Goal: Task Accomplishment & Management: Manage account settings

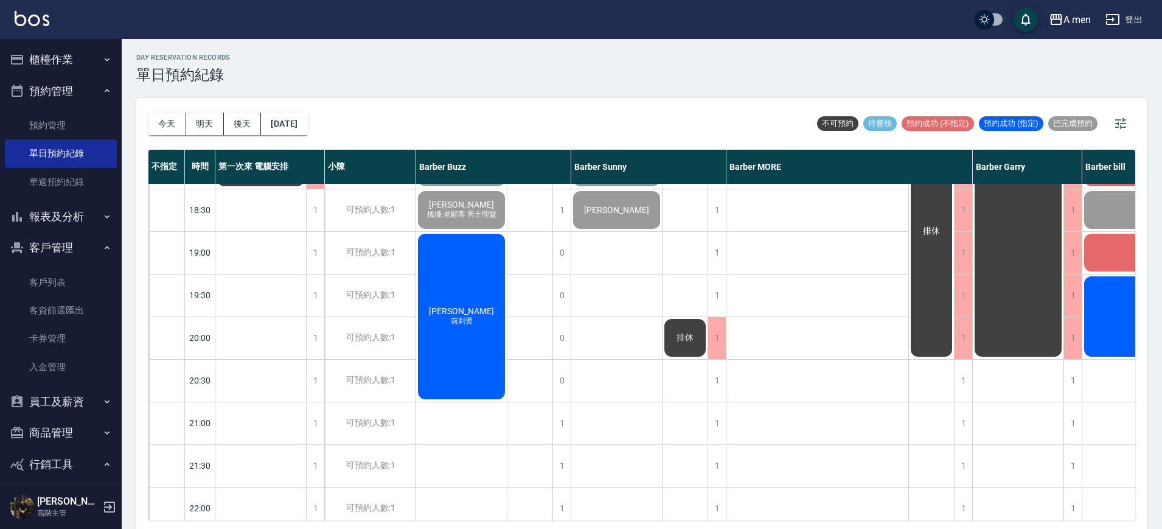
scroll to position [588, 0]
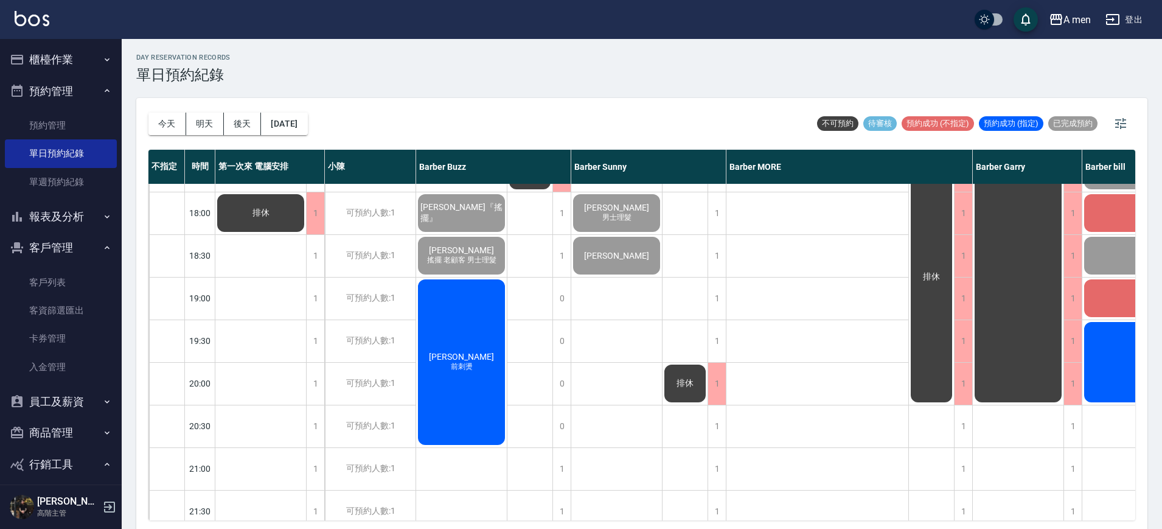
click at [942, 519] on div "[DATE] [DATE] [DATE] [DATE] 不可預約 待審核 預約成功 (不指定) 預約成功 (指定) 已完成預約 不指定 時間 第一次來 電腦安…" at bounding box center [641, 315] width 1011 height 434
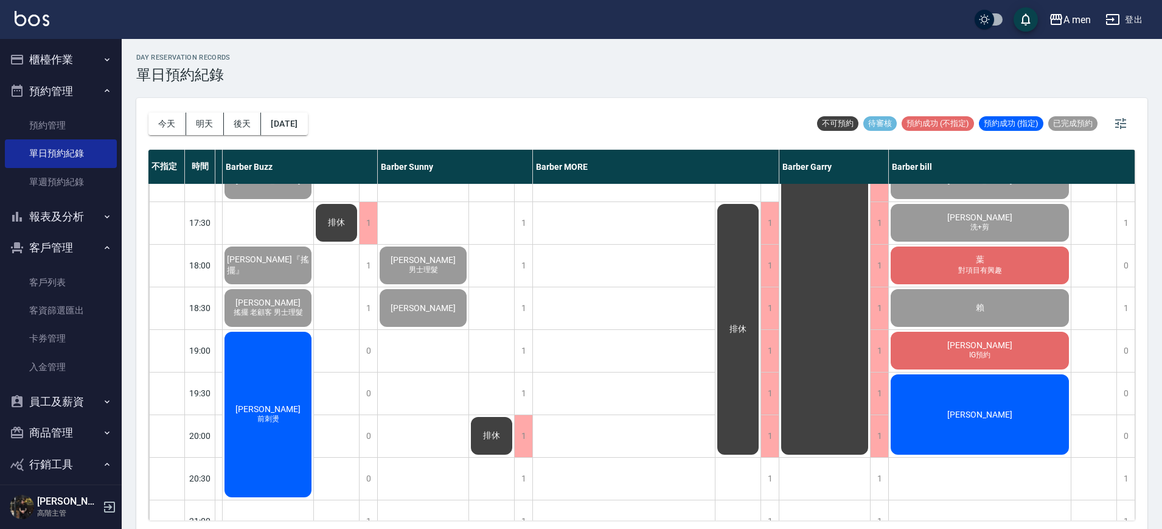
scroll to position [512, 200]
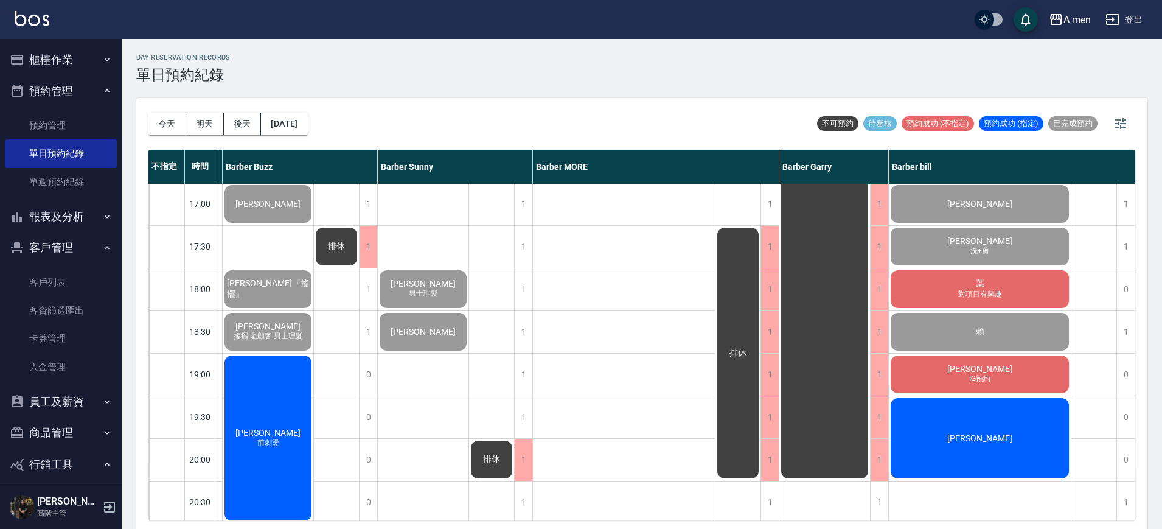
click at [1027, 286] on div "葉 對項目有興趣" at bounding box center [980, 288] width 182 height 41
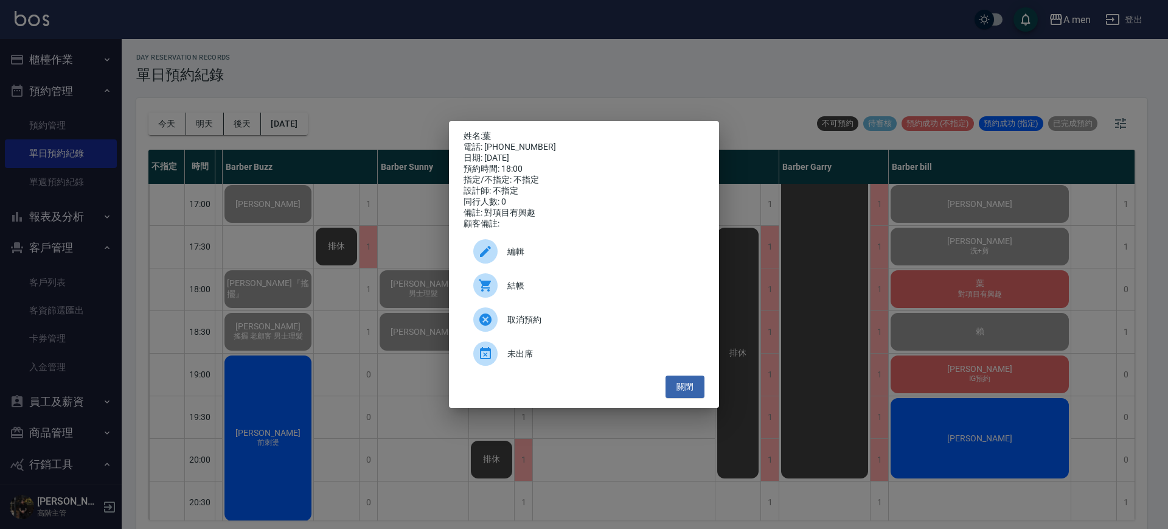
click at [609, 284] on div "結帳" at bounding box center [584, 285] width 241 height 34
click at [691, 389] on button "關閉" at bounding box center [685, 386] width 39 height 23
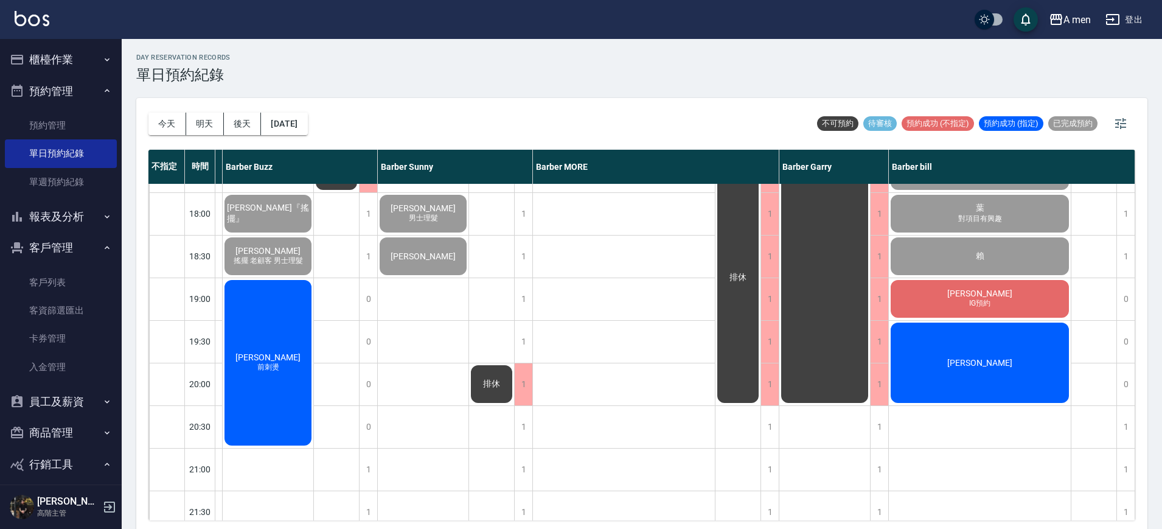
scroll to position [588, 194]
click at [958, 305] on div "劉家瑋 IG預約" at bounding box center [980, 297] width 182 height 41
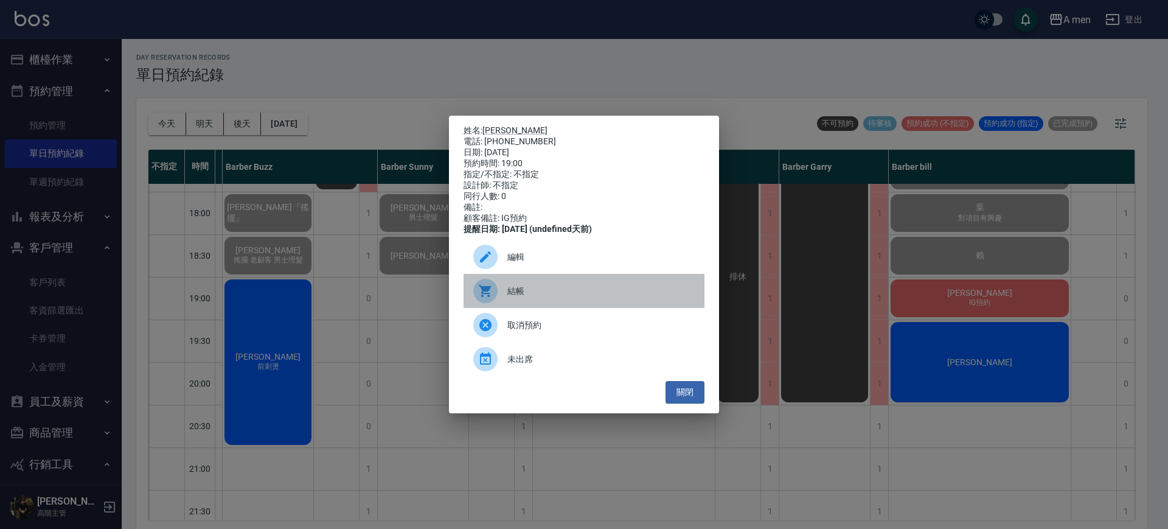
click at [612, 298] on span "結帳" at bounding box center [601, 291] width 187 height 13
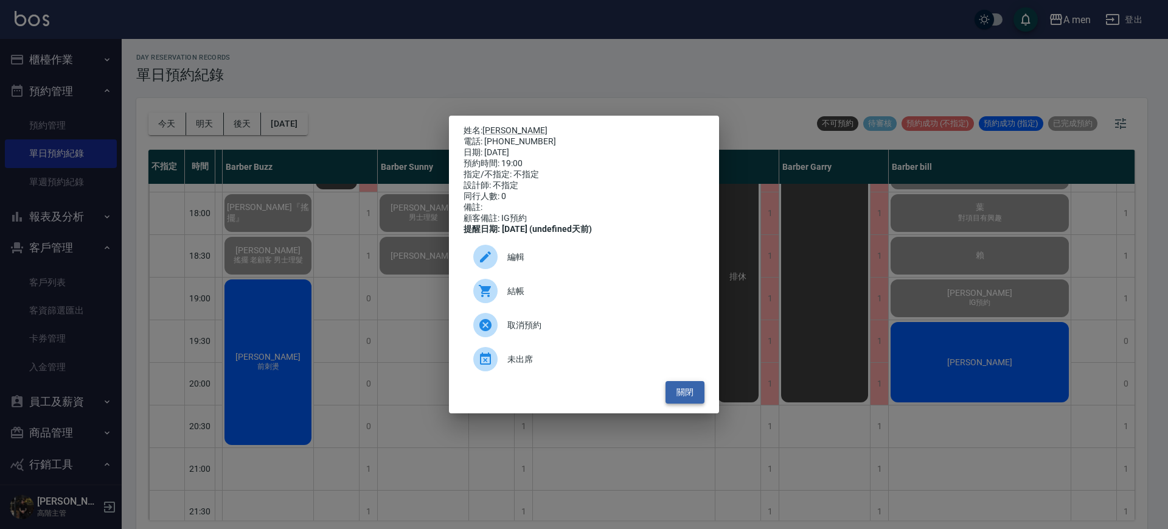
click at [691, 400] on button "關閉" at bounding box center [685, 392] width 39 height 23
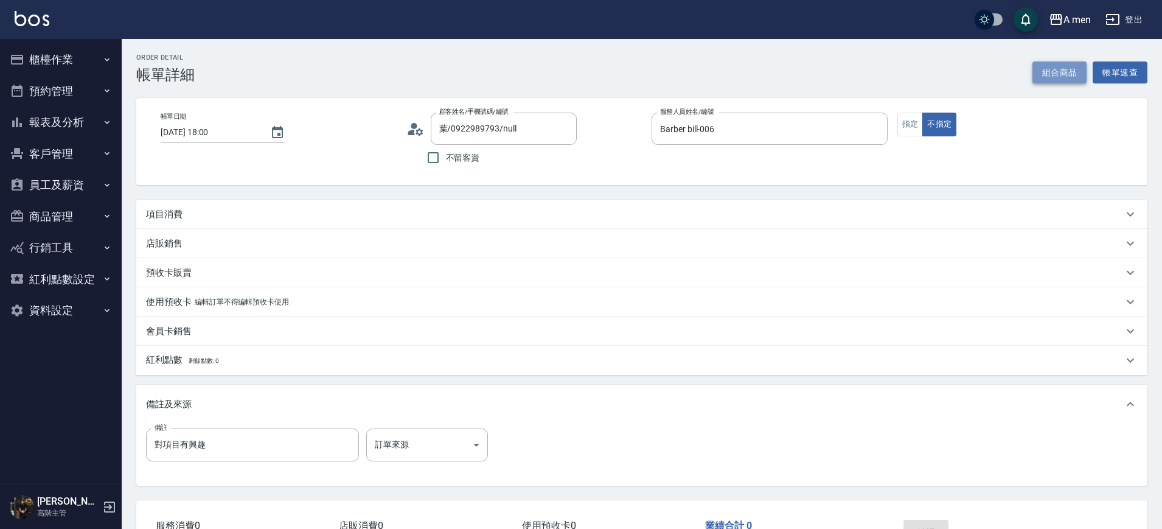
click at [1047, 77] on button "組合商品" at bounding box center [1060, 72] width 55 height 23
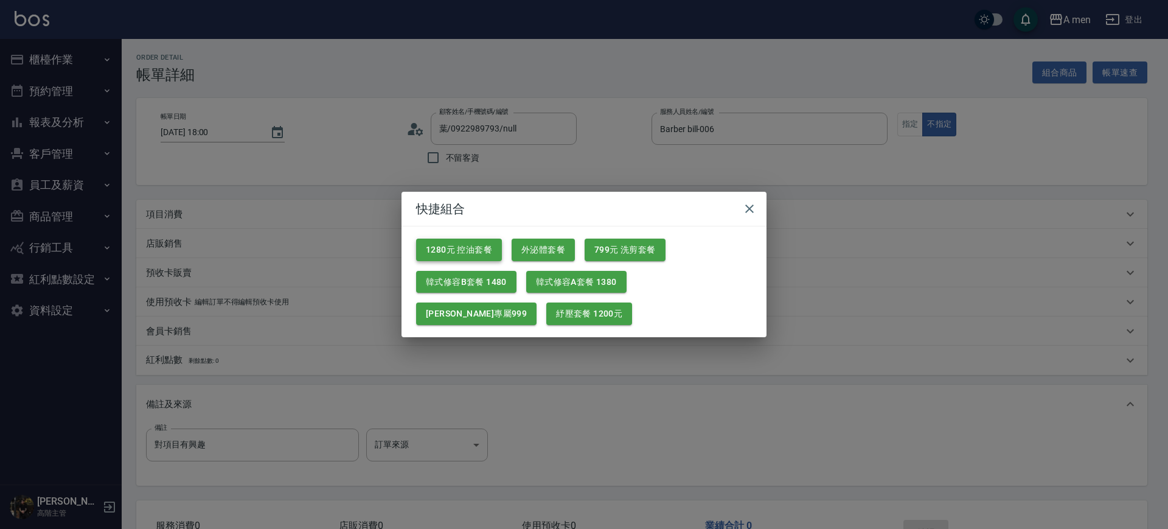
click at [484, 246] on button "1280元 控油套餐" at bounding box center [459, 250] width 86 height 23
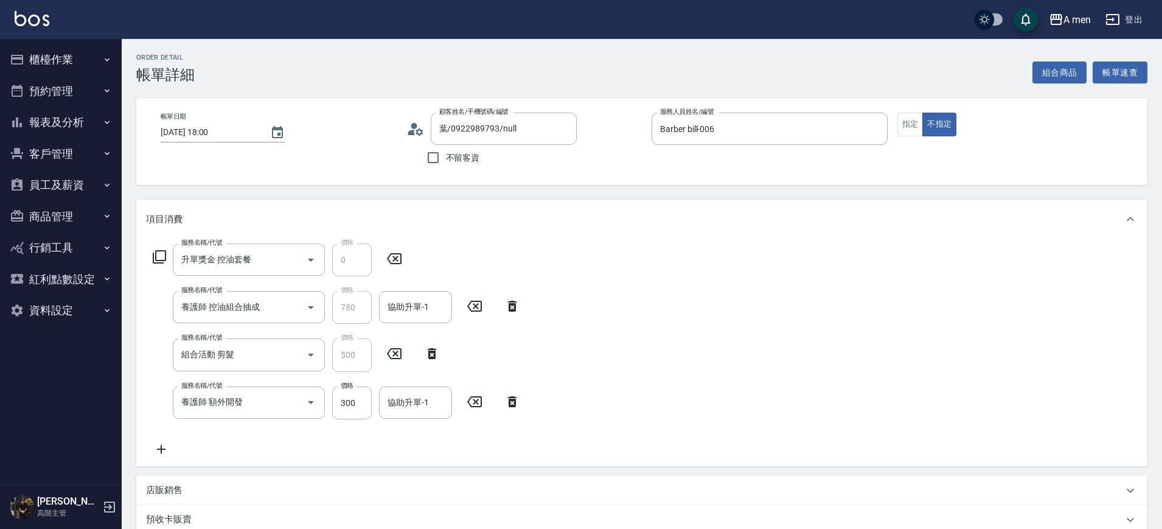
click at [169, 448] on icon at bounding box center [161, 449] width 30 height 15
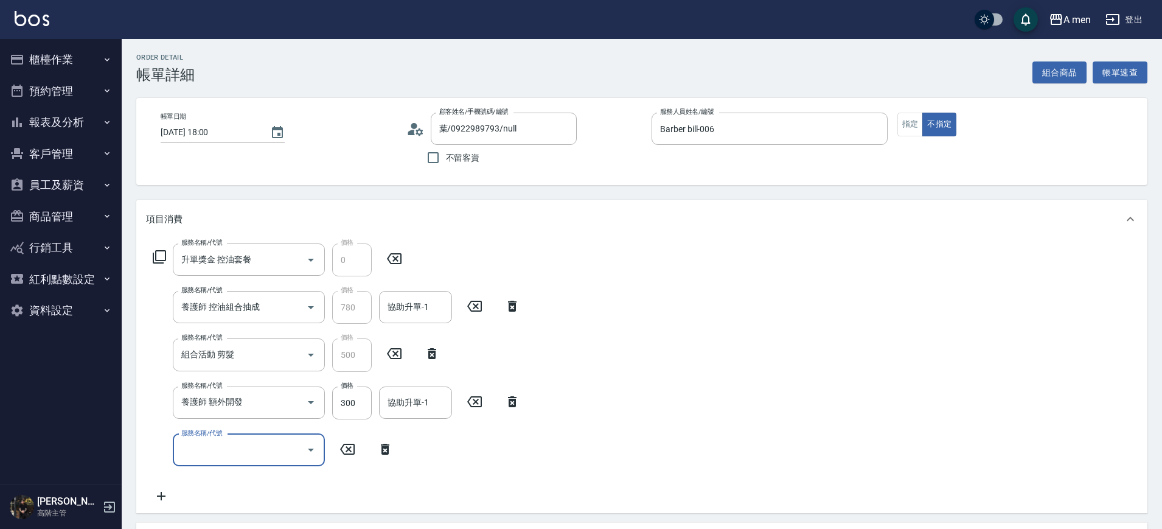
click at [229, 437] on div "服務名稱/代號" at bounding box center [249, 450] width 152 height 32
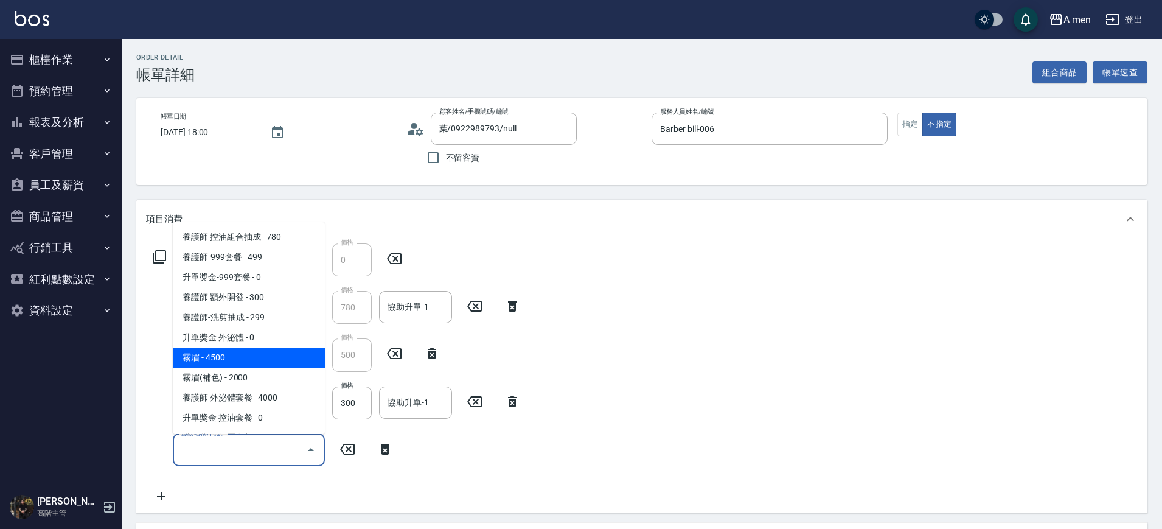
drag, startPoint x: 611, startPoint y: 382, endPoint x: 584, endPoint y: 396, distance: 31.0
click at [613, 377] on div "服務名稱/代號 升單獎金 控油套餐 服務名稱/代號 價格 0 價格 服務名稱/代號 養護師 控油組合抽成 服務名稱/代號 價格 780 價格 協助升單-1 協…" at bounding box center [641, 376] width 1011 height 274
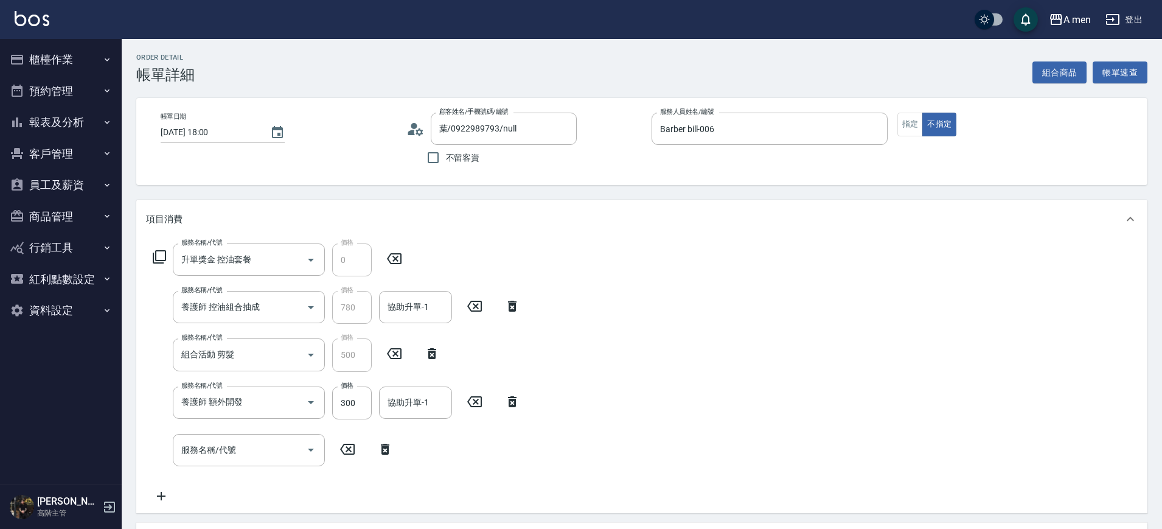
click at [391, 452] on icon at bounding box center [385, 449] width 30 height 15
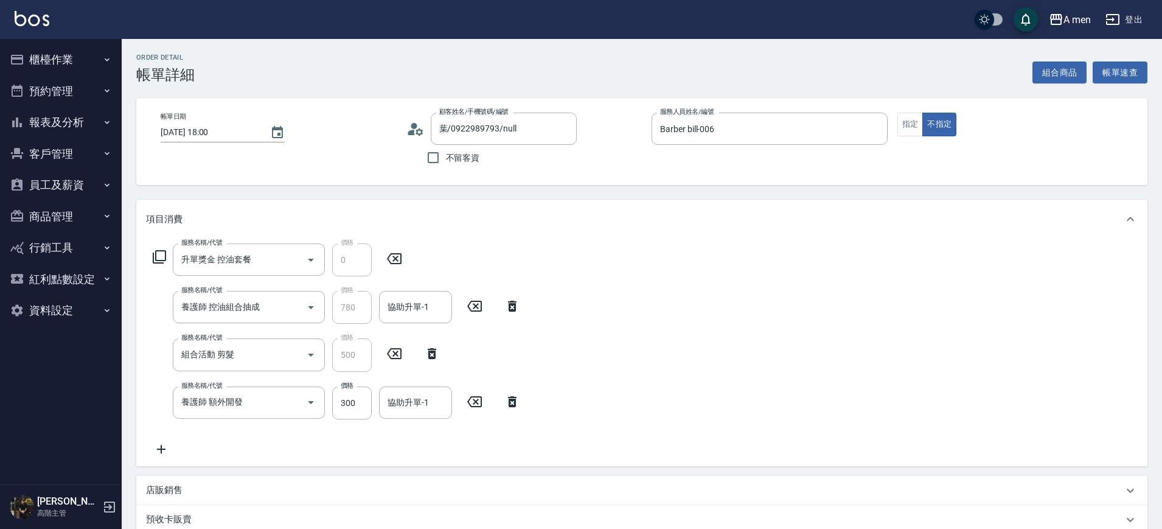
click at [514, 403] on icon at bounding box center [512, 401] width 30 height 15
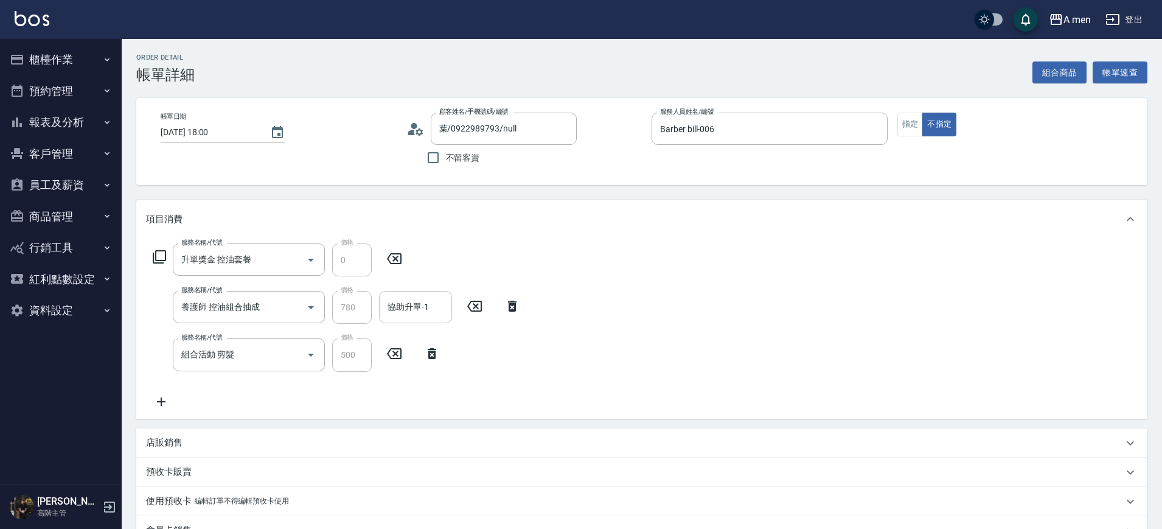
click at [394, 310] on div "協助升單-1 協助升單-1" at bounding box center [415, 307] width 73 height 32
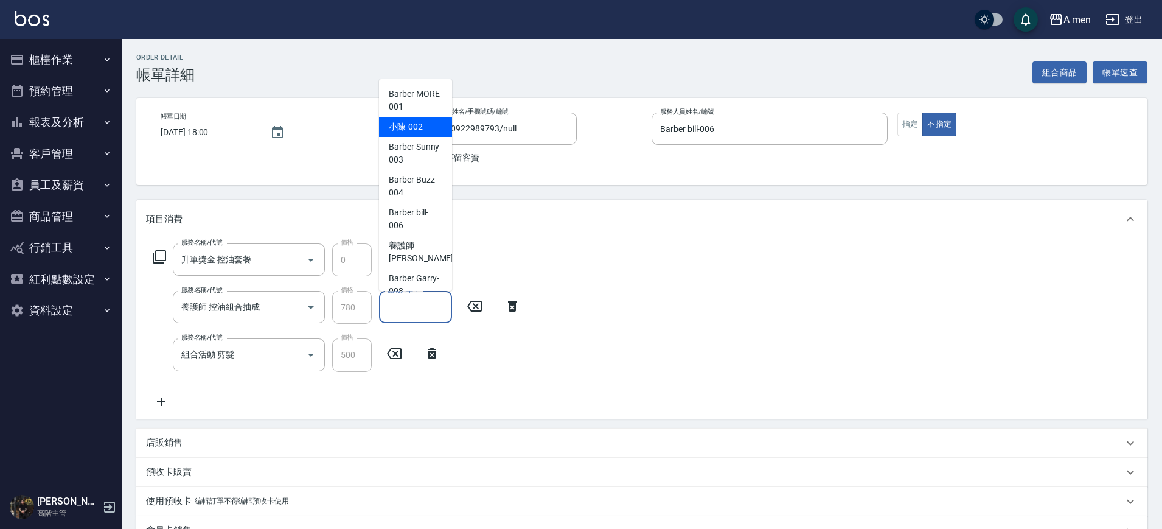
click at [391, 119] on div "小陳 -002" at bounding box center [415, 127] width 73 height 20
type input "小陳-002"
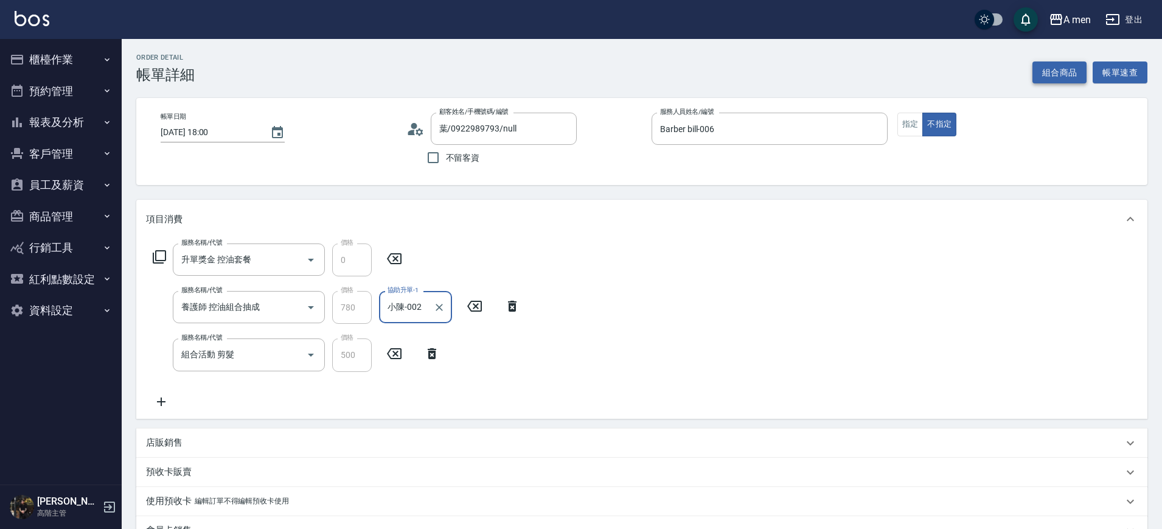
click at [1040, 72] on button "組合商品" at bounding box center [1060, 72] width 55 height 23
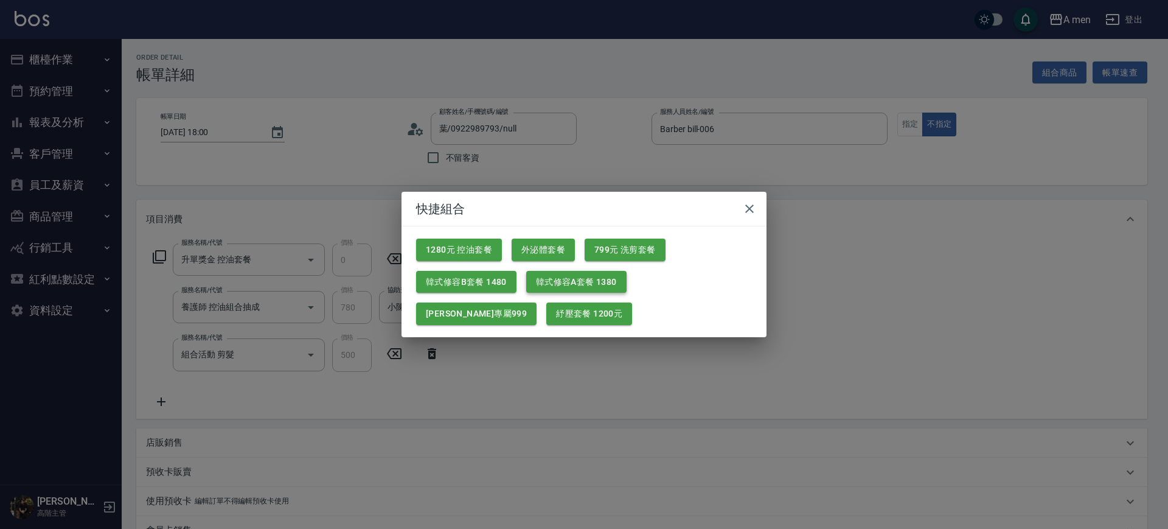
click at [564, 281] on button "韓式修容A套餐 1380" at bounding box center [576, 282] width 100 height 23
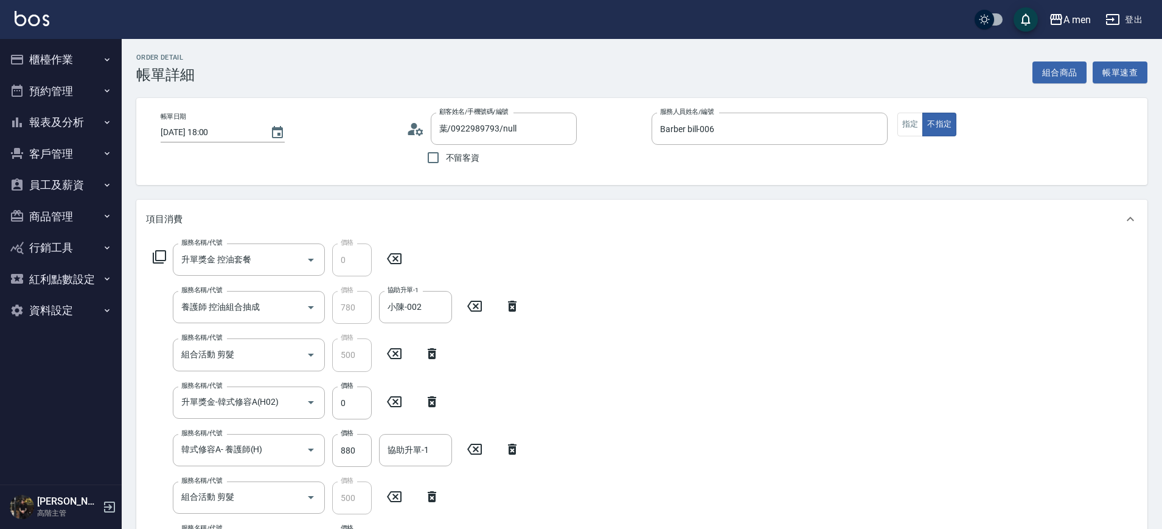
scroll to position [76, 0]
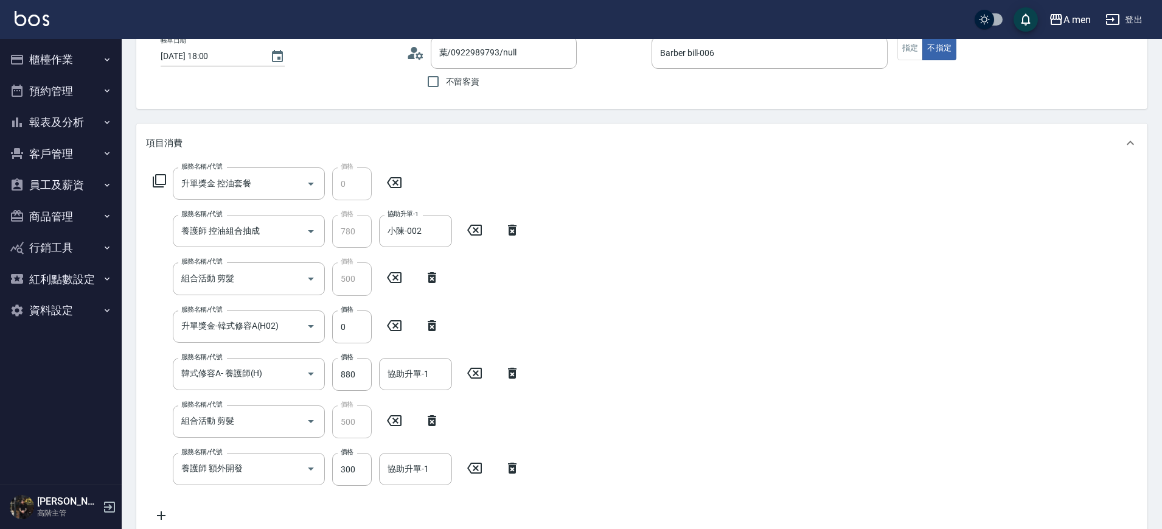
click at [436, 424] on icon at bounding box center [432, 420] width 30 height 15
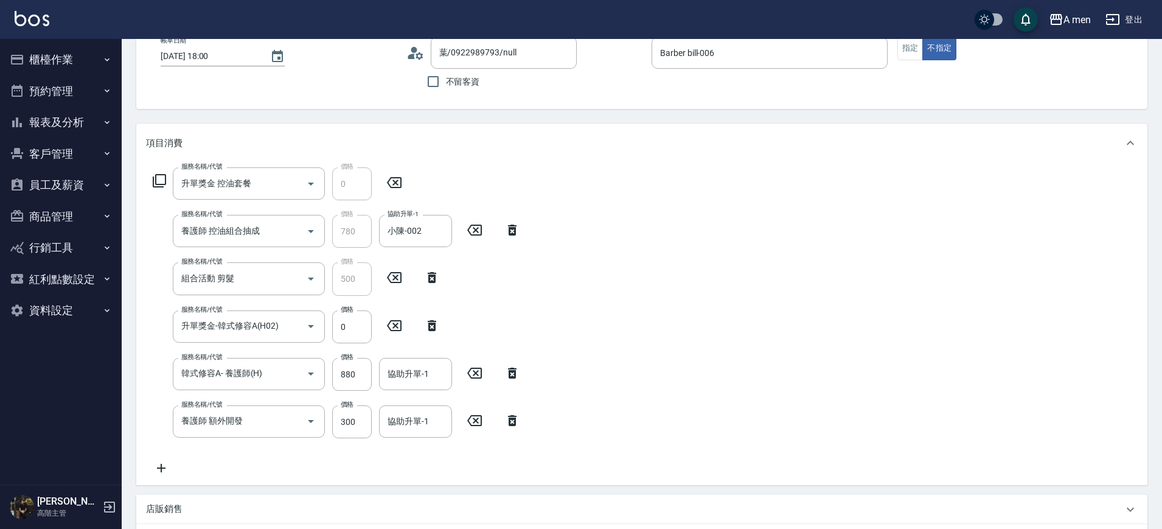
click at [521, 419] on icon at bounding box center [512, 420] width 30 height 15
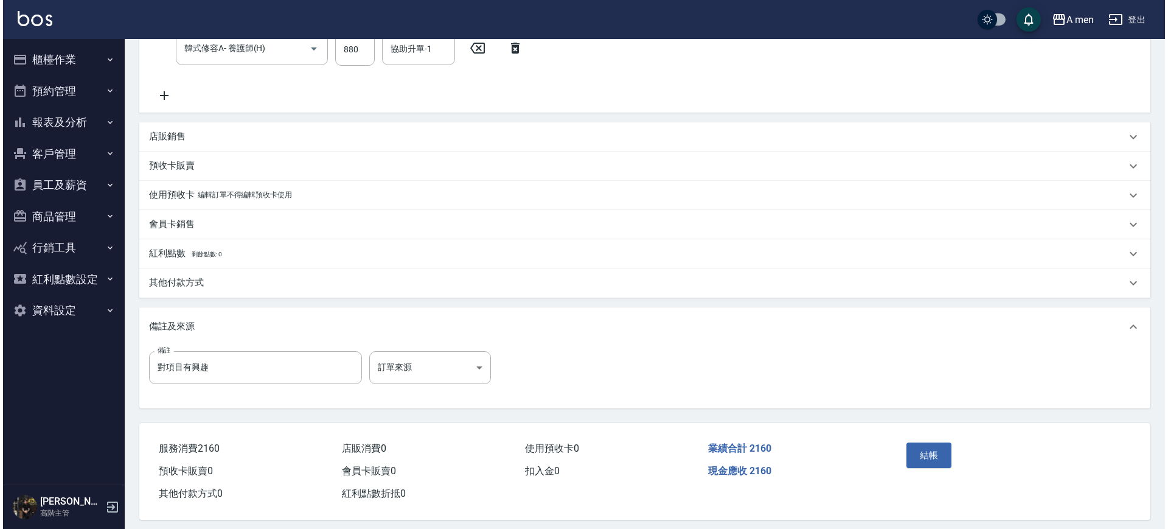
scroll to position [412, 0]
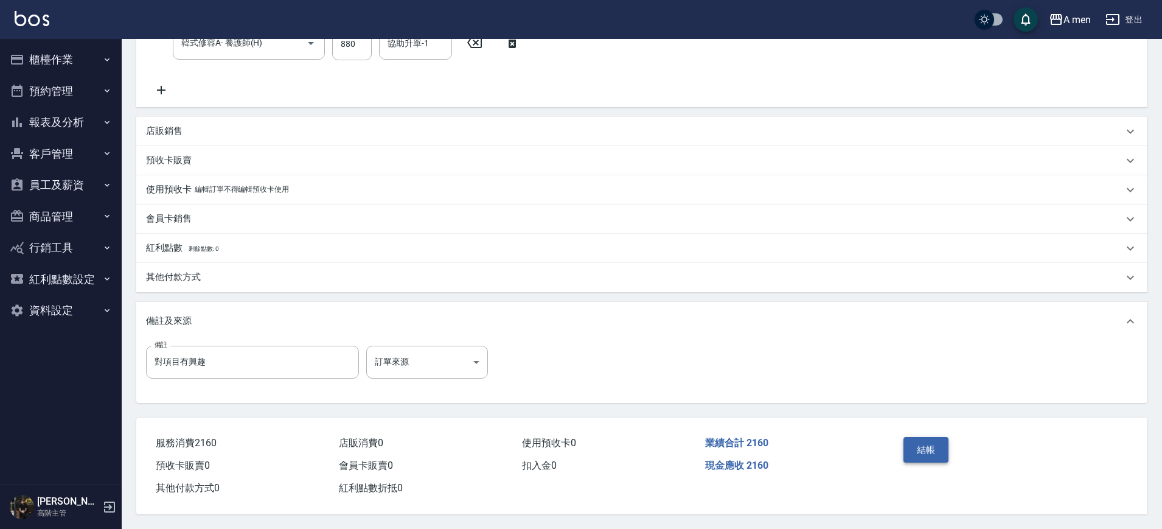
click at [937, 442] on button "結帳" at bounding box center [927, 450] width 46 height 26
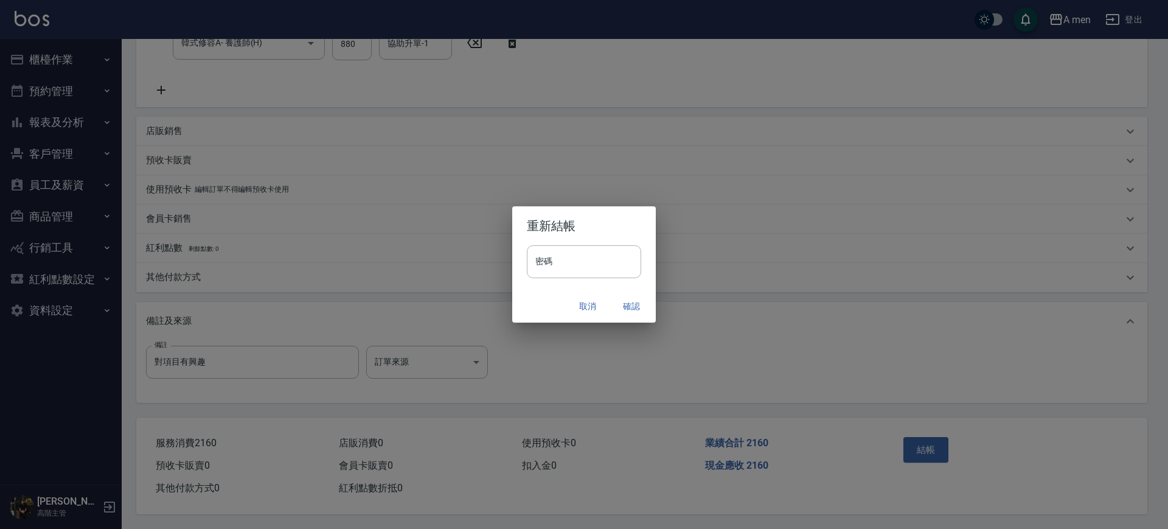
click at [626, 304] on button "確認" at bounding box center [631, 306] width 39 height 23
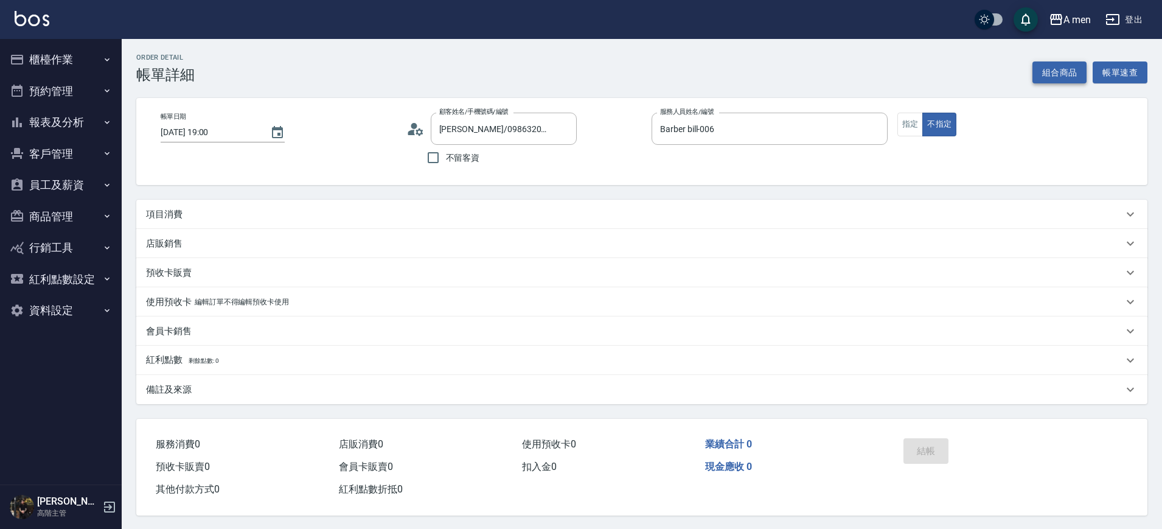
click at [1053, 64] on button "組合商品" at bounding box center [1060, 72] width 55 height 23
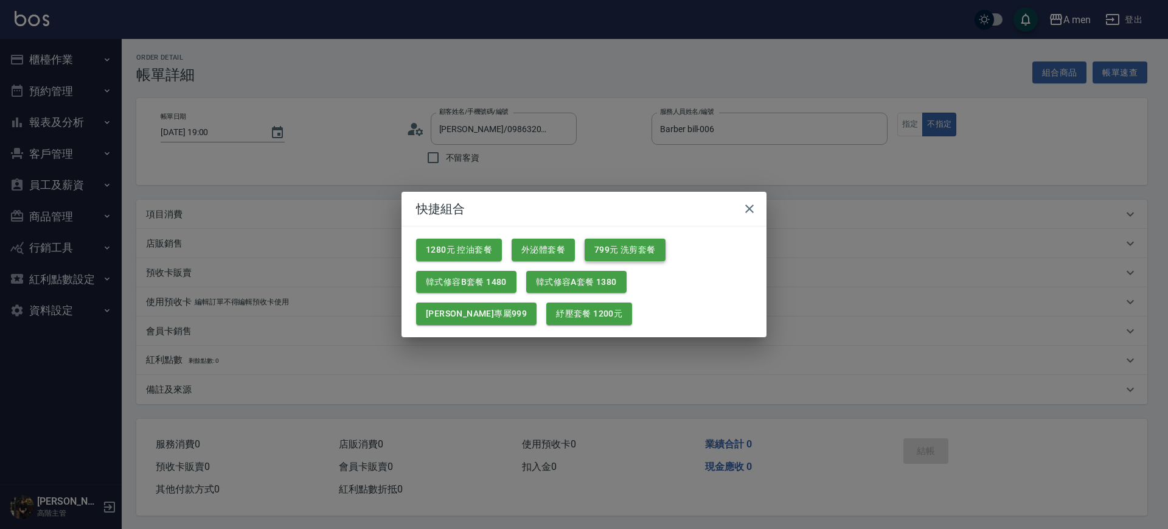
click at [623, 242] on button "799元 洗剪套餐" at bounding box center [625, 250] width 81 height 23
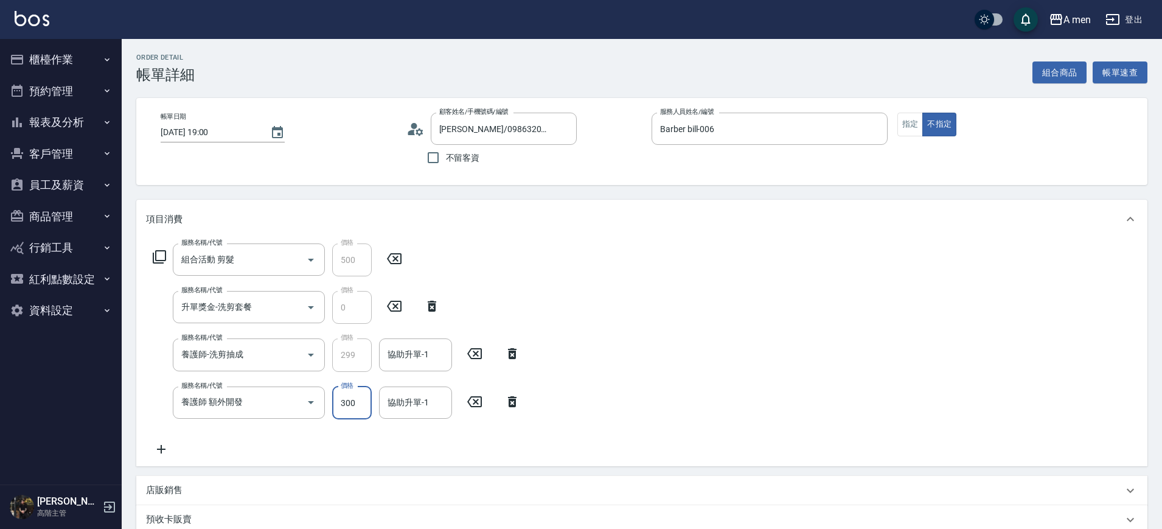
click at [355, 406] on input "300" at bounding box center [352, 402] width 40 height 33
type input "200"
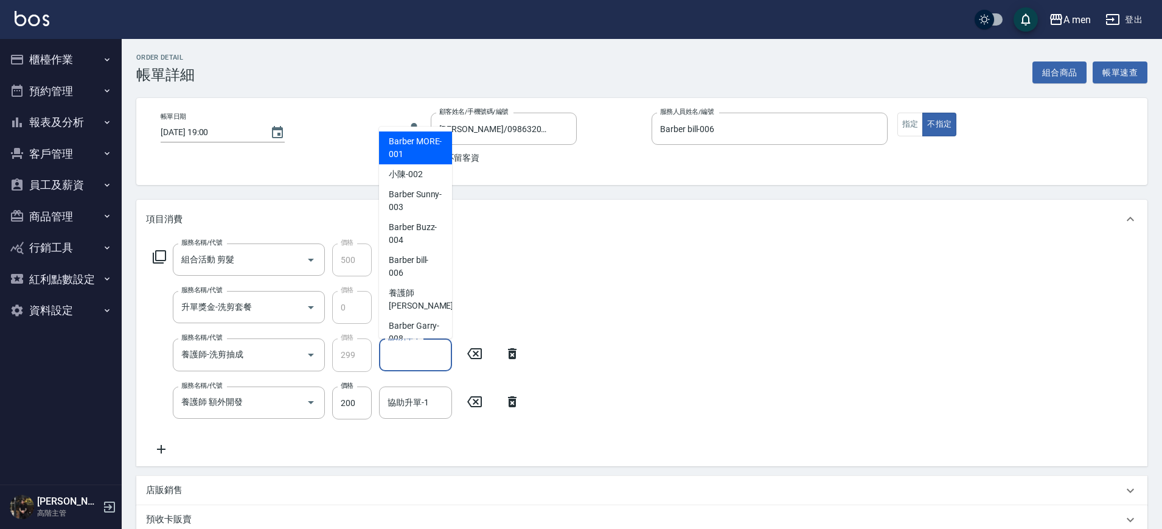
click at [404, 350] on input "協助升單-1" at bounding box center [416, 354] width 62 height 21
click at [410, 211] on span "Barber Sunny -003" at bounding box center [416, 201] width 54 height 26
type input "Barber Sunny -003"
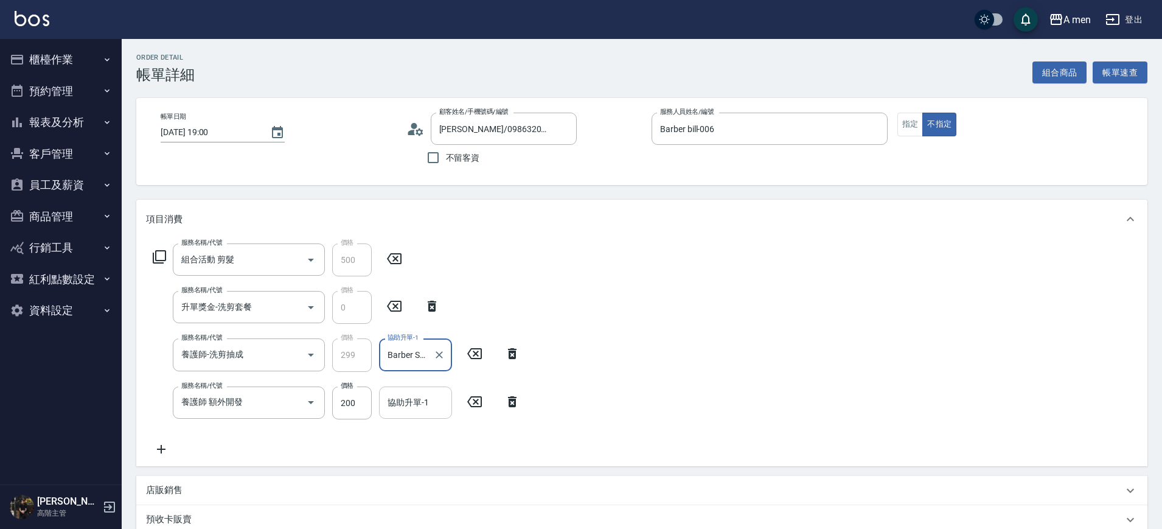
click at [425, 415] on div "協助升單-1" at bounding box center [415, 402] width 73 height 32
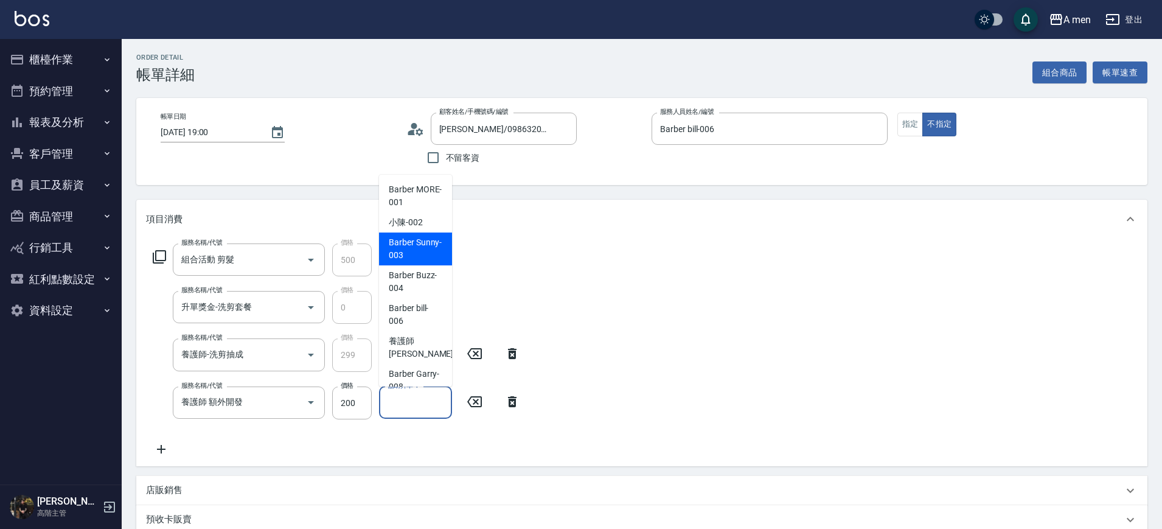
click at [397, 249] on span "Barber Sunny -003" at bounding box center [416, 249] width 54 height 26
type input "Barber Sunny -003"
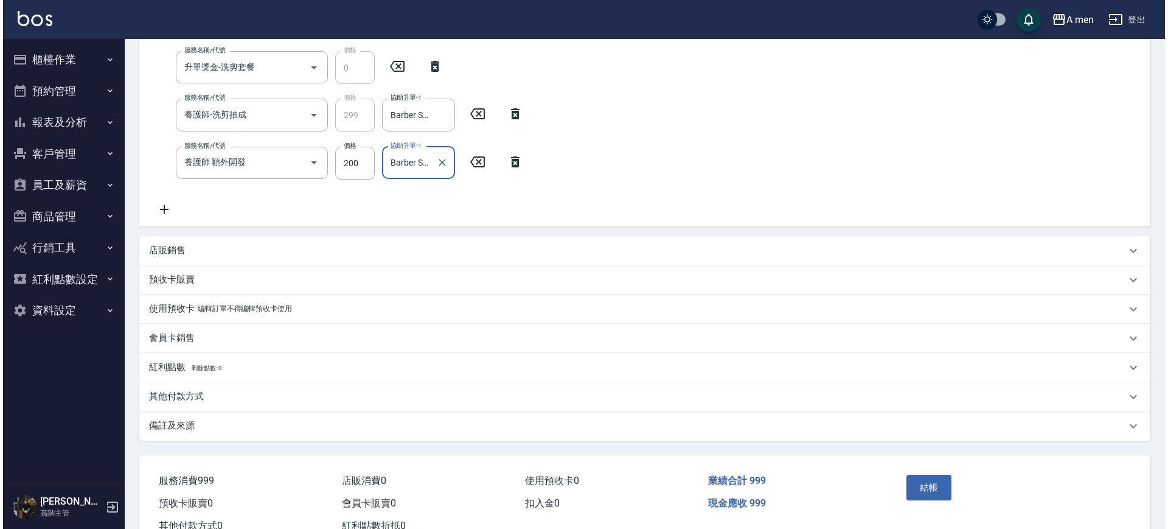
scroll to position [283, 0]
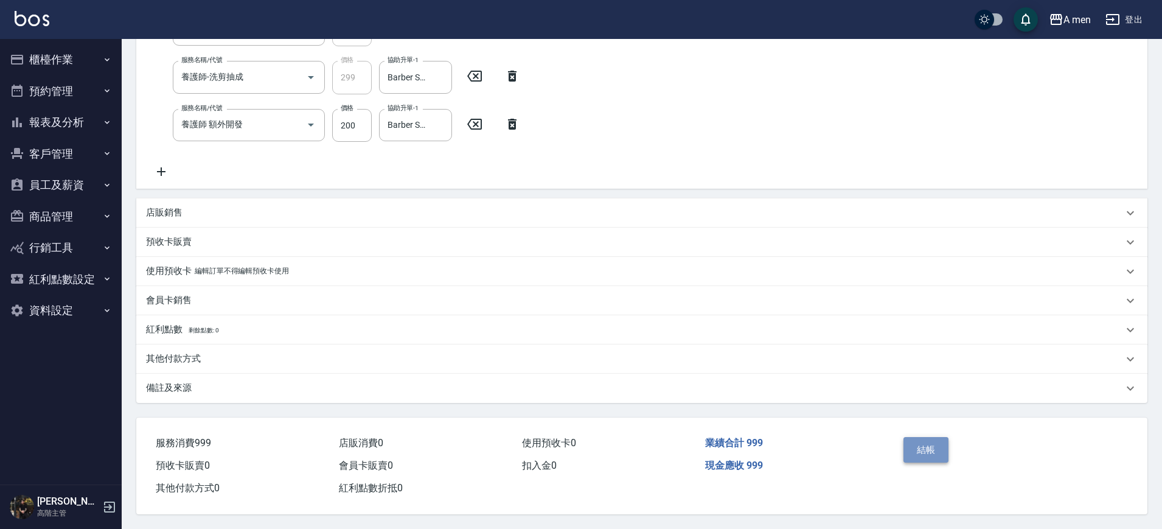
click at [932, 441] on button "結帳" at bounding box center [927, 450] width 46 height 26
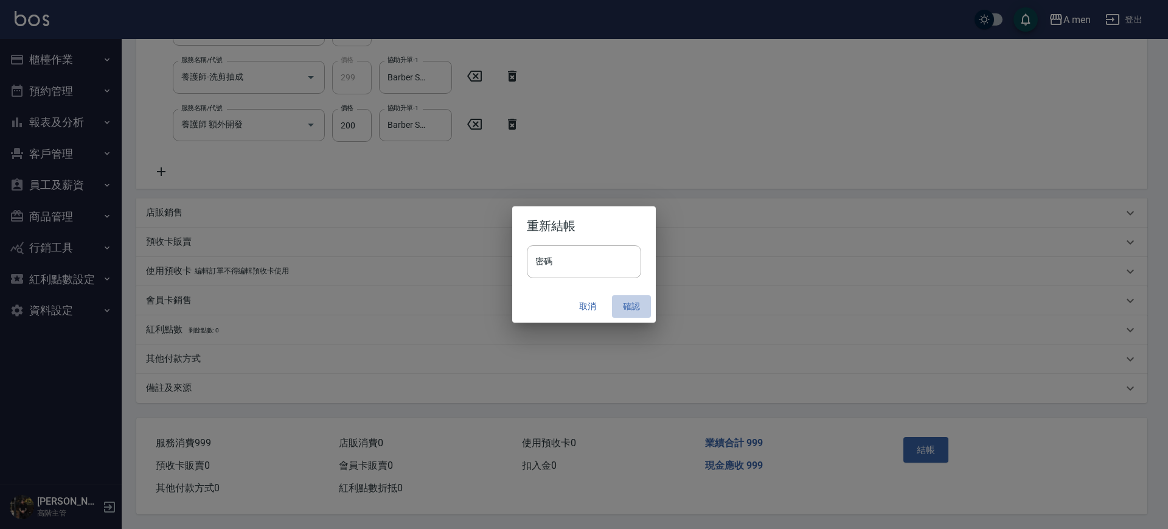
click at [626, 309] on button "確認" at bounding box center [631, 306] width 39 height 23
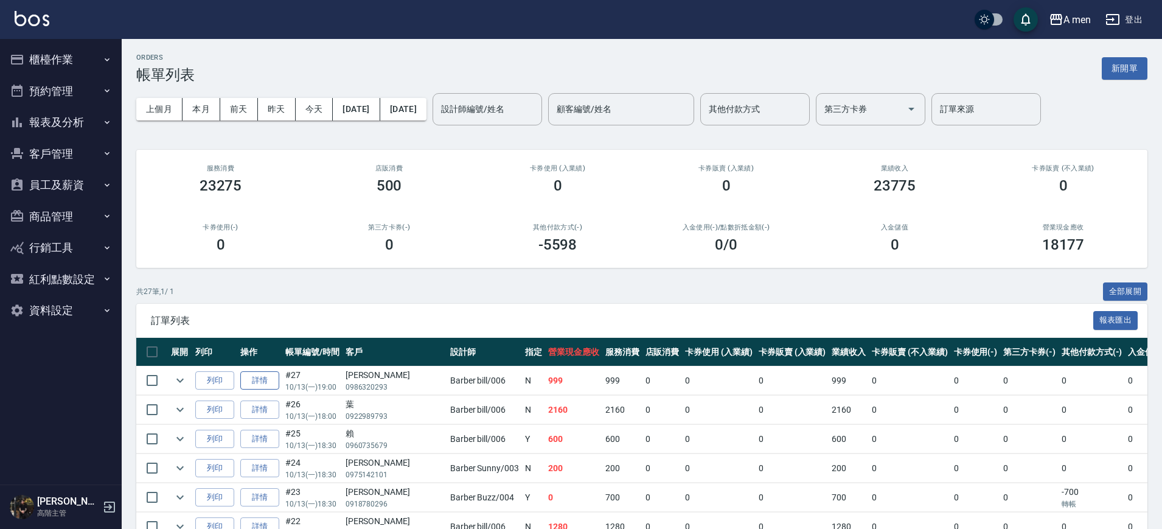
click at [257, 375] on link "詳情" at bounding box center [259, 380] width 39 height 19
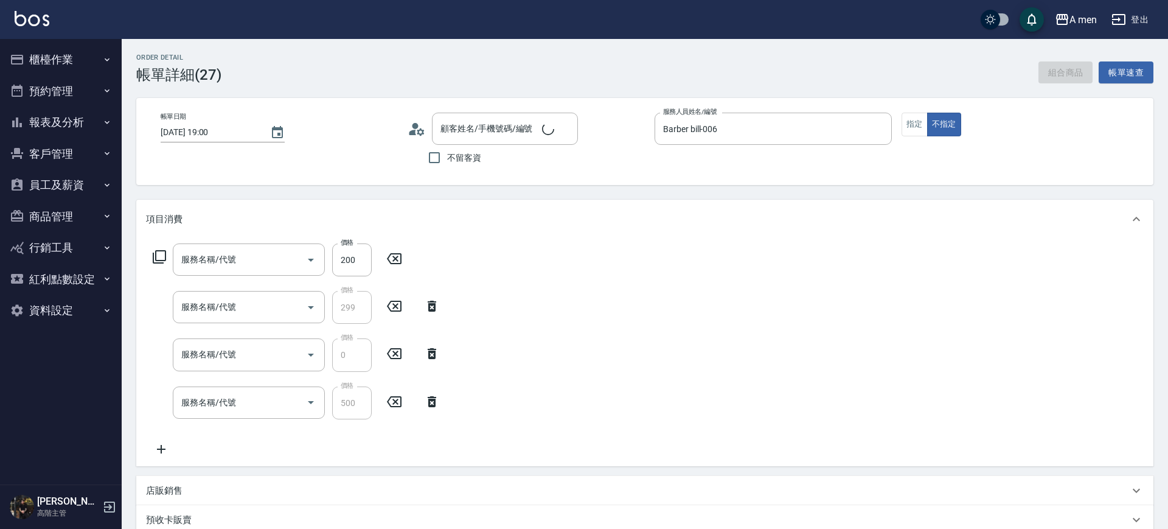
type input "[DATE] 19:00"
type input "Barber bill-006"
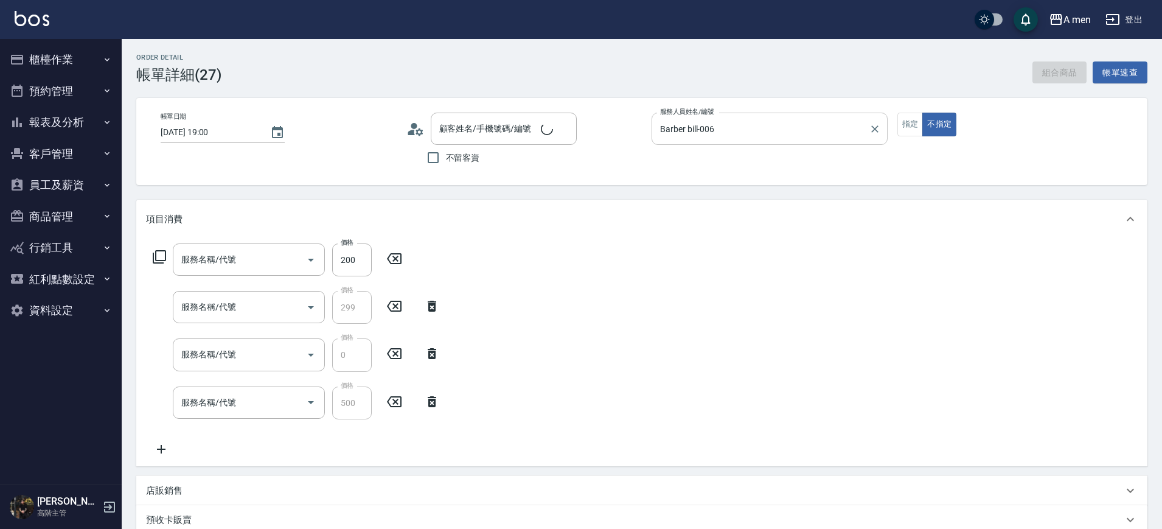
type input "養護師 額外開發"
type input "養護師-洗剪抽成"
type input "升單獎金-洗剪套餐"
type input "組合活動 剪髮"
type input "劉家瑋/0986320293/null"
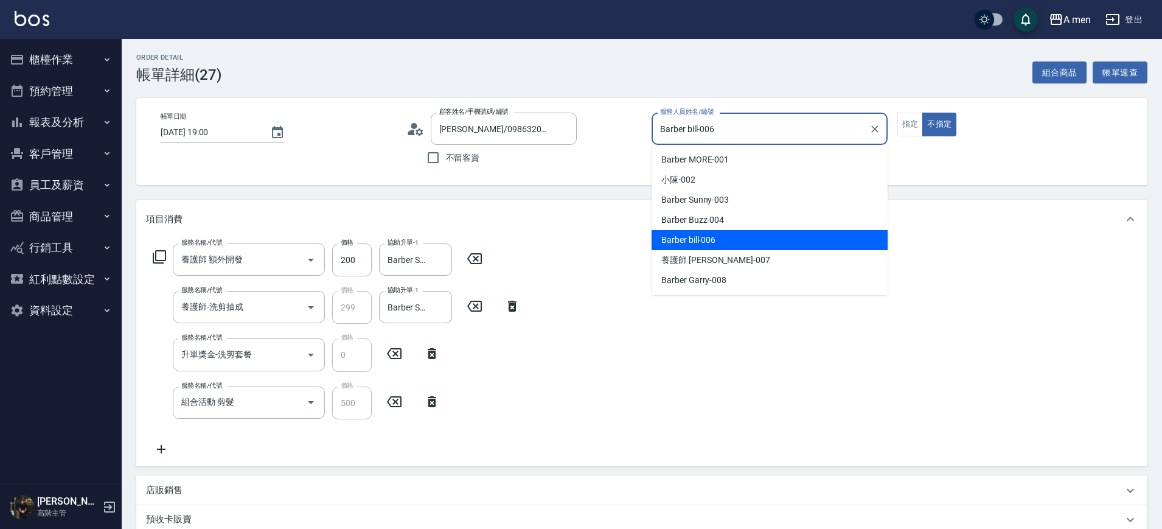
click at [737, 123] on input "Barber bill-006" at bounding box center [760, 128] width 207 height 21
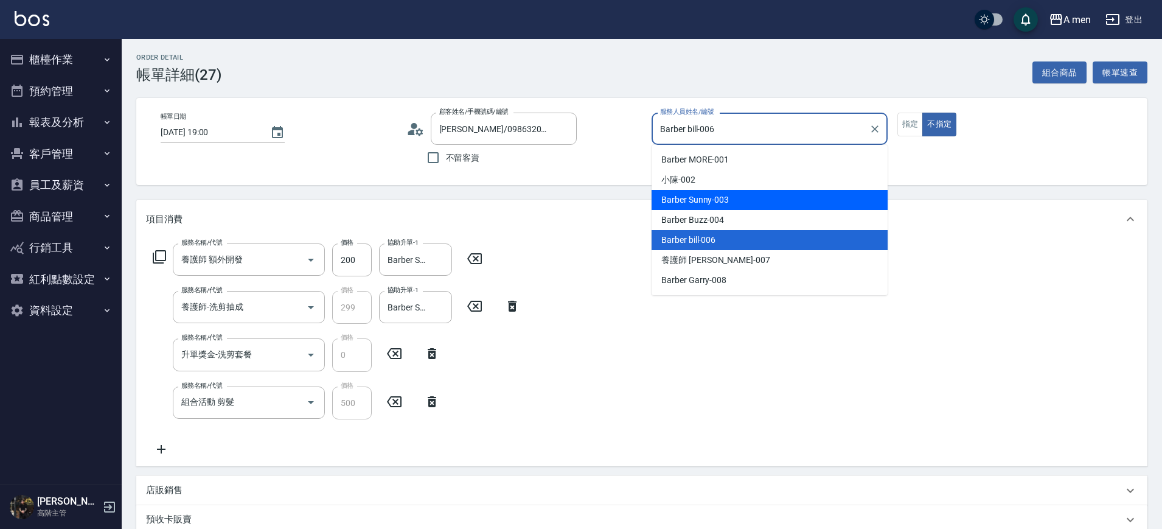
click at [731, 196] on div "Barber Sunny -003" at bounding box center [770, 200] width 236 height 20
type input "Barber Sunny -003"
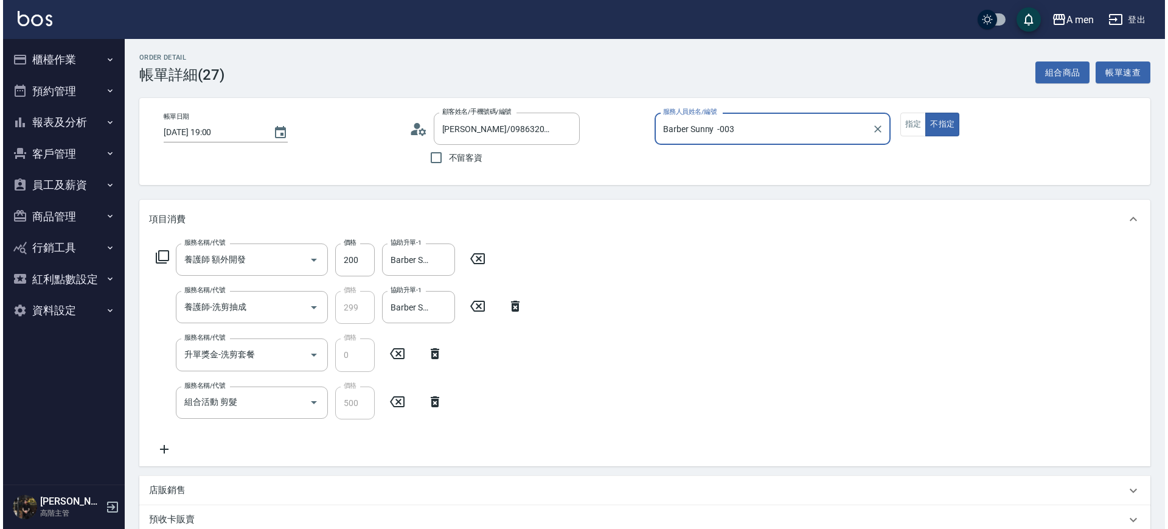
scroll to position [283, 0]
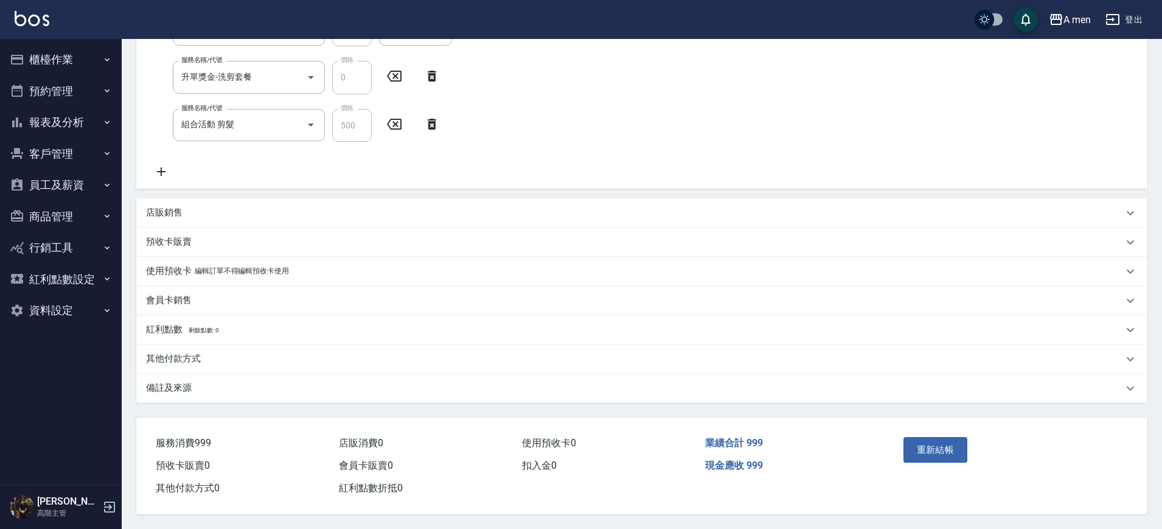
click at [947, 466] on div "重新結帳" at bounding box center [954, 458] width 110 height 53
click at [937, 456] on button "重新結帳" at bounding box center [936, 450] width 65 height 26
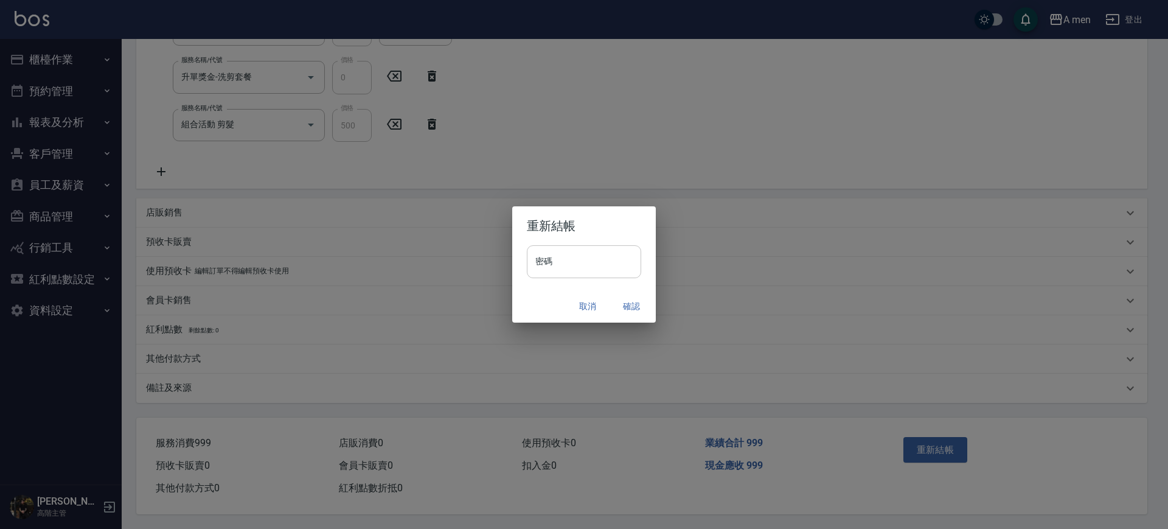
click at [598, 262] on input "密碼" at bounding box center [584, 261] width 114 height 33
type input "*"
type input "**********"
click at [618, 304] on button "確認" at bounding box center [631, 306] width 39 height 23
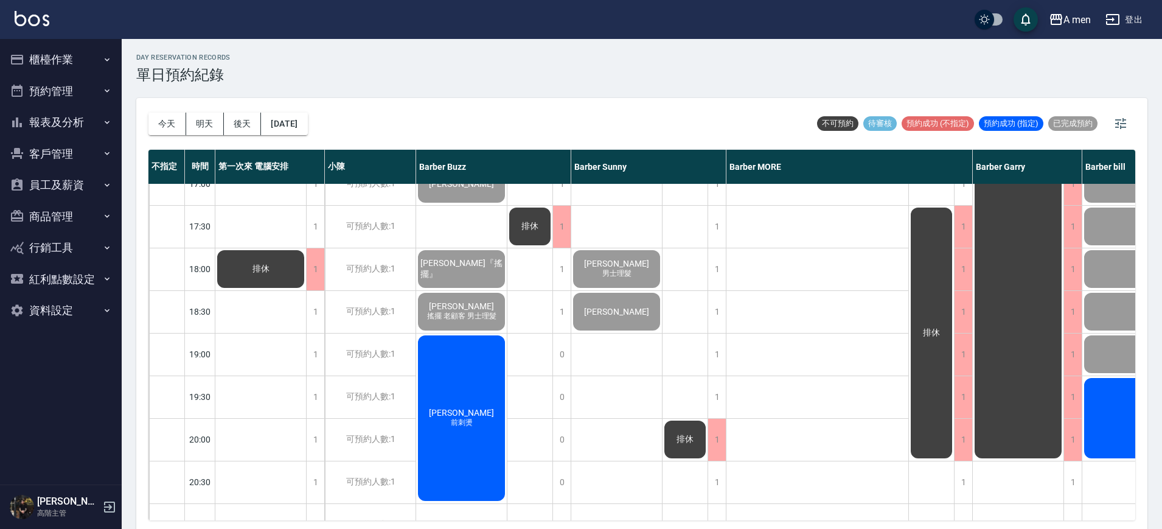
scroll to position [4, 0]
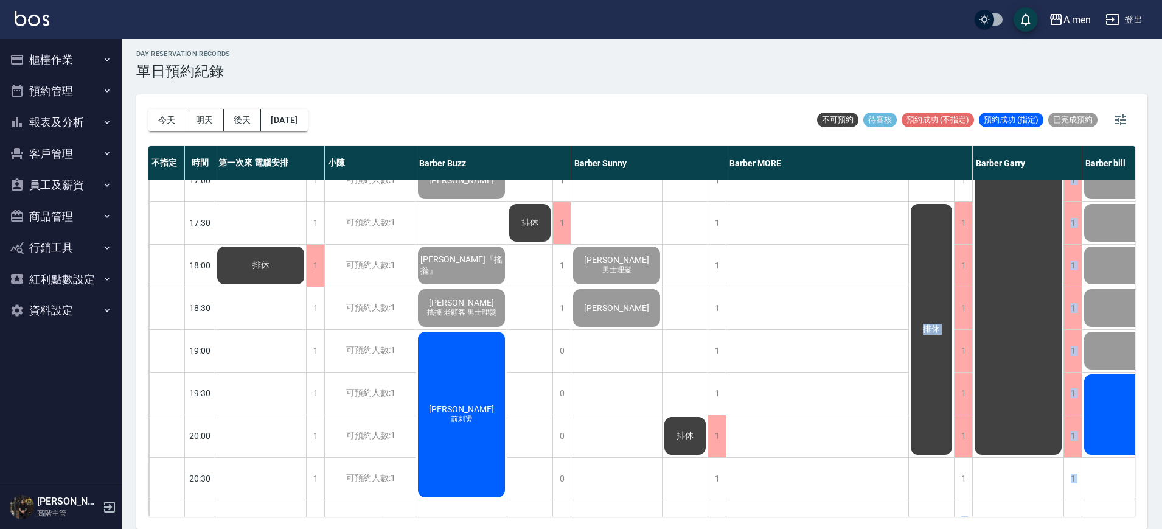
drag, startPoint x: 914, startPoint y: 520, endPoint x: 1025, endPoint y: 525, distance: 111.4
click at [1025, 525] on div "[DATE] [DATE] [DATE] [DATE] 不可預約 待審核 預約成功 (不指定) 預約成功 (指定) 已完成預約 不指定 時間 第一次來 電腦安…" at bounding box center [641, 311] width 1011 height 434
click at [970, 484] on div "1" at bounding box center [963, 479] width 18 height 42
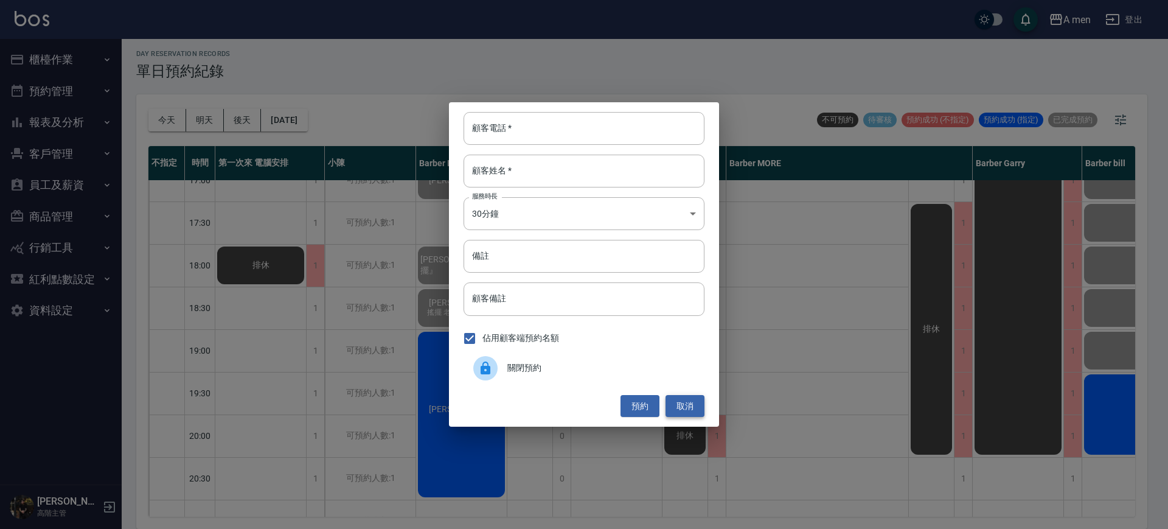
click at [702, 407] on button "取消" at bounding box center [685, 406] width 39 height 23
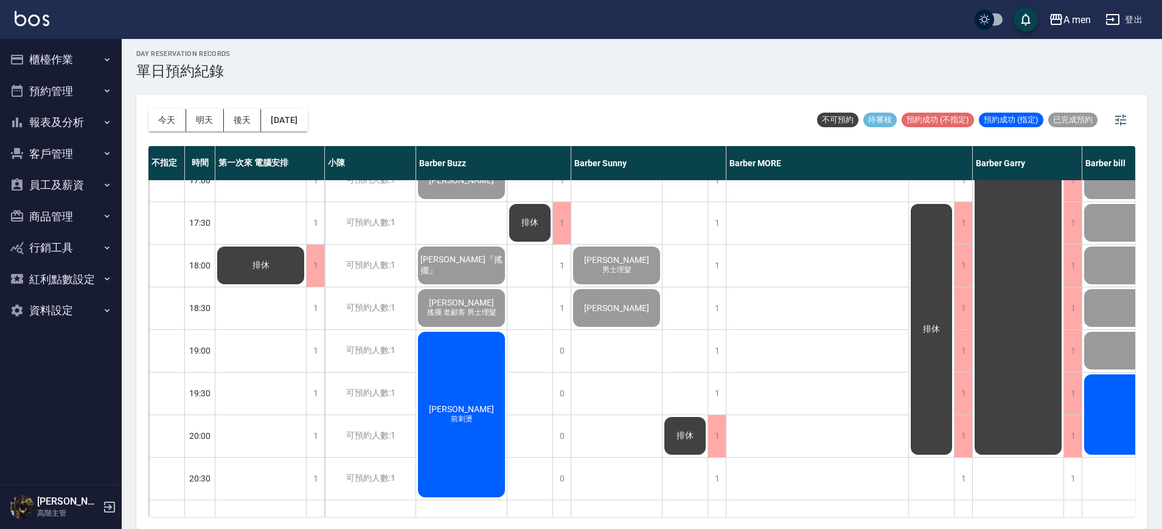
scroll to position [532, 200]
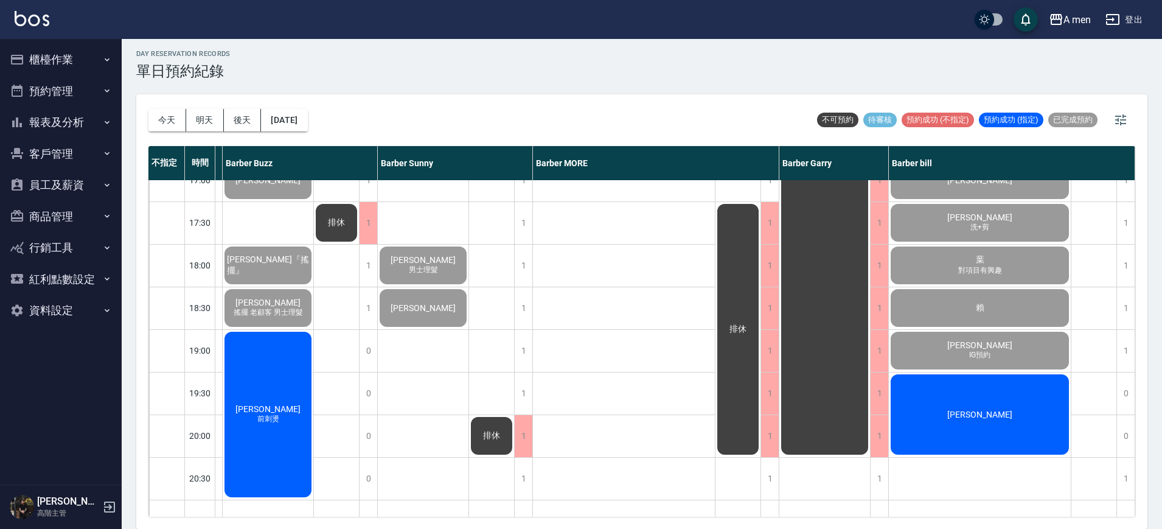
click at [643, 337] on div "徐華勇 洗+剪 吳朝佳" at bounding box center [624, 180] width 183 height 1065
click at [1023, 419] on div "Frank" at bounding box center [980, 414] width 182 height 84
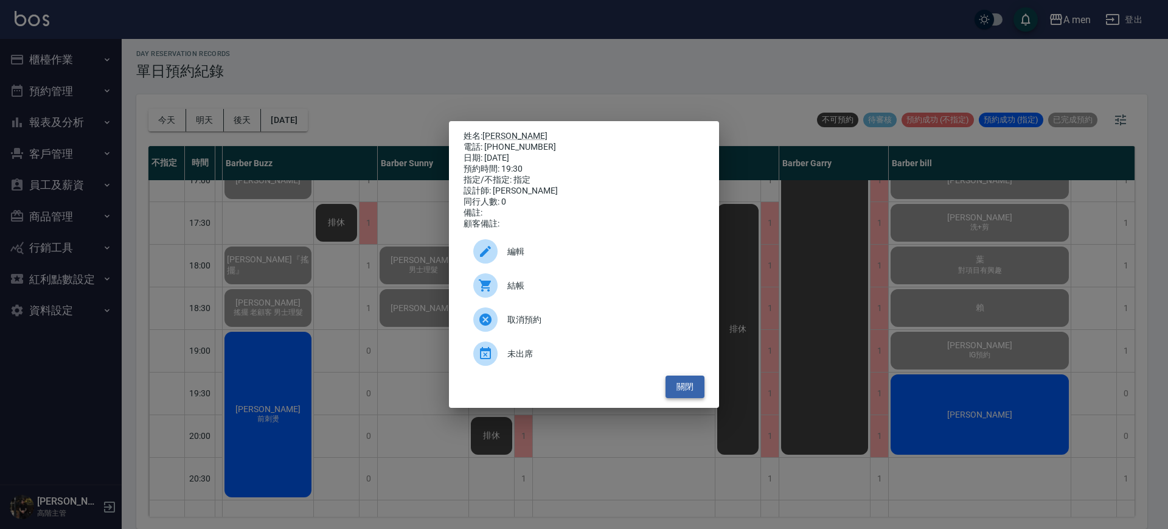
click at [681, 389] on button "關閉" at bounding box center [685, 386] width 39 height 23
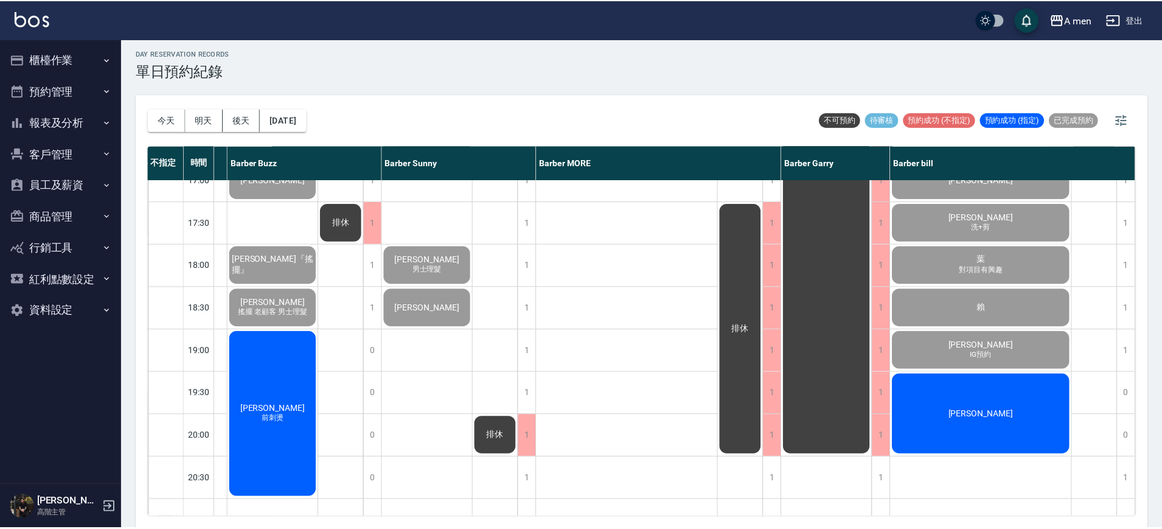
scroll to position [532, 194]
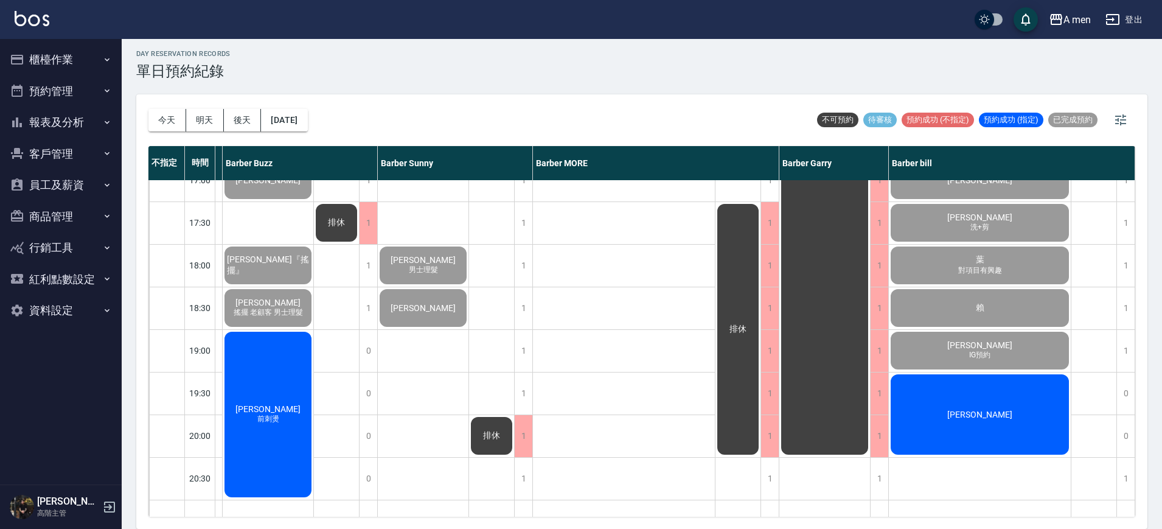
click at [585, 306] on div "徐華勇 洗+剪 吳朝佳" at bounding box center [624, 180] width 183 height 1065
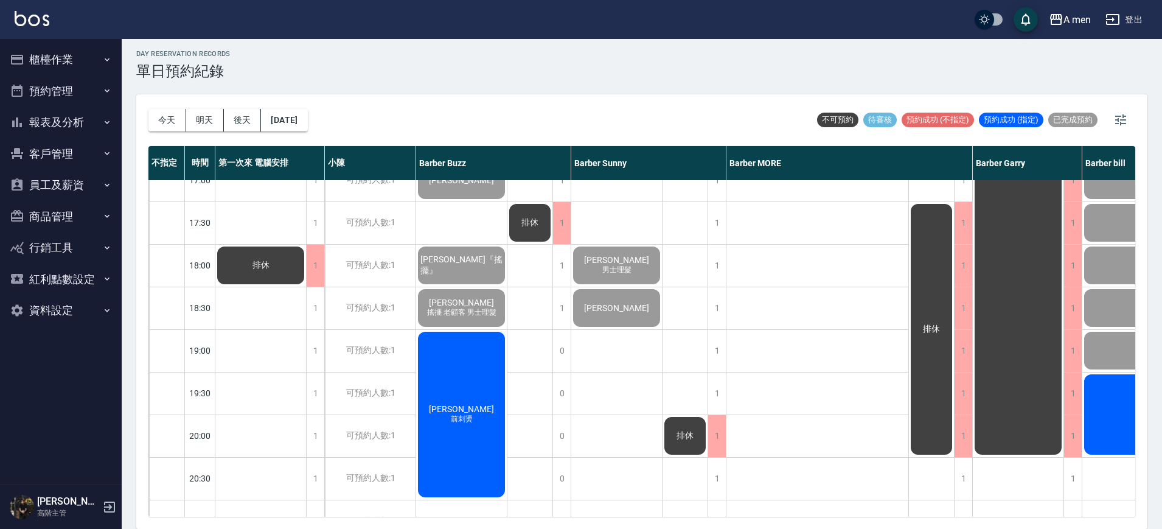
scroll to position [532, 200]
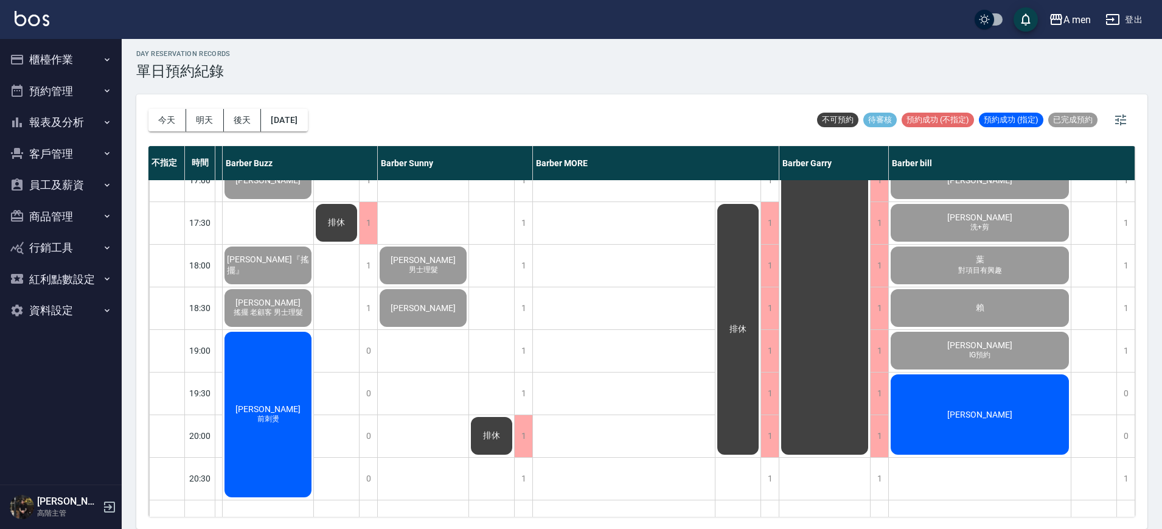
click at [89, 69] on button "櫃檯作業" at bounding box center [61, 60] width 112 height 32
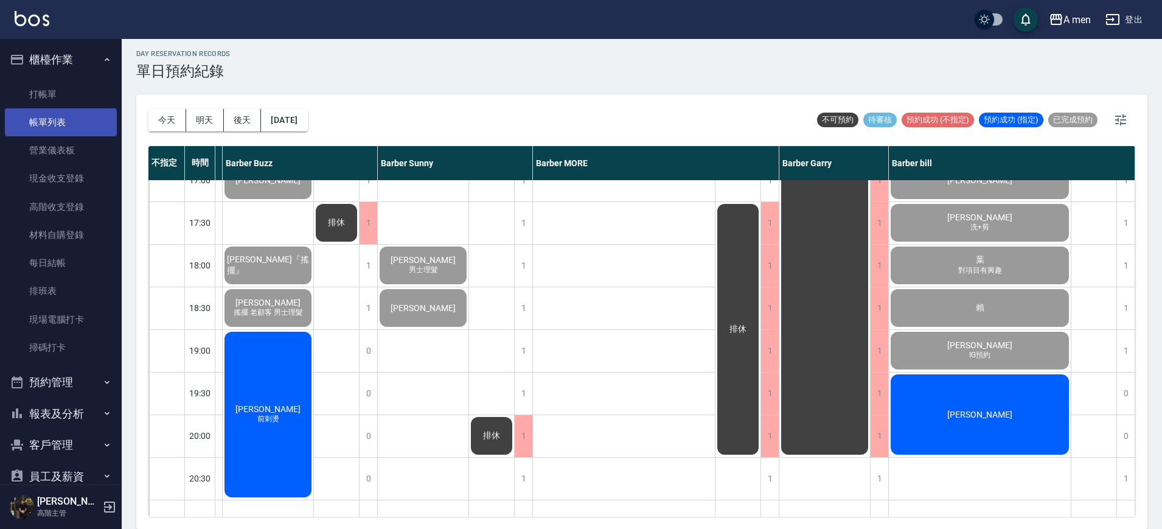
click at [97, 125] on link "帳單列表" at bounding box center [61, 122] width 112 height 28
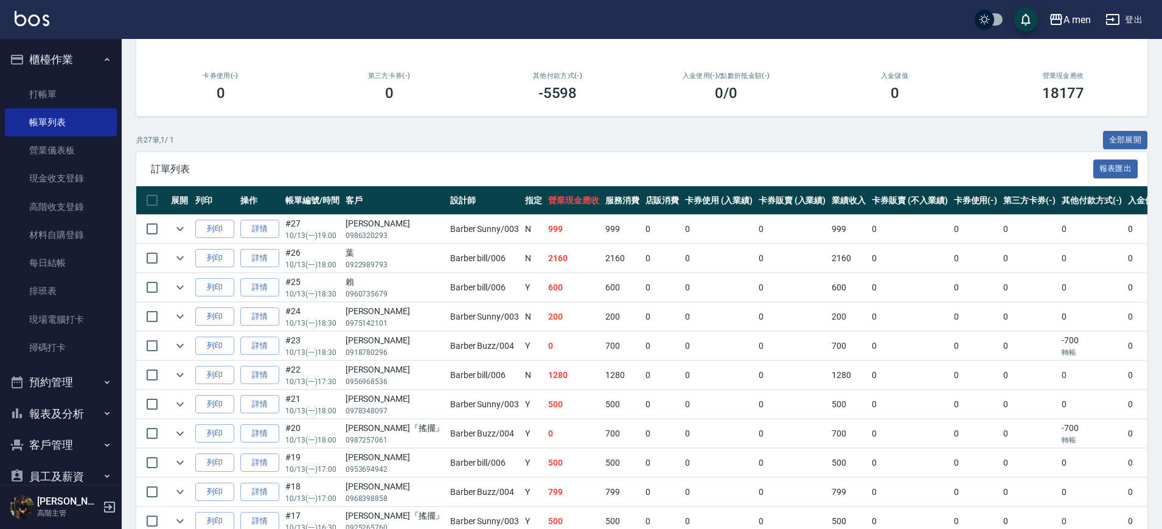
scroll to position [152, 0]
drag, startPoint x: 412, startPoint y: 229, endPoint x: 551, endPoint y: 233, distance: 139.4
click at [551, 233] on tr "列印 詳情 #27 10/13 (一) 19:00 劉家瑋 0986320293 Barber Sunny /003 N 999 999 0 0 0 999 …" at bounding box center [752, 228] width 1233 height 29
click at [553, 232] on td "999" at bounding box center [573, 228] width 57 height 29
click at [83, 120] on link "帳單列表" at bounding box center [61, 122] width 112 height 28
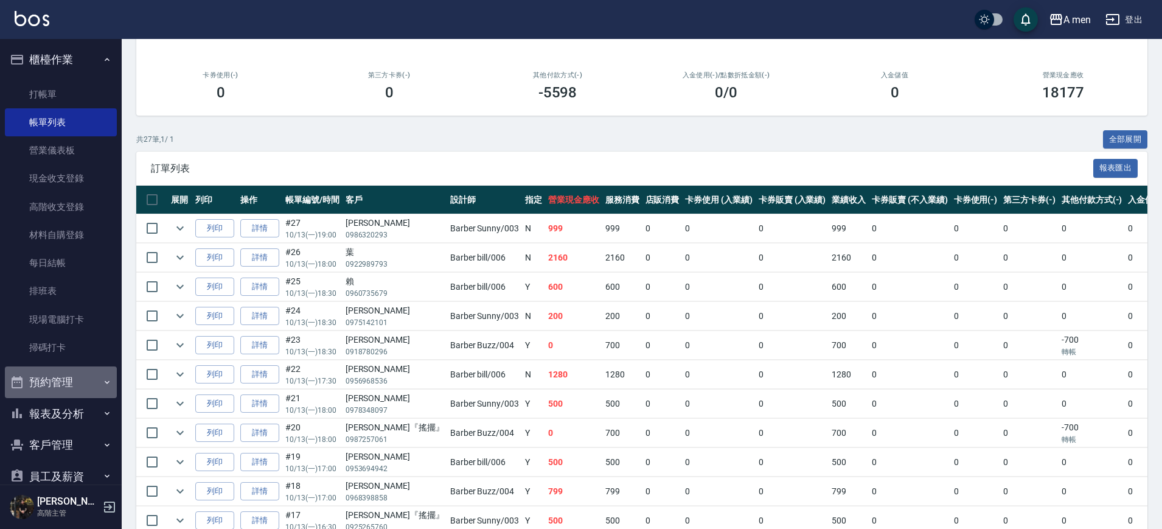
click at [80, 379] on button "預約管理" at bounding box center [61, 382] width 112 height 32
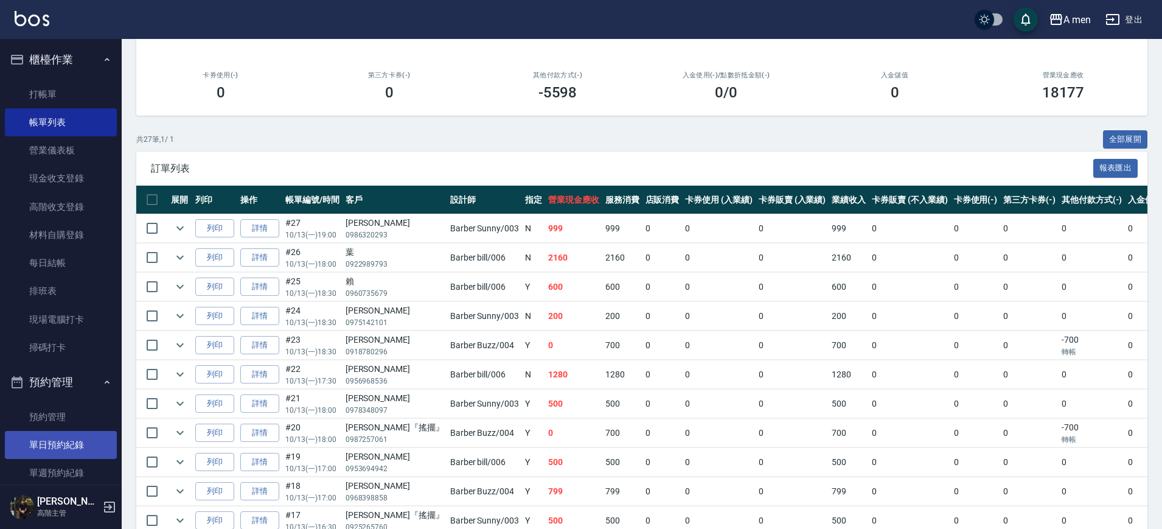
click at [82, 441] on link "單日預約紀錄" at bounding box center [61, 445] width 112 height 28
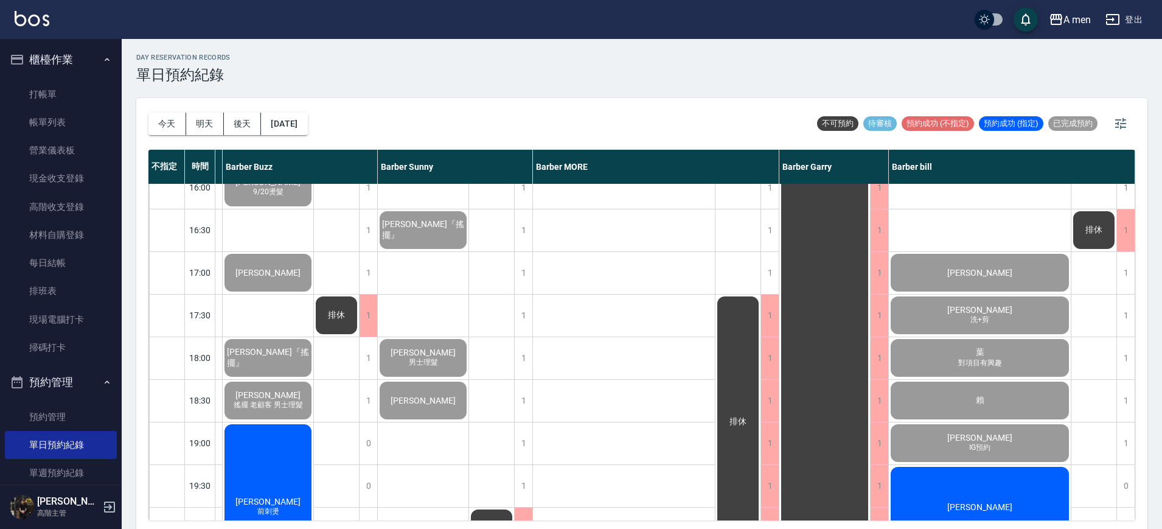
scroll to position [588, 200]
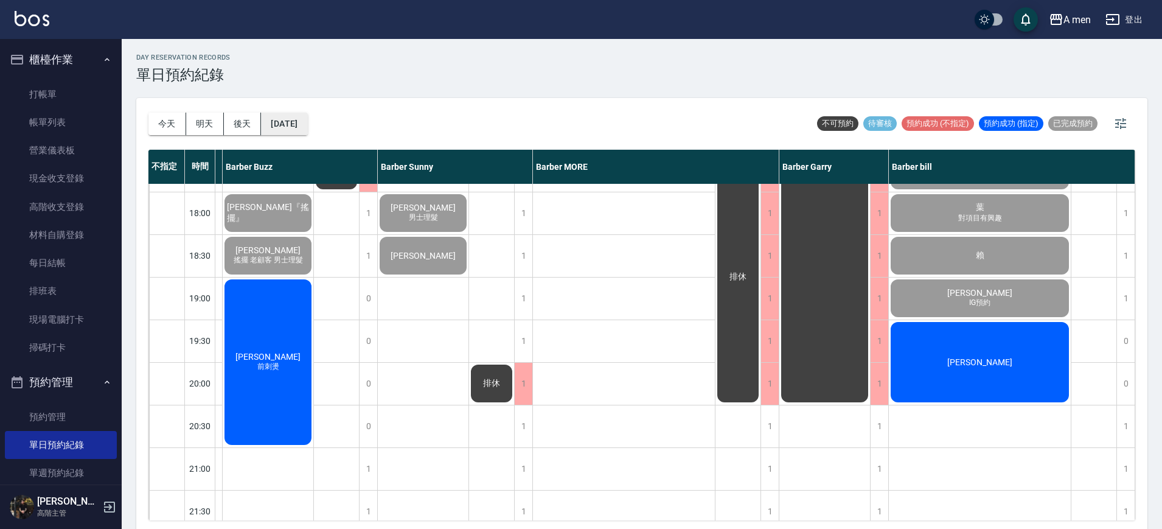
click at [307, 127] on button "[DATE]" at bounding box center [284, 124] width 46 height 23
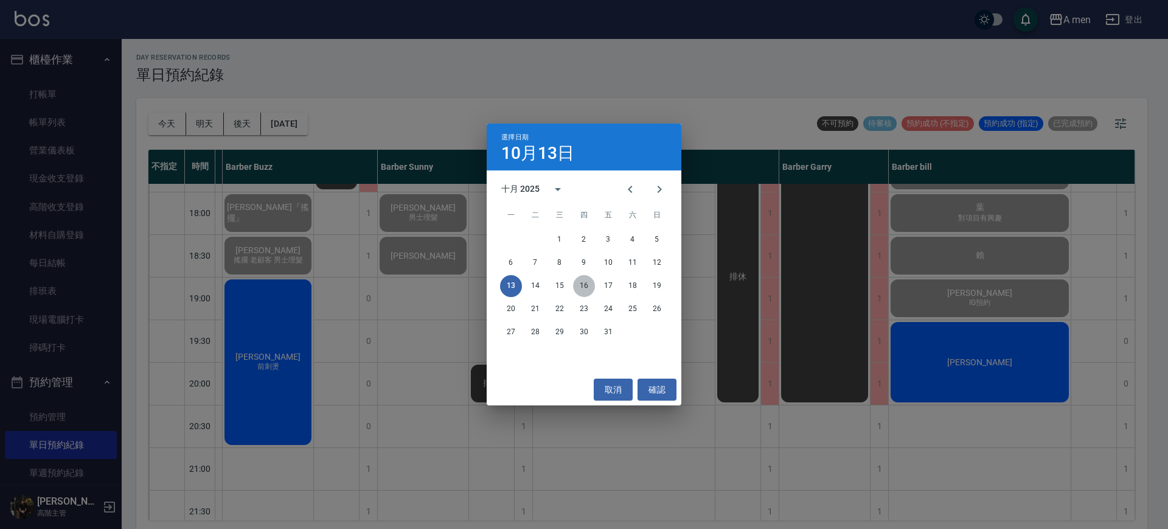
click at [581, 285] on button "16" at bounding box center [584, 286] width 22 height 22
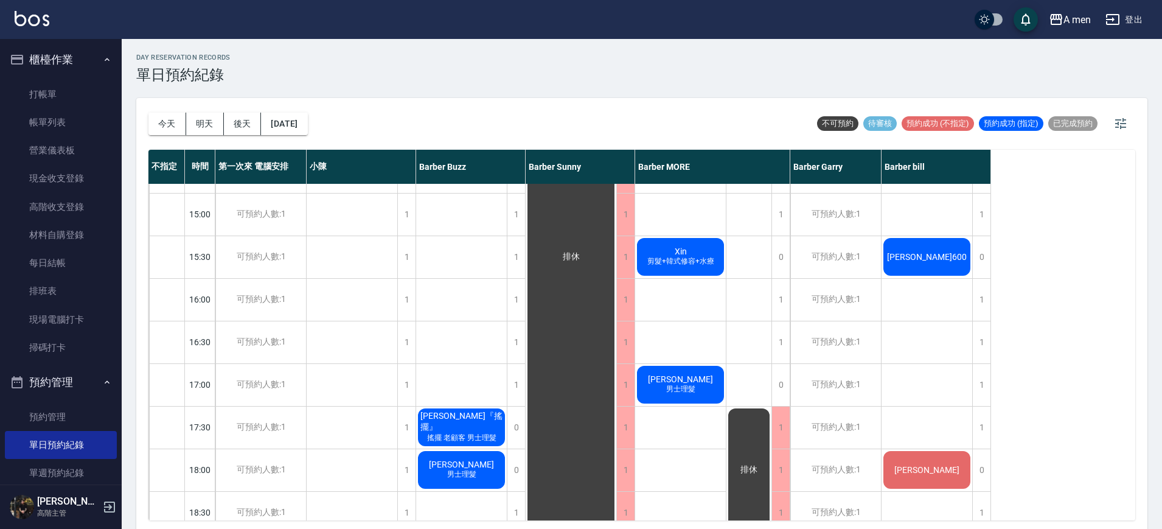
scroll to position [284, 0]
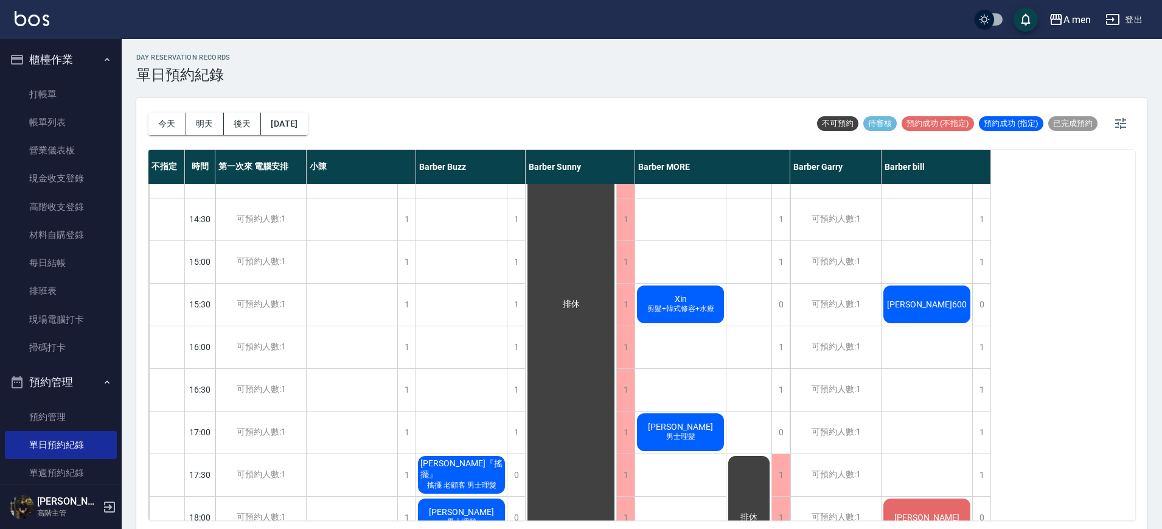
click at [697, 291] on div "Xin 剪髮+韓式修容+水療" at bounding box center [680, 304] width 91 height 41
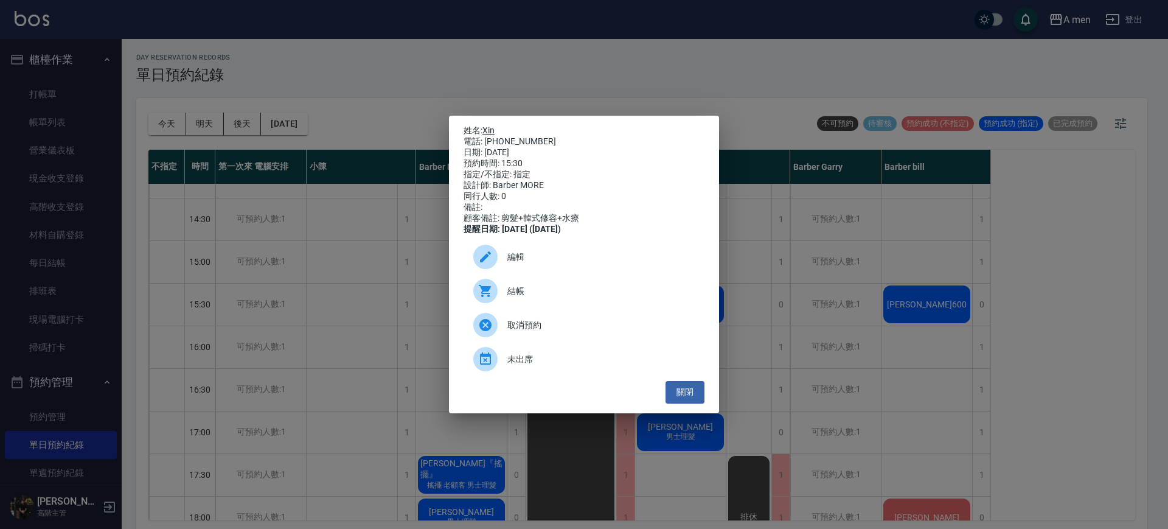
click at [490, 127] on link "Xin" at bounding box center [489, 130] width 12 height 10
drag, startPoint x: 696, startPoint y: 395, endPoint x: 696, endPoint y: 389, distance: 6.1
click at [696, 394] on button "關閉" at bounding box center [685, 392] width 39 height 23
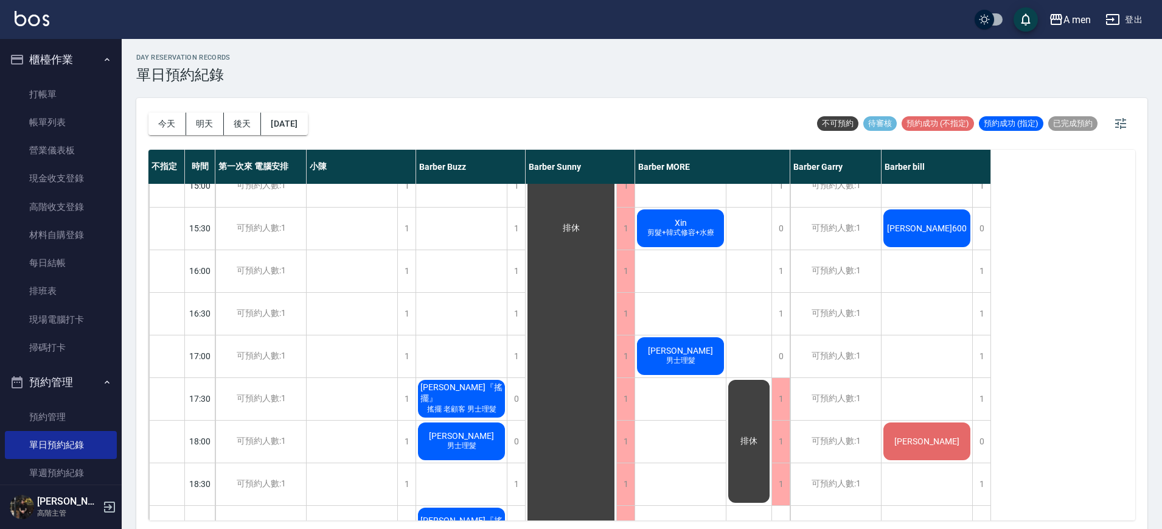
scroll to position [512, 0]
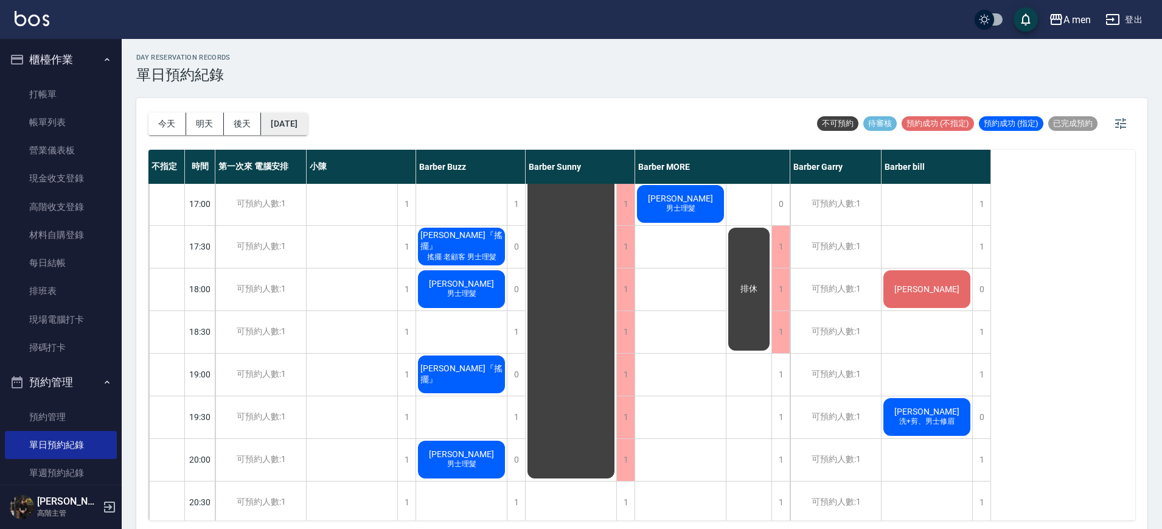
click at [307, 117] on button "2025/10/16" at bounding box center [284, 124] width 46 height 23
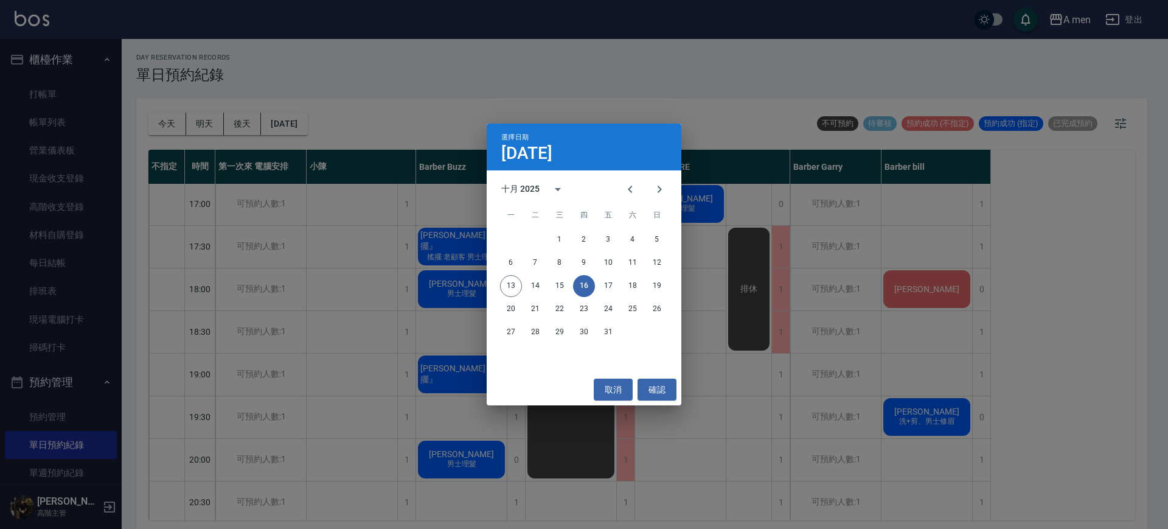
click at [581, 286] on button "16" at bounding box center [584, 286] width 22 height 22
click at [616, 385] on button "取消" at bounding box center [613, 390] width 39 height 23
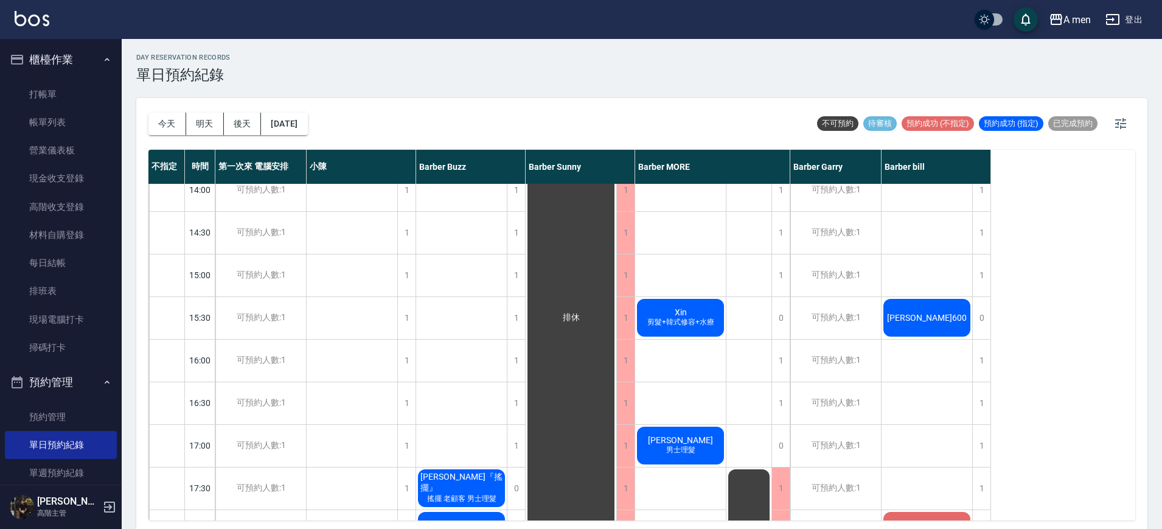
scroll to position [208, 0]
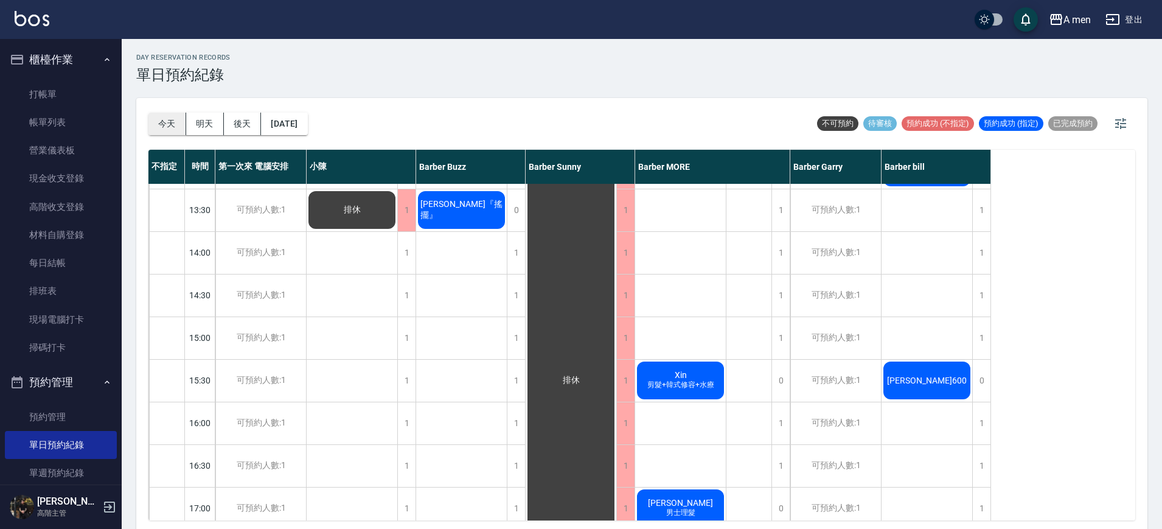
click at [173, 127] on button "今天" at bounding box center [167, 124] width 38 height 23
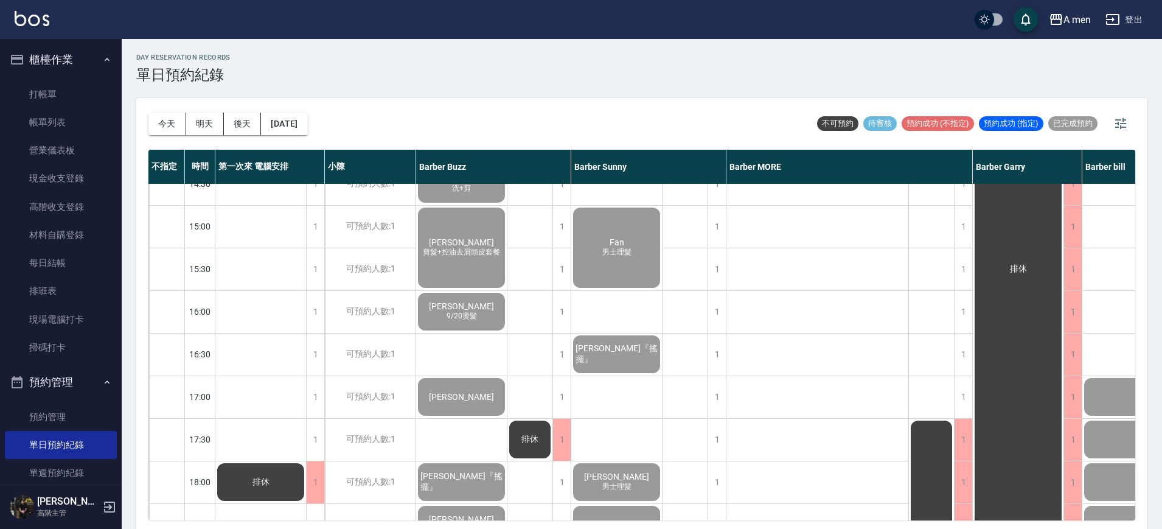
scroll to position [532, 0]
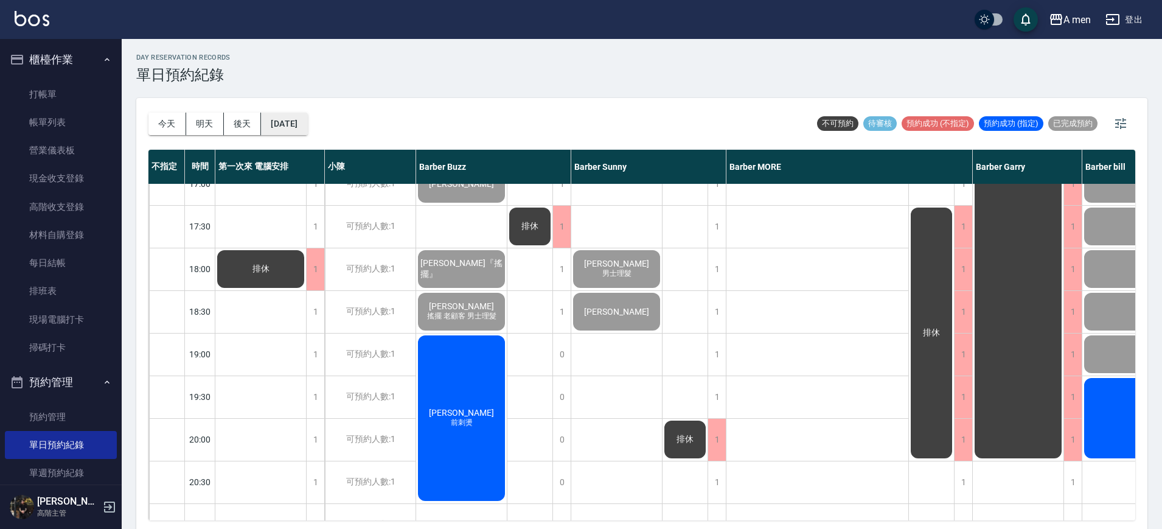
click at [284, 117] on button "[DATE]" at bounding box center [284, 124] width 46 height 23
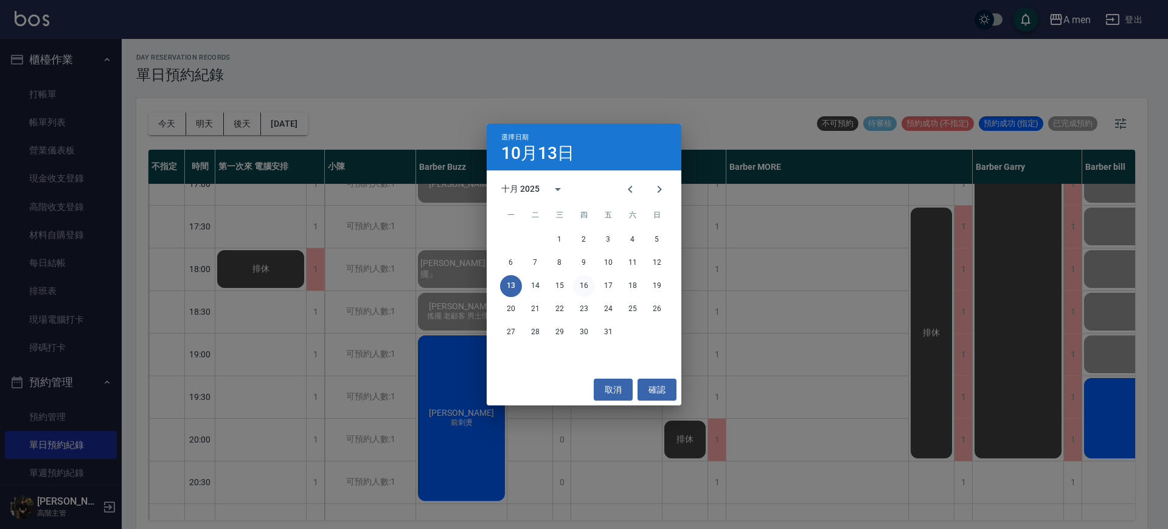
click at [585, 287] on button "16" at bounding box center [584, 286] width 22 height 22
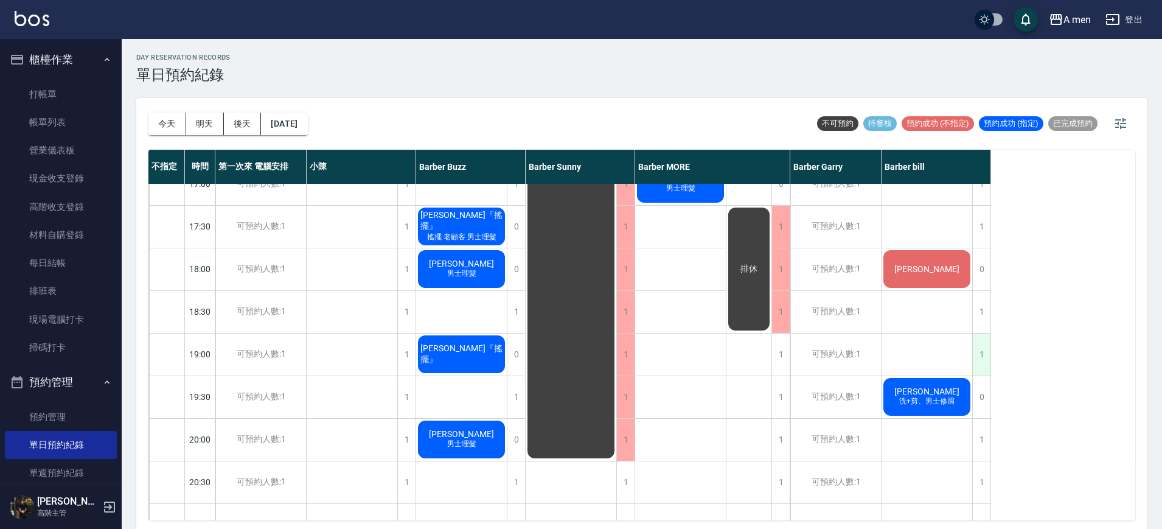
click at [985, 357] on div "1" at bounding box center [981, 354] width 18 height 42
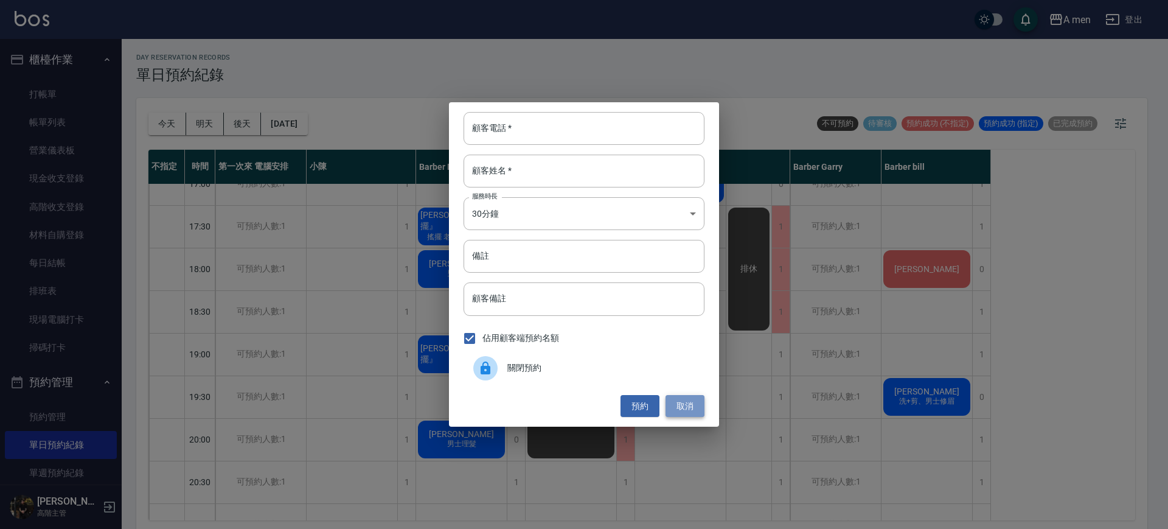
click at [682, 406] on button "取消" at bounding box center [685, 406] width 39 height 23
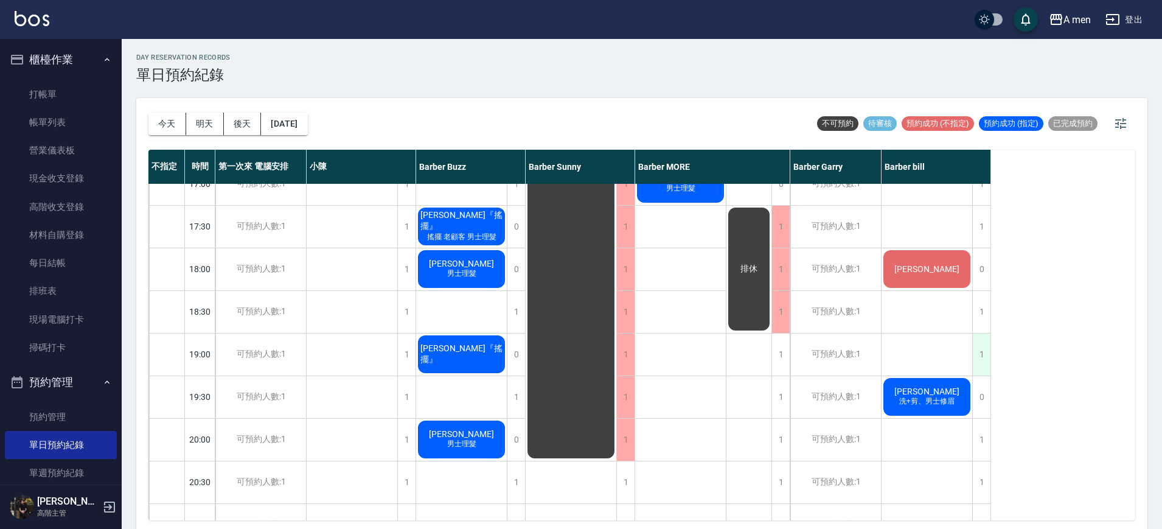
click at [981, 348] on div "1" at bounding box center [981, 354] width 18 height 42
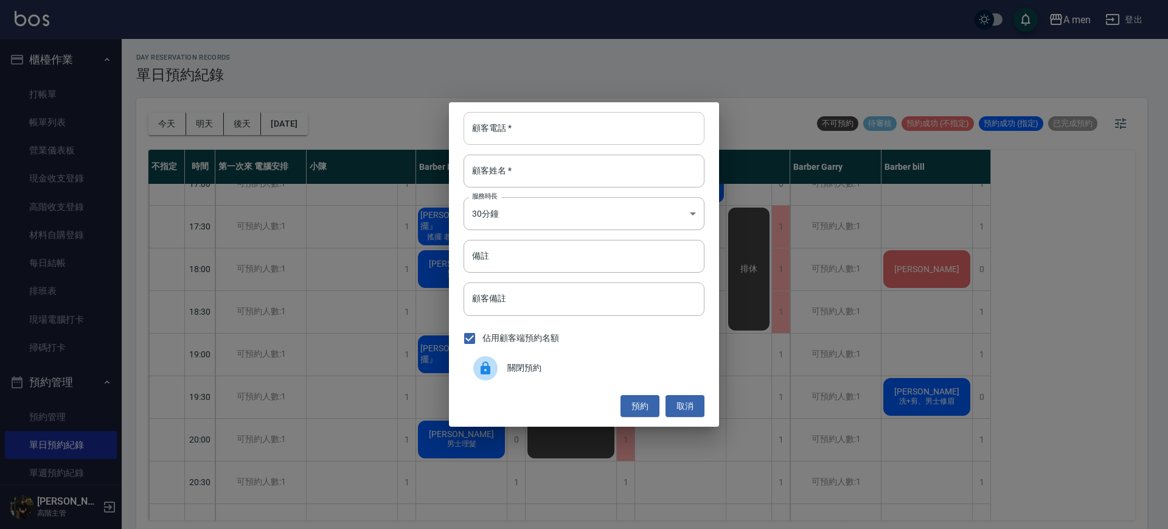
click at [592, 133] on input "顧客電話   *" at bounding box center [584, 128] width 241 height 33
type input "0"
type input "0928808943"
click at [594, 175] on input "顧客姓名   *" at bounding box center [584, 171] width 241 height 33
type input "山崎閒人"
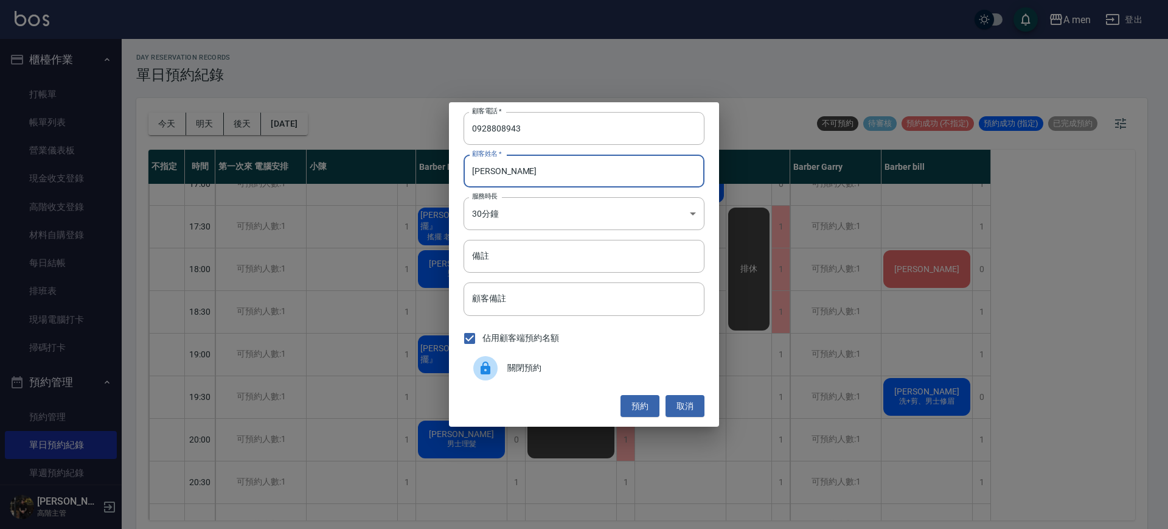
click at [641, 317] on div "顧客電話   * 0928808943 顧客電話   * 顧客姓名   * 山崎閒人 顧客姓名   * 服務時長 30分鐘 1 服務時長 備註 備註 顧客備註…" at bounding box center [584, 264] width 270 height 324
click at [626, 291] on input "顧客備註" at bounding box center [584, 298] width 241 height 33
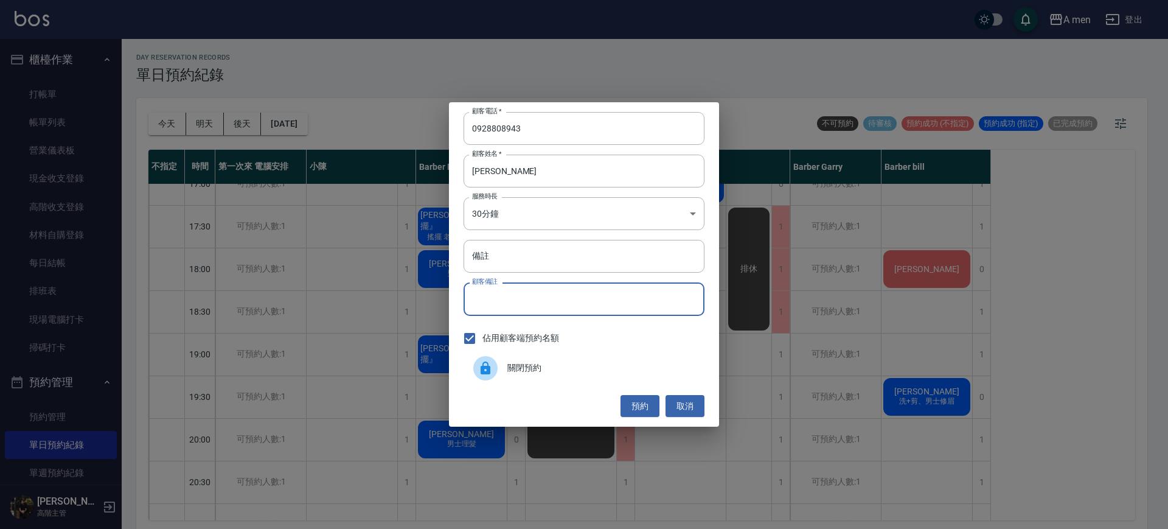
type input "ㄙ"
type input "\"
type input "ㄘ"
type input "n"
type input "O"
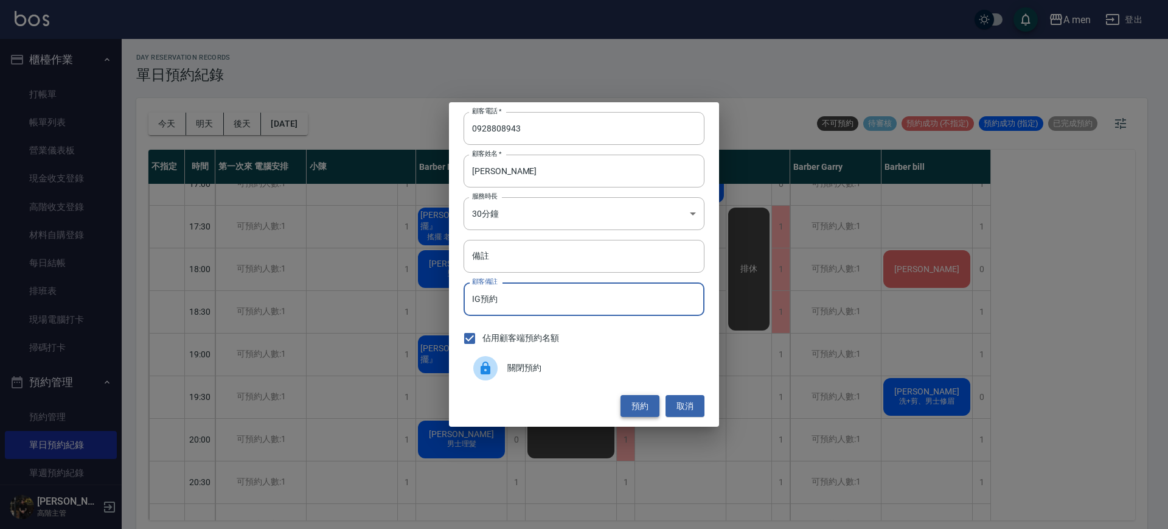
type input "IG預約"
click at [644, 410] on button "預約" at bounding box center [640, 406] width 39 height 23
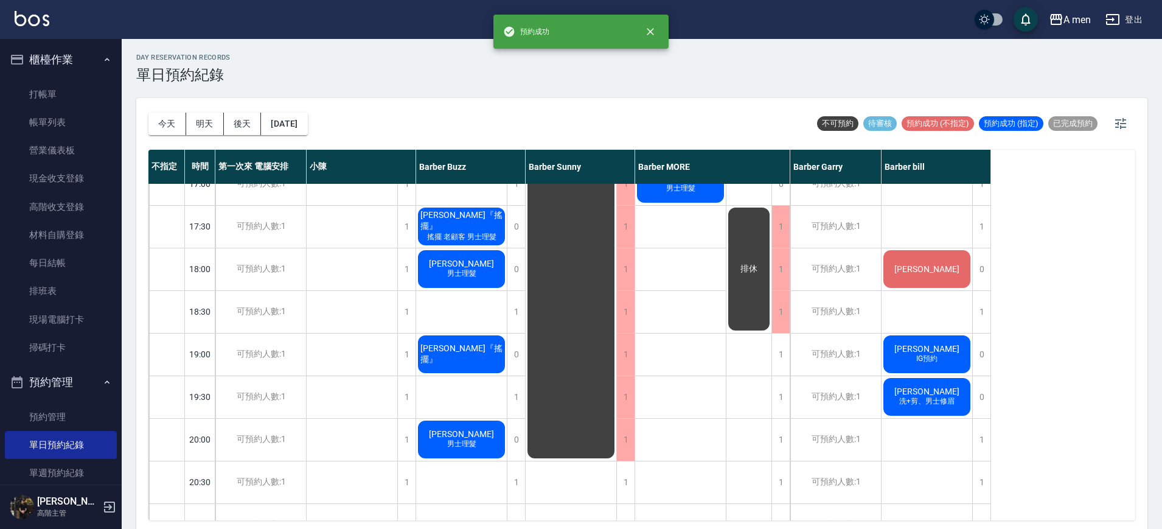
click at [952, 362] on div "山崎閒人 IG預約" at bounding box center [927, 353] width 91 height 41
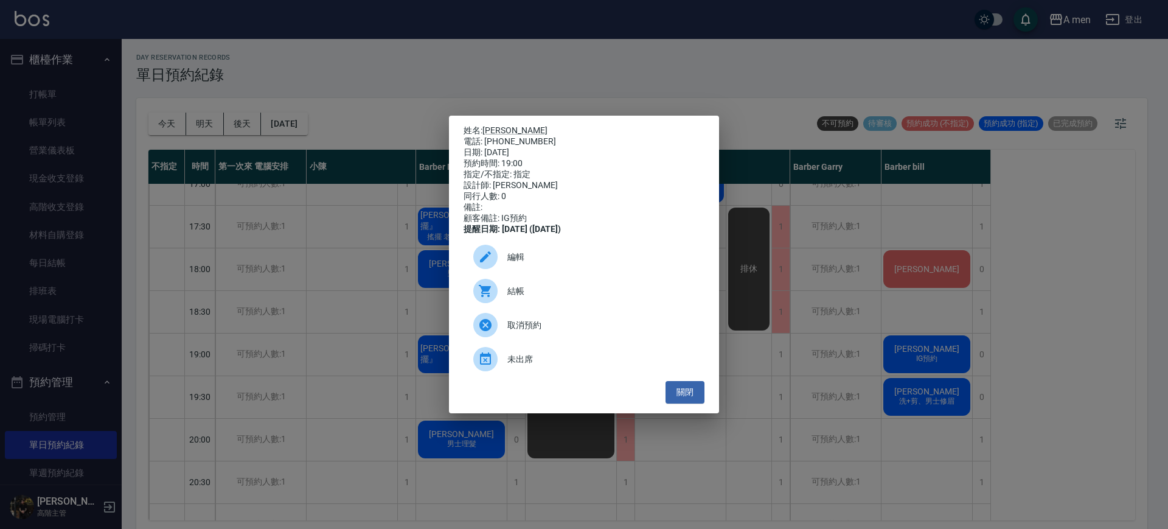
click at [615, 257] on span "編輯" at bounding box center [601, 257] width 187 height 13
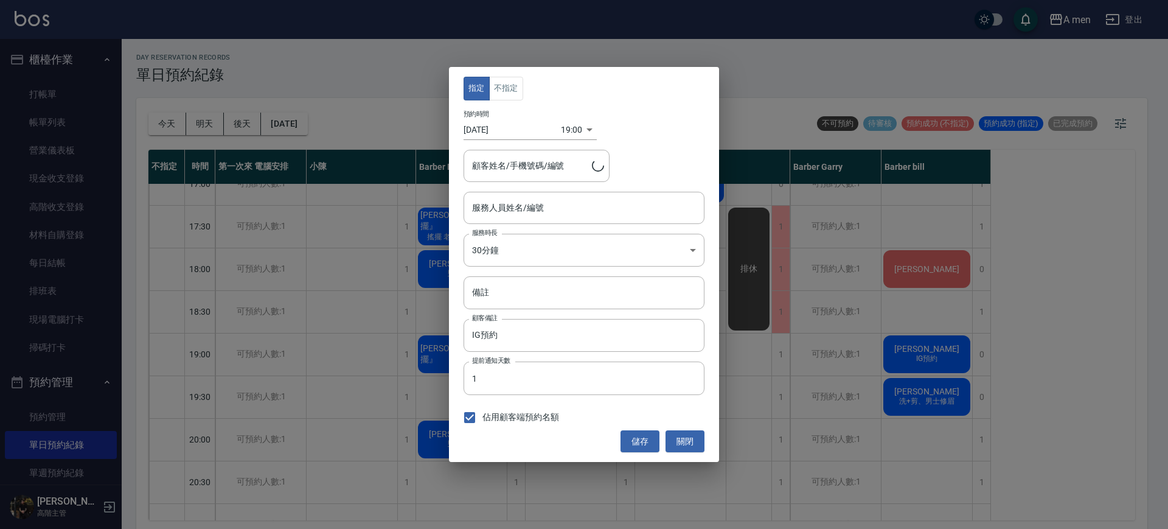
type input "Barber bill-006"
type input "山崎閒人/0928808943"
click at [495, 85] on button "不指定" at bounding box center [506, 89] width 34 height 24
click at [646, 445] on button "儲存" at bounding box center [640, 441] width 39 height 23
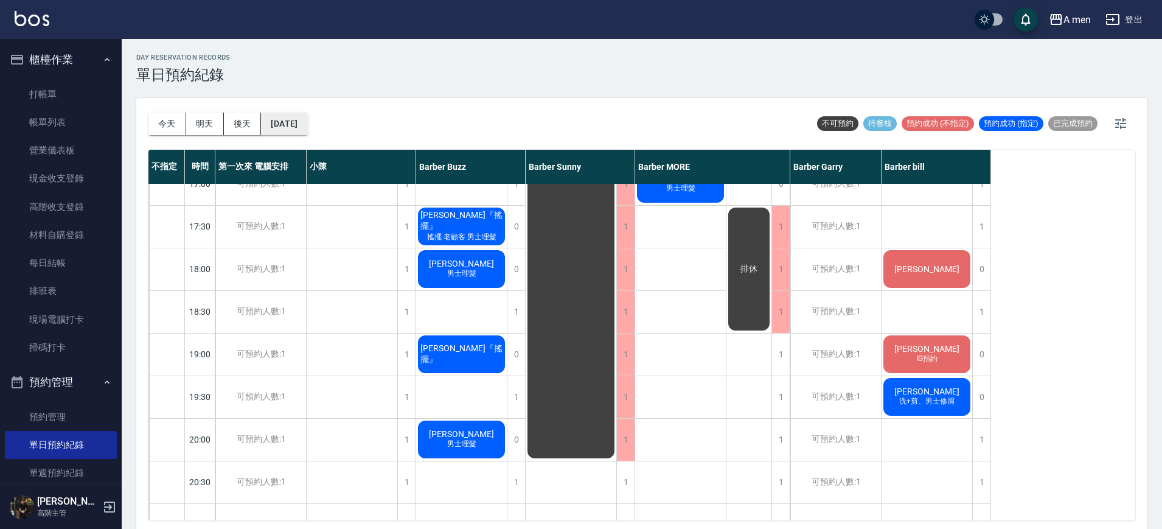
click at [292, 119] on button "2025/10/16" at bounding box center [284, 124] width 46 height 23
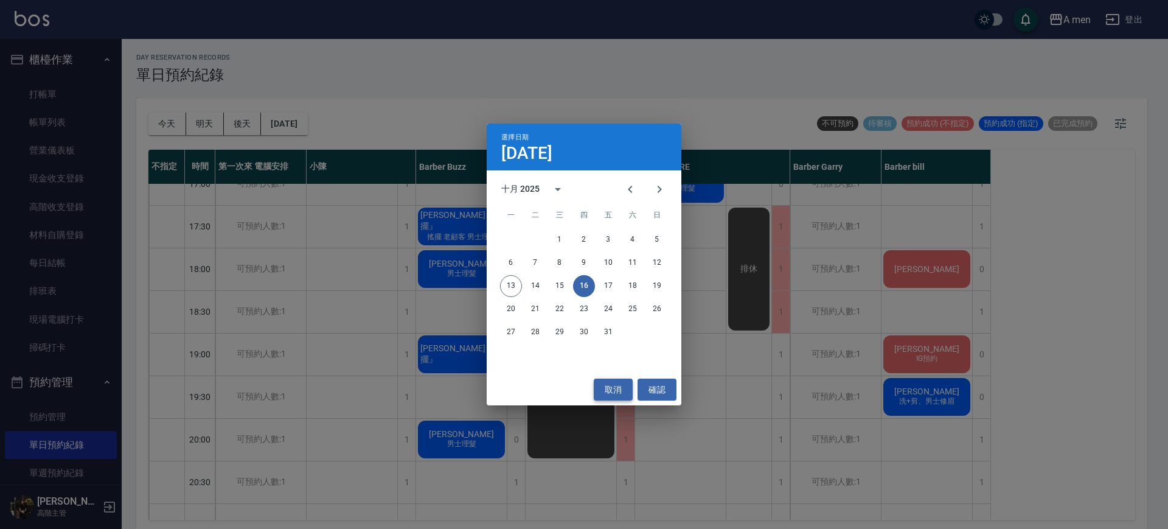
click at [623, 389] on button "取消" at bounding box center [613, 390] width 39 height 23
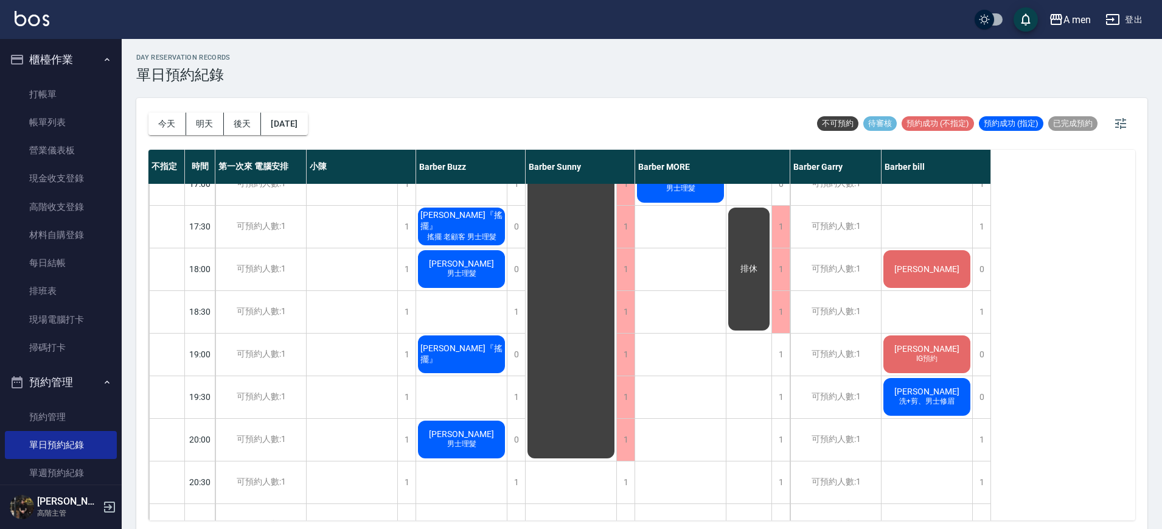
click at [1057, 327] on div "不指定 時間 第一次來 電腦安排 小陳 Barber Buzz Barber Sunny Barber MORE Barber Garry Barber bi…" at bounding box center [641, 335] width 987 height 371
click at [294, 134] on div "今天 明天 後天 2025/10/16" at bounding box center [227, 124] width 159 height 52
click at [208, 123] on button "明天" at bounding box center [205, 124] width 38 height 23
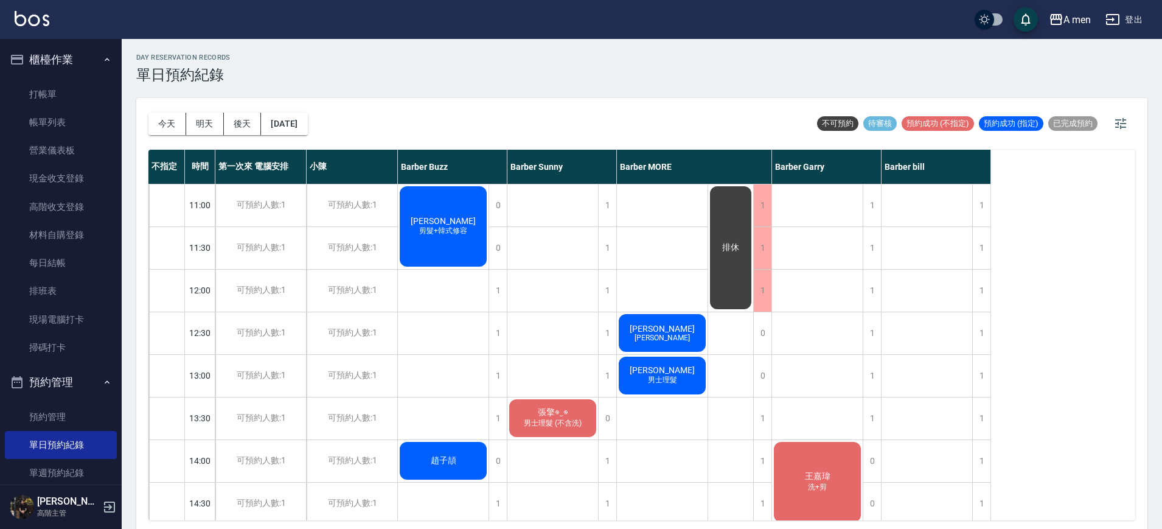
click at [215, 124] on button "明天" at bounding box center [205, 124] width 38 height 23
click at [987, 420] on div "1" at bounding box center [981, 418] width 18 height 42
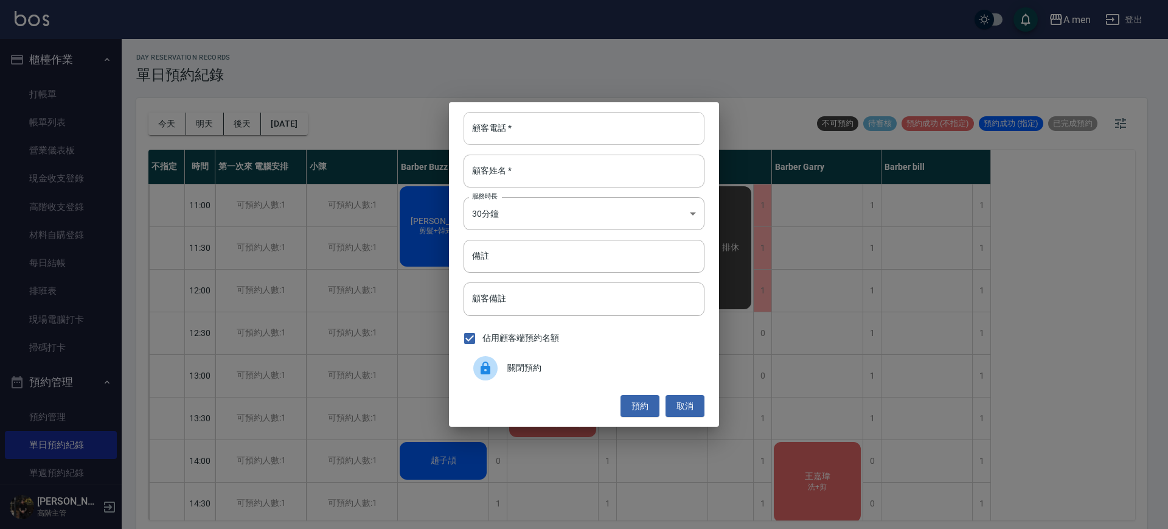
click at [586, 116] on input "顧客電話   *" at bounding box center [584, 128] width 241 height 33
type input "9"
type input "09130027761"
click at [565, 170] on input "顧客姓名   *" at bounding box center [584, 171] width 241 height 33
click at [486, 296] on div "顧客備註 顧客備註" at bounding box center [584, 298] width 241 height 33
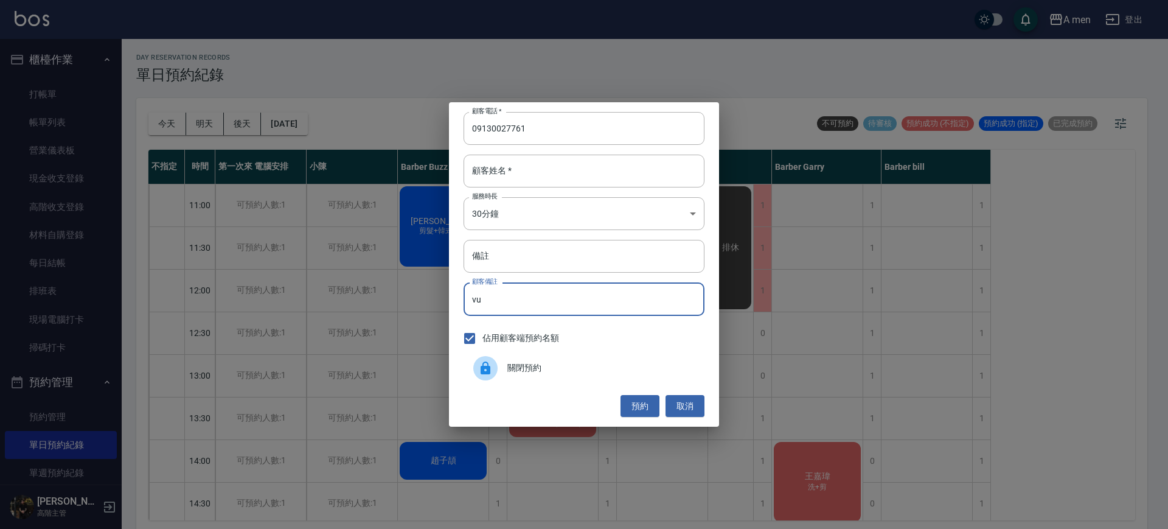
type input "v"
type input "ㄙ"
type input "I"
type input "IG預約 洗加剪"
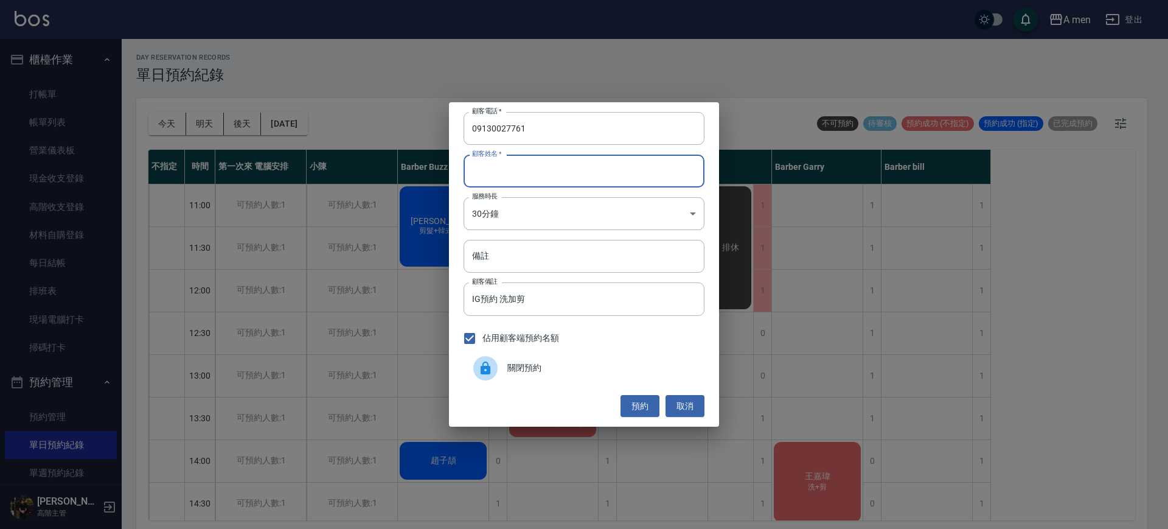
click at [616, 170] on input "顧客姓名   *" at bounding box center [584, 171] width 241 height 33
type input "ㄨ"
type input "n"
type input "Vava Isingkaunan"
click at [643, 403] on button "預約" at bounding box center [640, 406] width 39 height 23
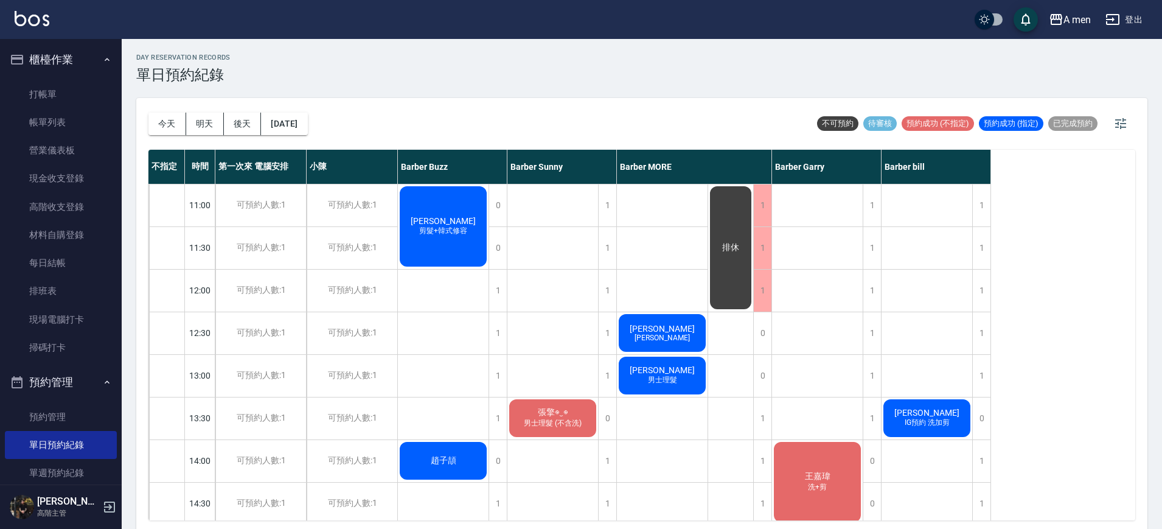
scroll to position [76, 0]
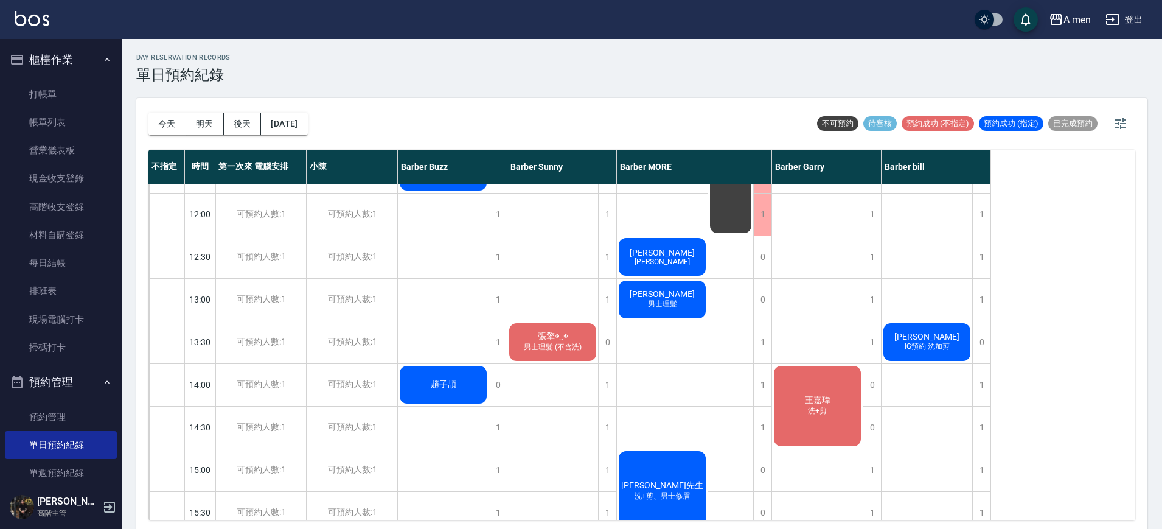
click at [935, 357] on div "Vava Isingkaunan IG預約 洗加剪" at bounding box center [927, 341] width 91 height 41
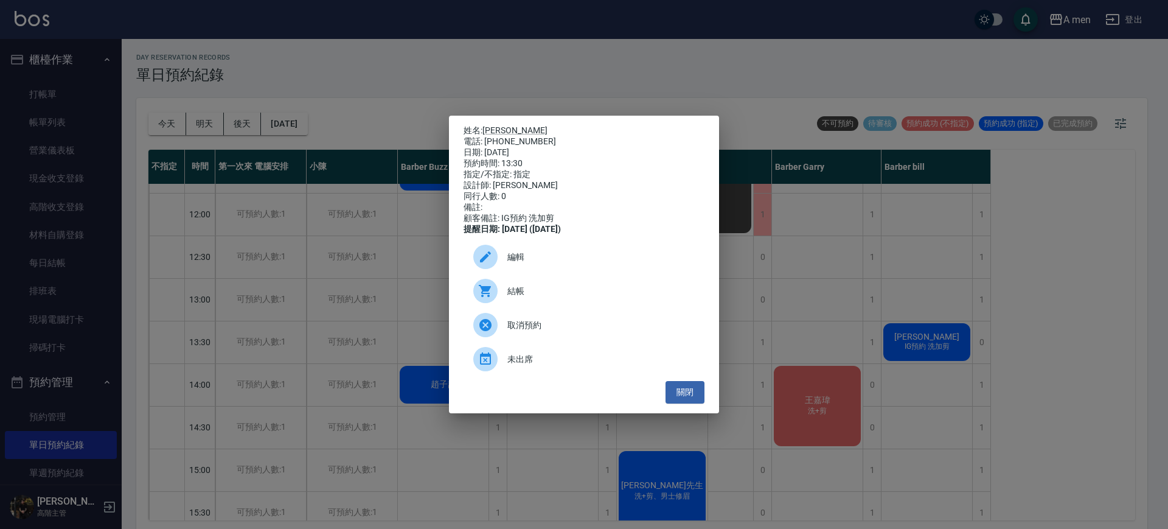
click at [573, 257] on span "編輯" at bounding box center [601, 257] width 187 height 13
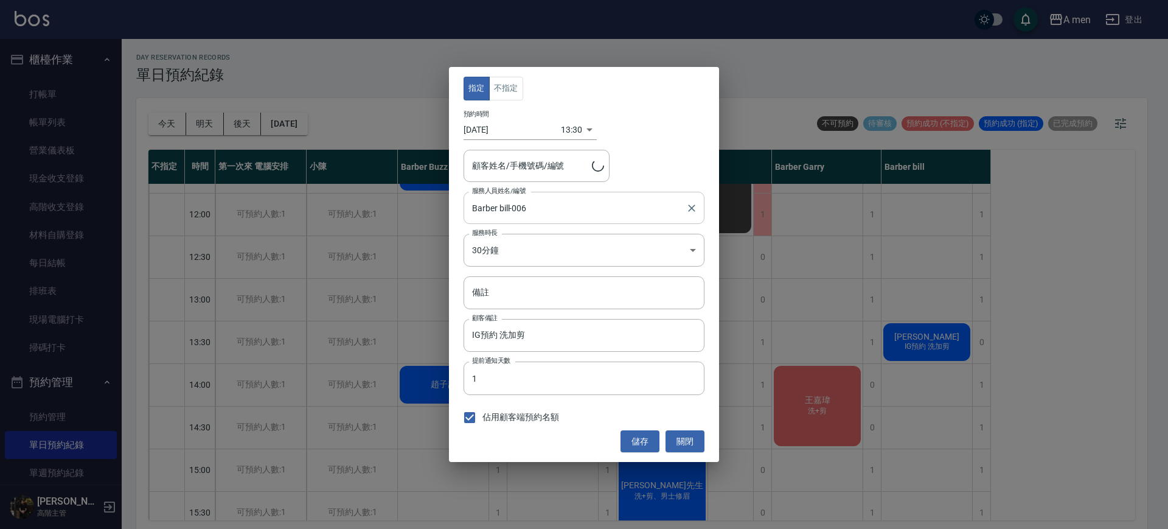
type input "Vava Isingkaunan/09130027761"
click at [533, 206] on input "Barber bill-006" at bounding box center [575, 207] width 212 height 21
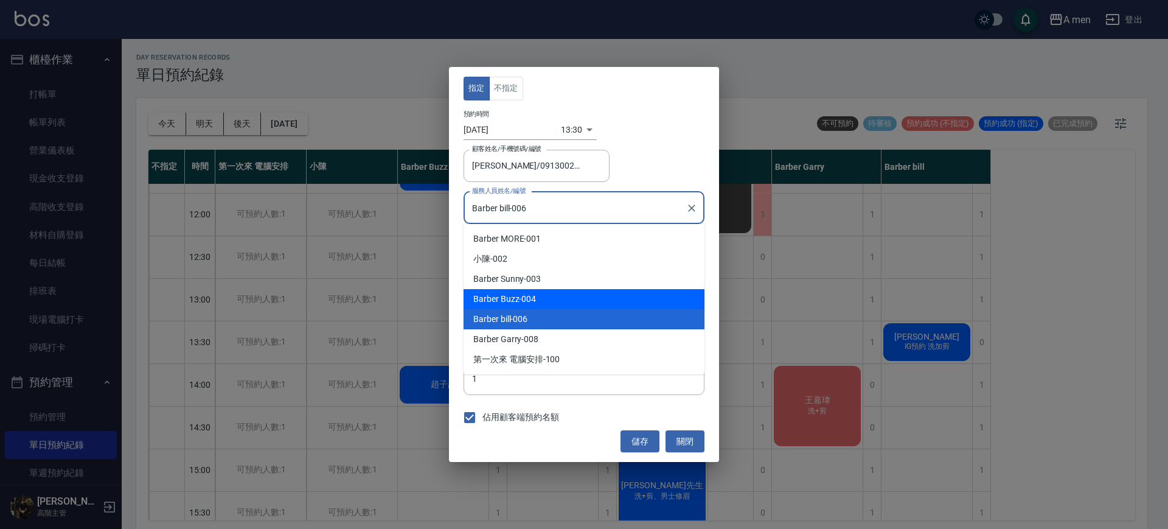
click at [560, 291] on div "Barber Buzz -004" at bounding box center [584, 299] width 241 height 20
type input "Barber Buzz-004"
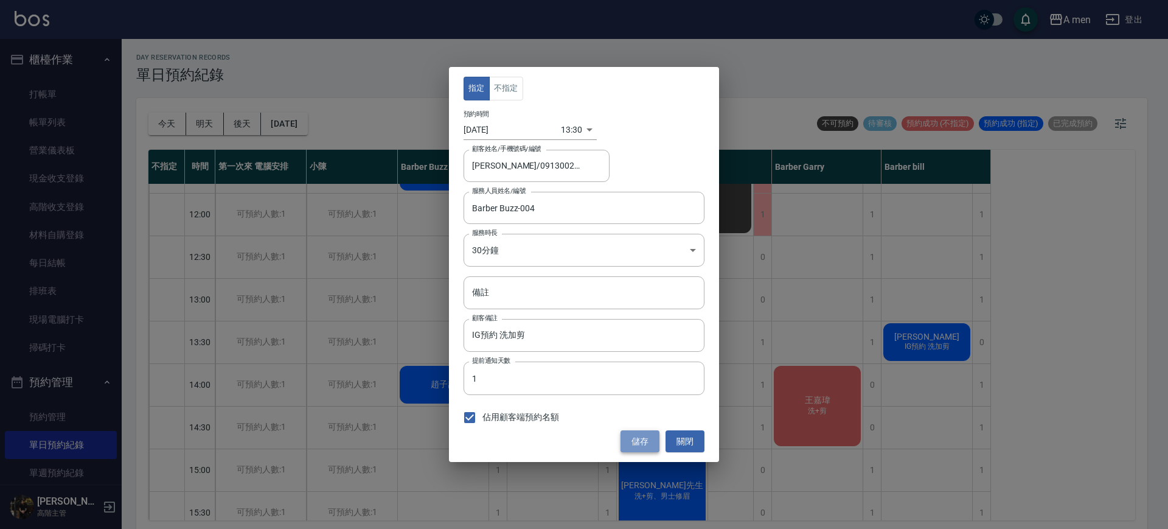
click at [642, 444] on button "儲存" at bounding box center [640, 441] width 39 height 23
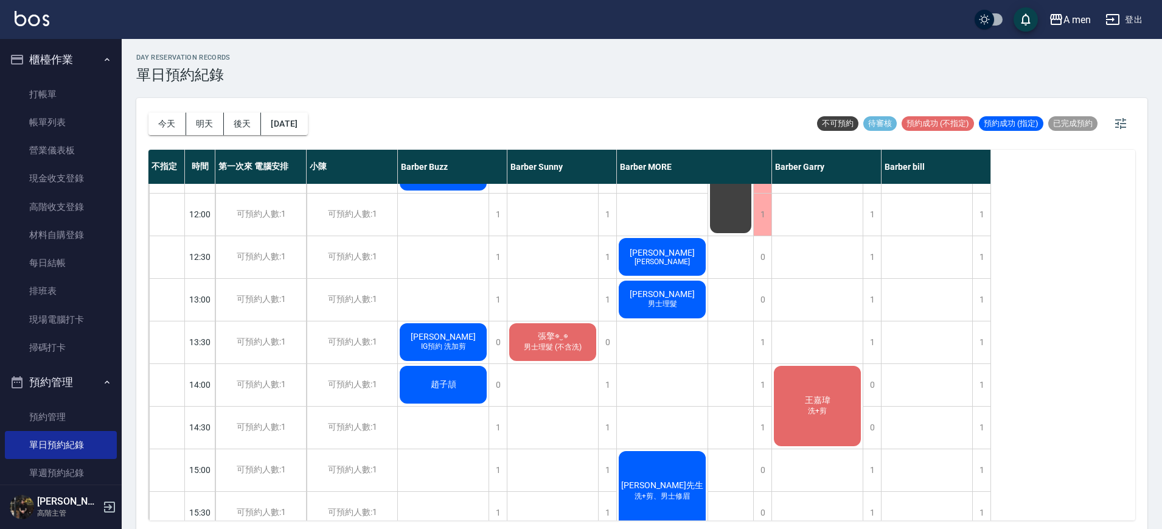
click at [146, 123] on div "今天 明天 後天 2025/10/14 不可預約 待審核 預約成功 (不指定) 預約成功 (指定) 已完成預約 不指定 時間 第一次來 電腦安排 小陳 Bar…" at bounding box center [641, 315] width 1011 height 434
click at [155, 122] on button "今天" at bounding box center [167, 124] width 38 height 23
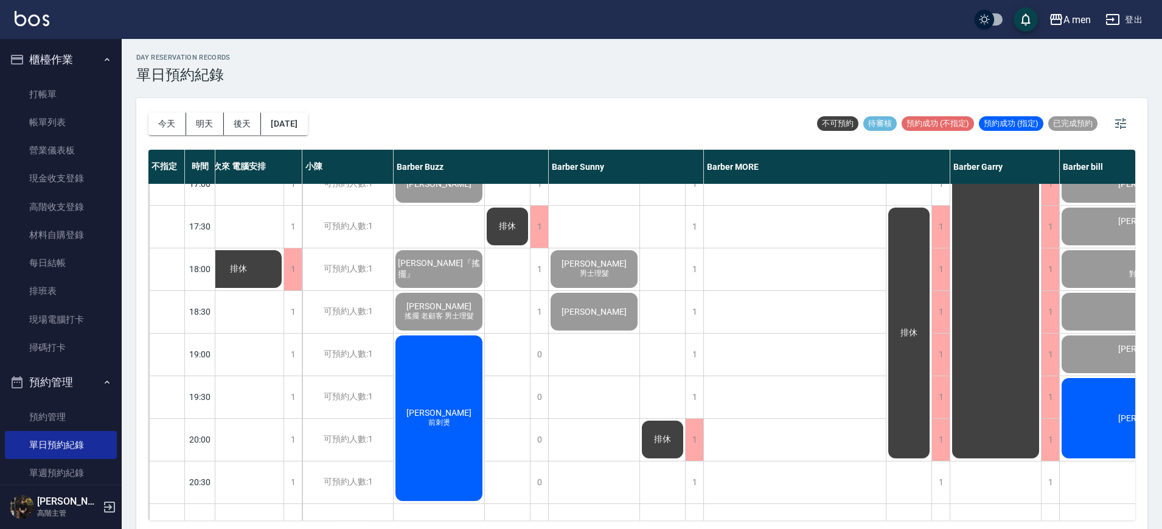
scroll to position [532, 21]
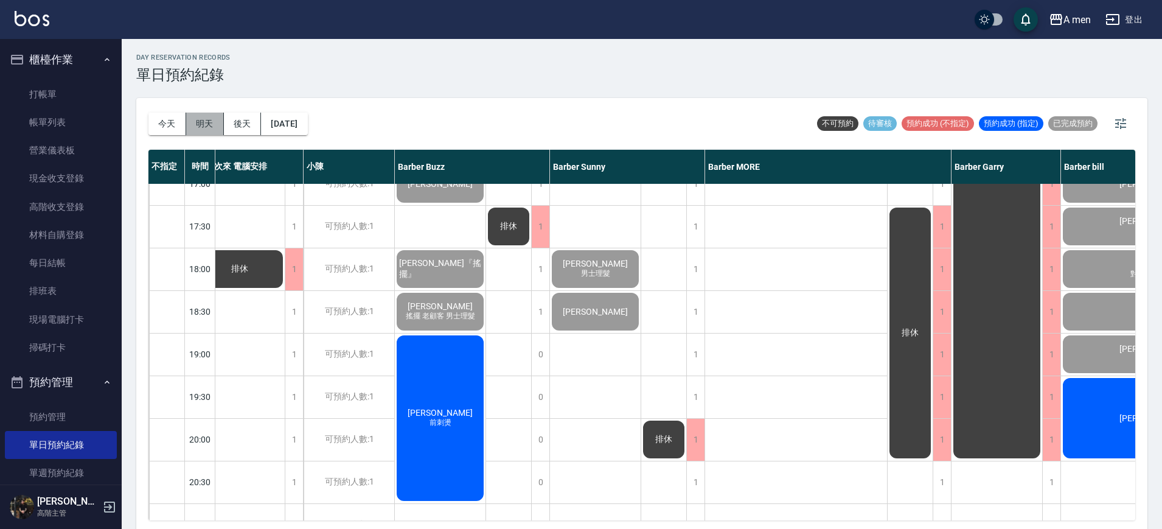
click at [213, 130] on button "明天" at bounding box center [205, 124] width 38 height 23
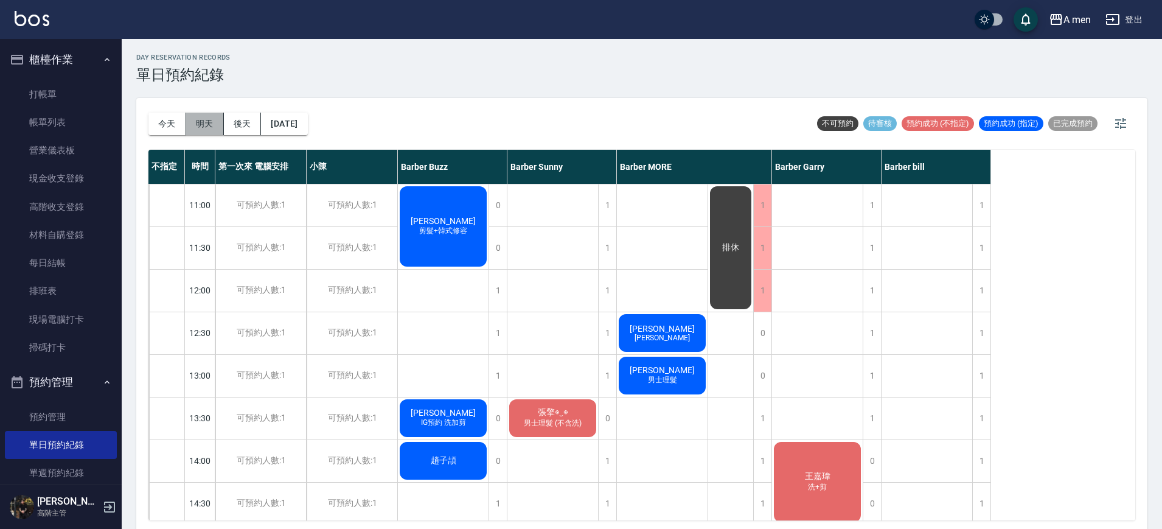
drag, startPoint x: 192, startPoint y: 126, endPoint x: 201, endPoint y: 124, distance: 9.3
click at [192, 126] on button "明天" at bounding box center [205, 124] width 38 height 23
click at [235, 124] on button "後天" at bounding box center [243, 124] width 38 height 23
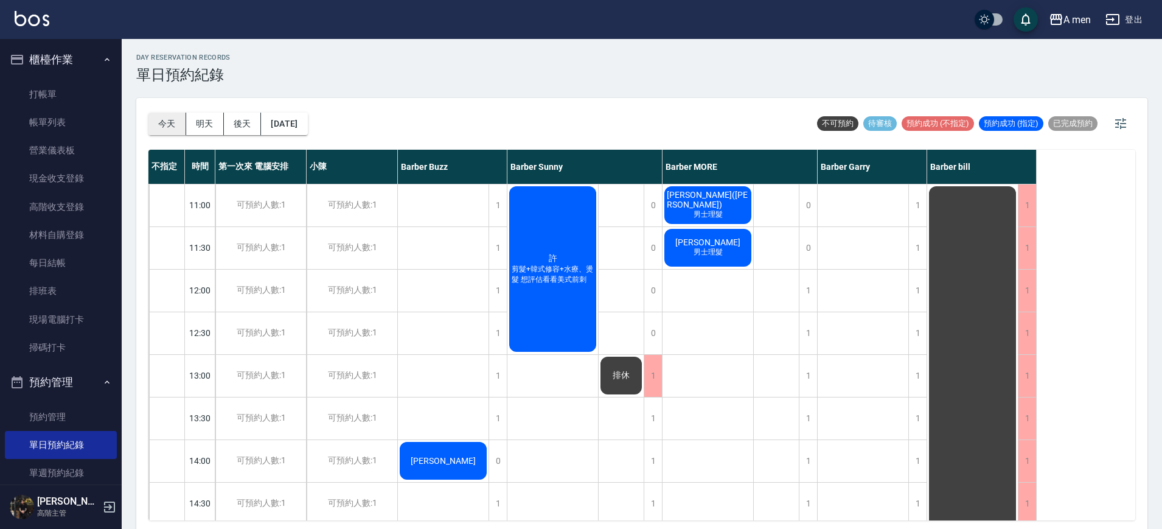
click at [170, 125] on button "今天" at bounding box center [167, 124] width 38 height 23
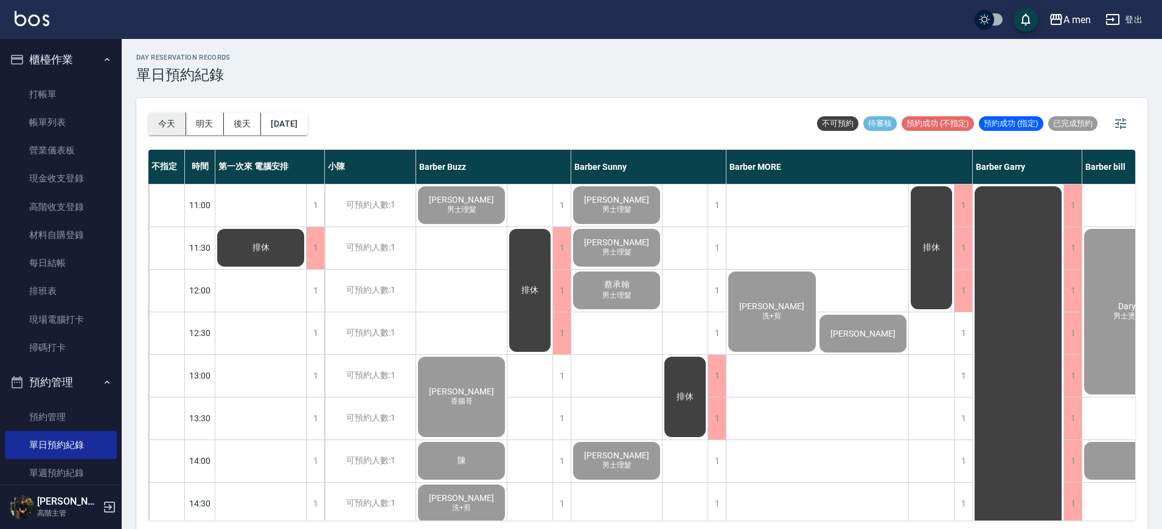
click at [161, 125] on button "今天" at bounding box center [167, 124] width 38 height 23
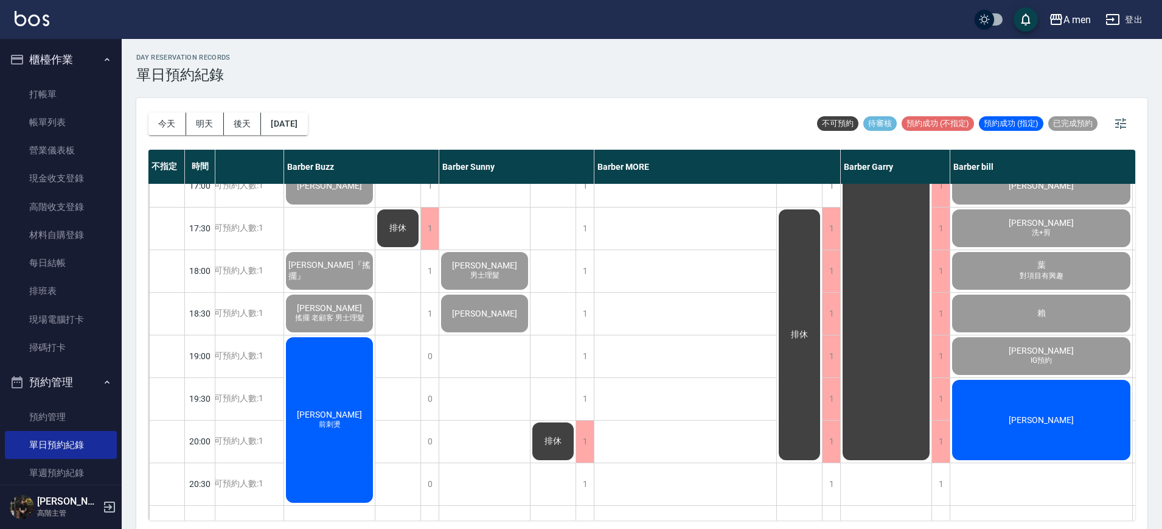
scroll to position [609, 132]
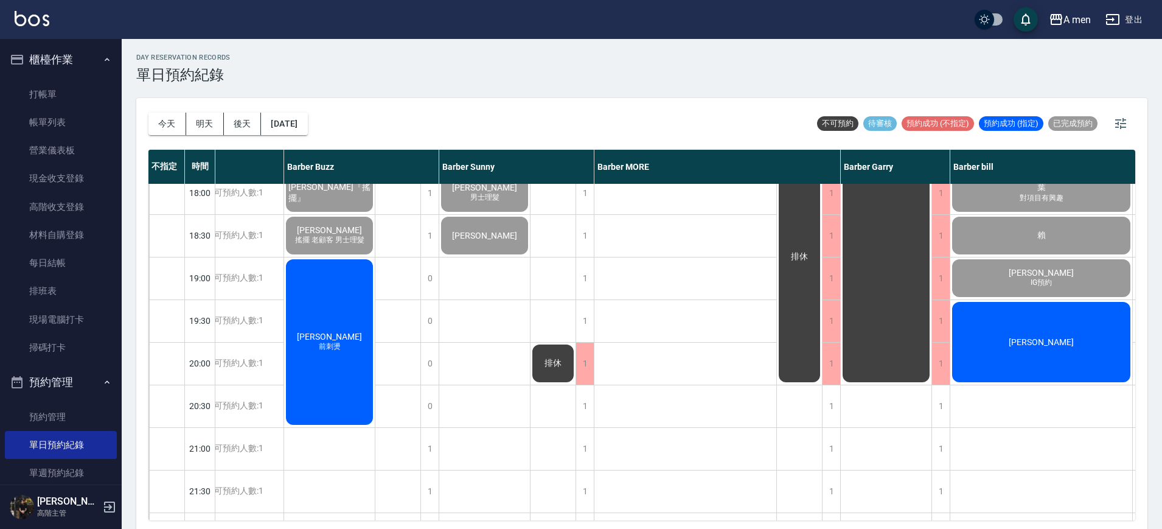
click at [628, 341] on div "徐華勇 洗+剪 吳朝佳" at bounding box center [686, 107] width 183 height 1065
click at [323, 397] on div "林家鉉 前刺燙" at bounding box center [329, 341] width 91 height 169
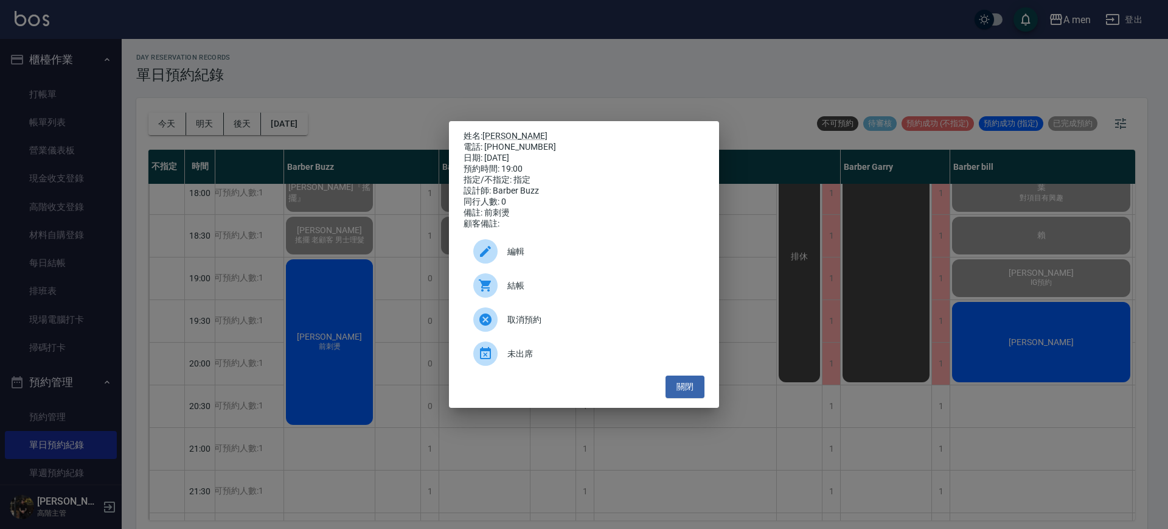
click at [549, 288] on span "結帳" at bounding box center [601, 285] width 187 height 13
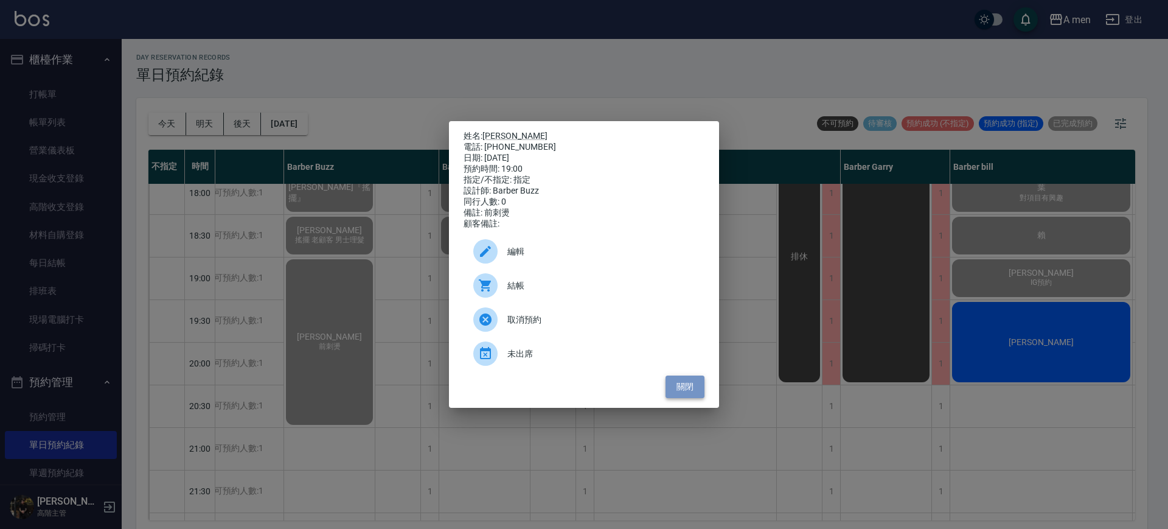
click at [679, 397] on button "關閉" at bounding box center [685, 386] width 39 height 23
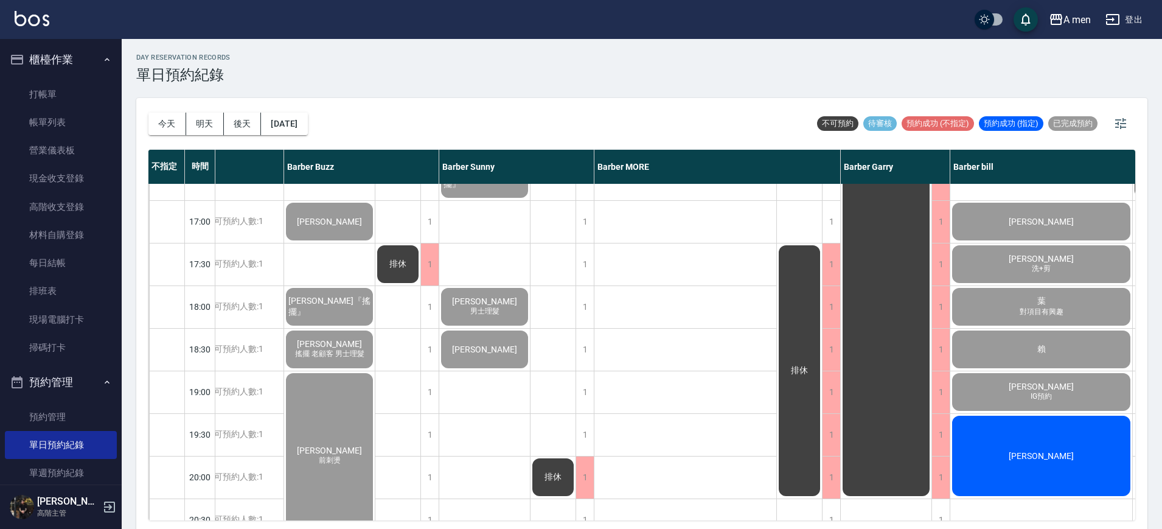
scroll to position [562, 132]
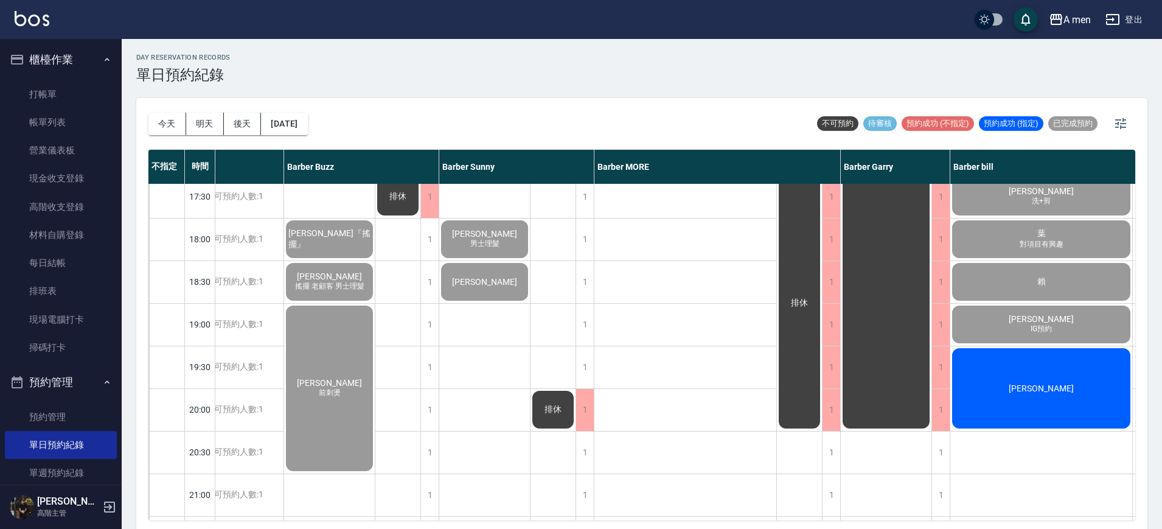
click at [1067, 405] on div "[PERSON_NAME]" at bounding box center [1042, 388] width 182 height 84
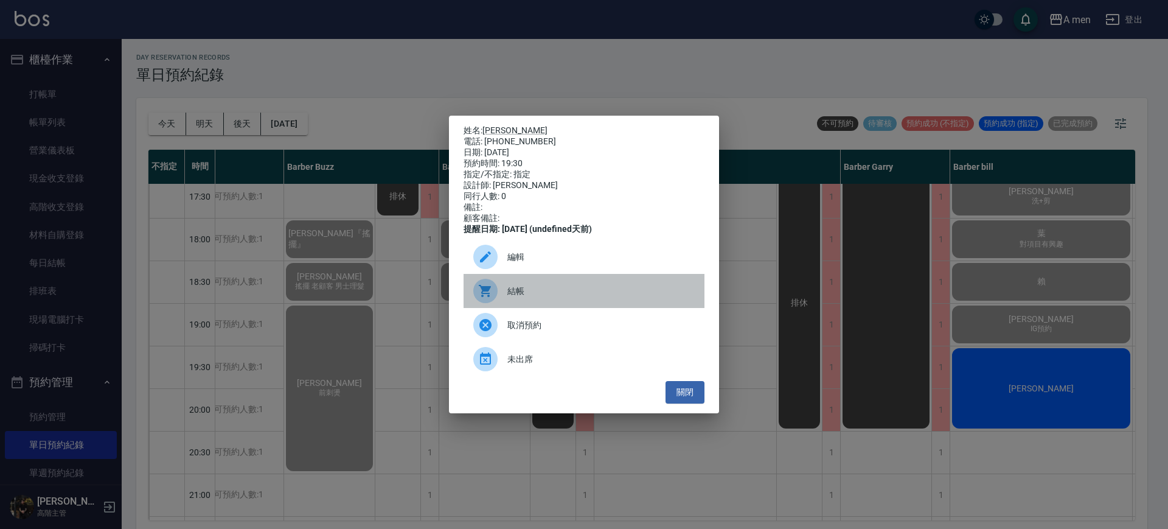
click at [615, 293] on span "結帳" at bounding box center [601, 291] width 187 height 13
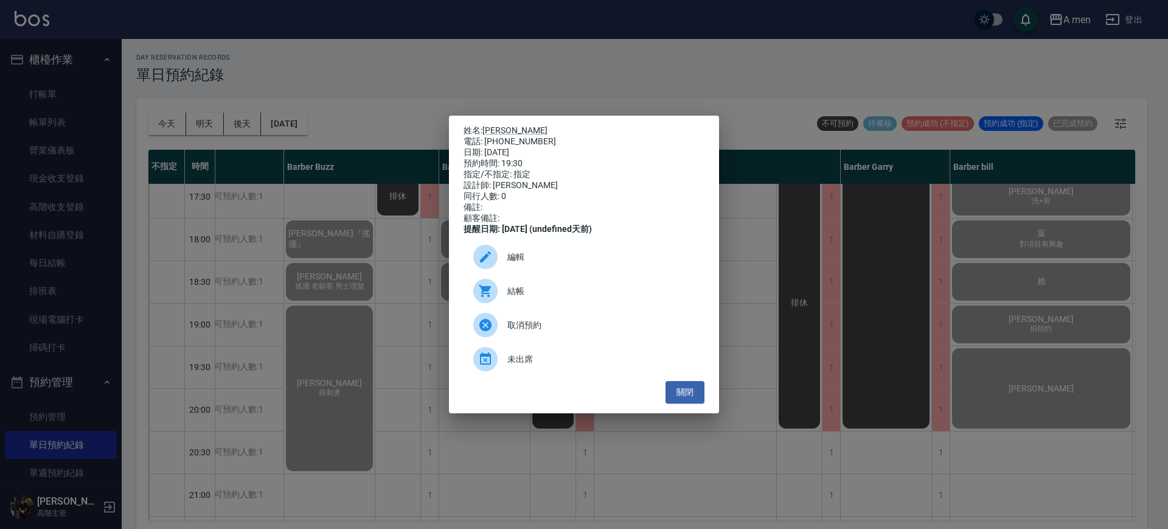
click at [296, 95] on div "姓名: Frank 電話: 0952748323 日期: 2025/10/13 預約時間: 19:30 指定/不指定: 指定 設計師: Barber bill…" at bounding box center [584, 264] width 1168 height 529
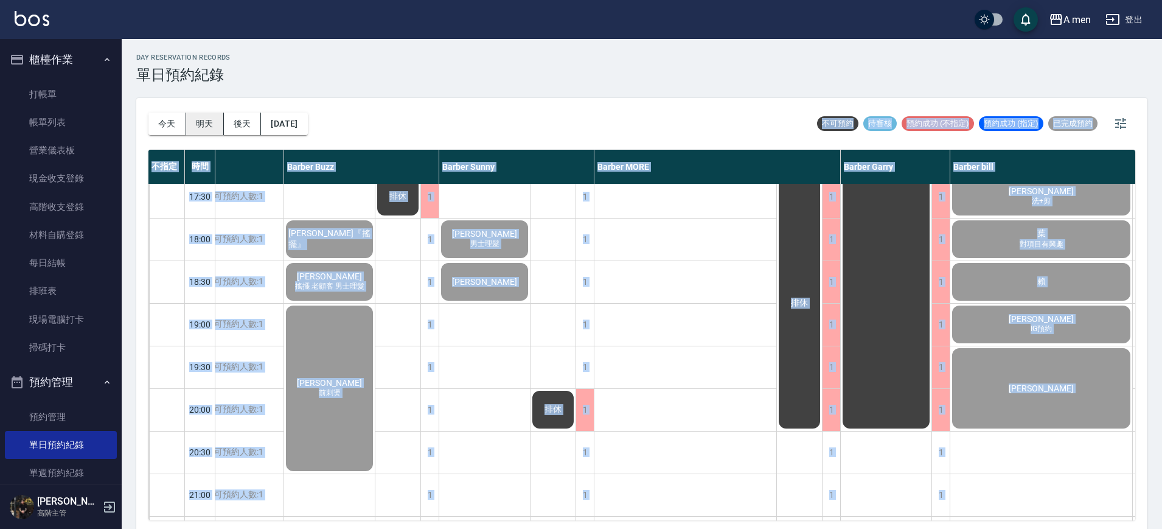
drag, startPoint x: 296, startPoint y: 95, endPoint x: 206, endPoint y: 125, distance: 94.9
click at [206, 125] on button "明天" at bounding box center [205, 124] width 38 height 23
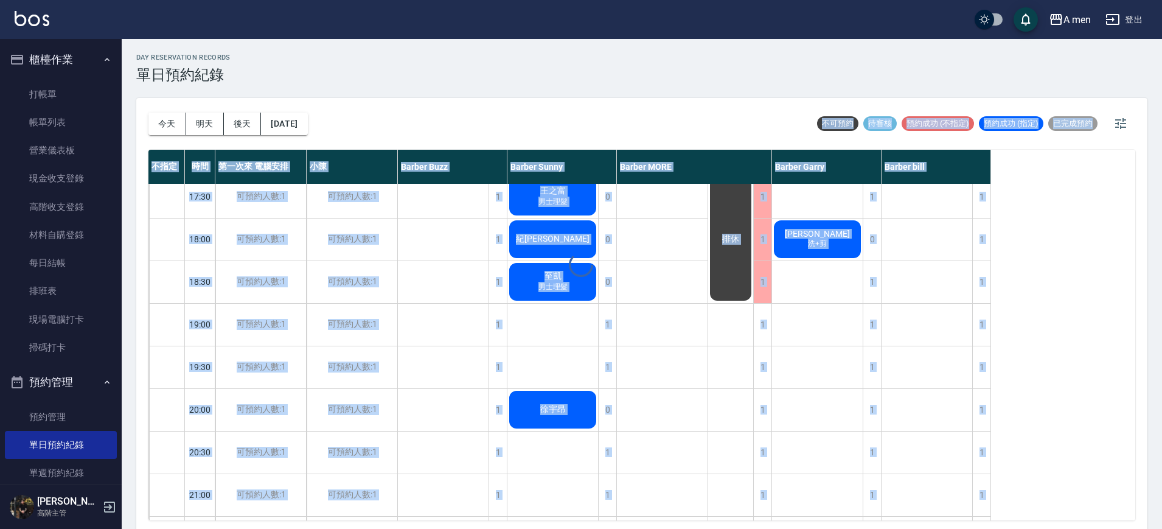
scroll to position [562, 0]
click at [652, 307] on div "郭義夫 王浩宇朋友 kevin hu 男士理髮 吳先生 洗+剪、男士修眉 徐 男士理髮" at bounding box center [662, 153] width 91 height 1065
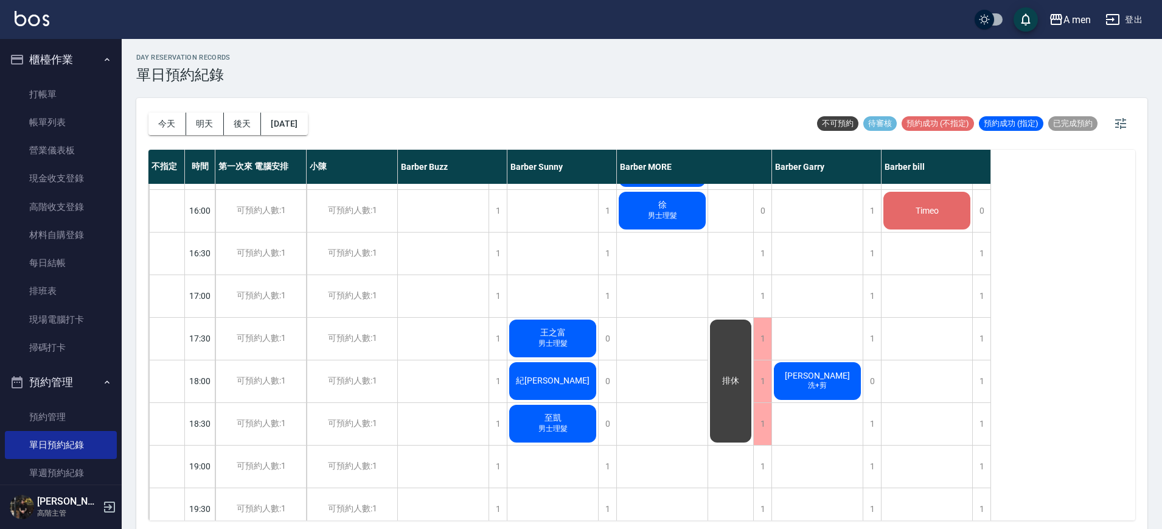
scroll to position [0, 0]
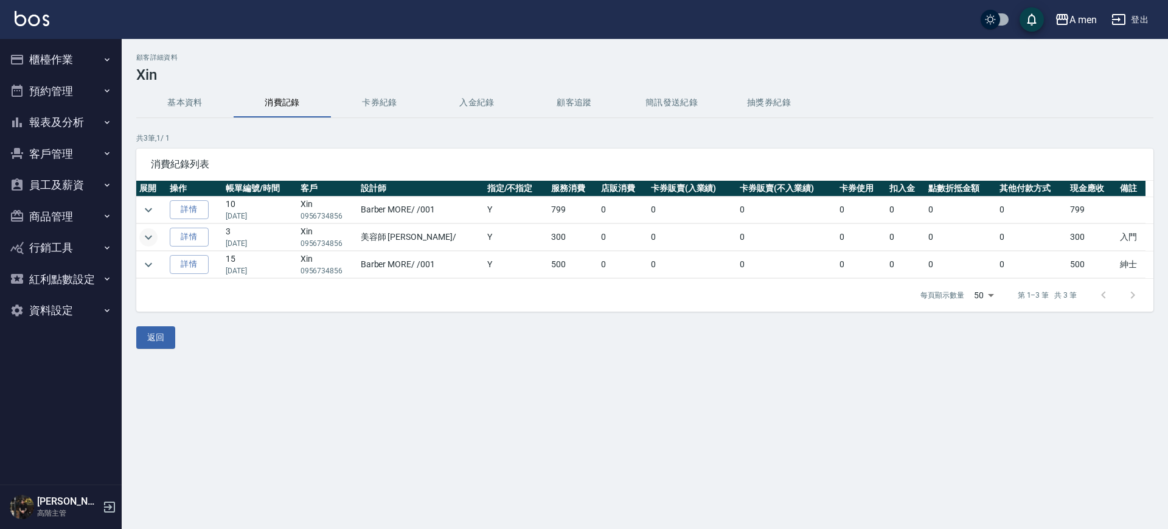
click at [153, 244] on button "expand row" at bounding box center [148, 237] width 18 height 18
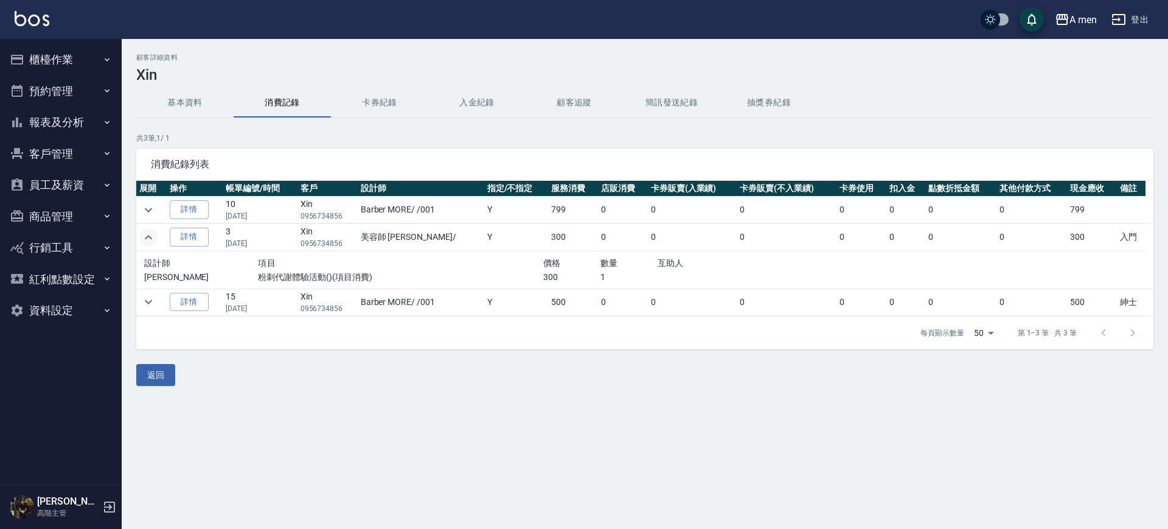
click at [155, 242] on icon "expand row" at bounding box center [148, 237] width 15 height 15
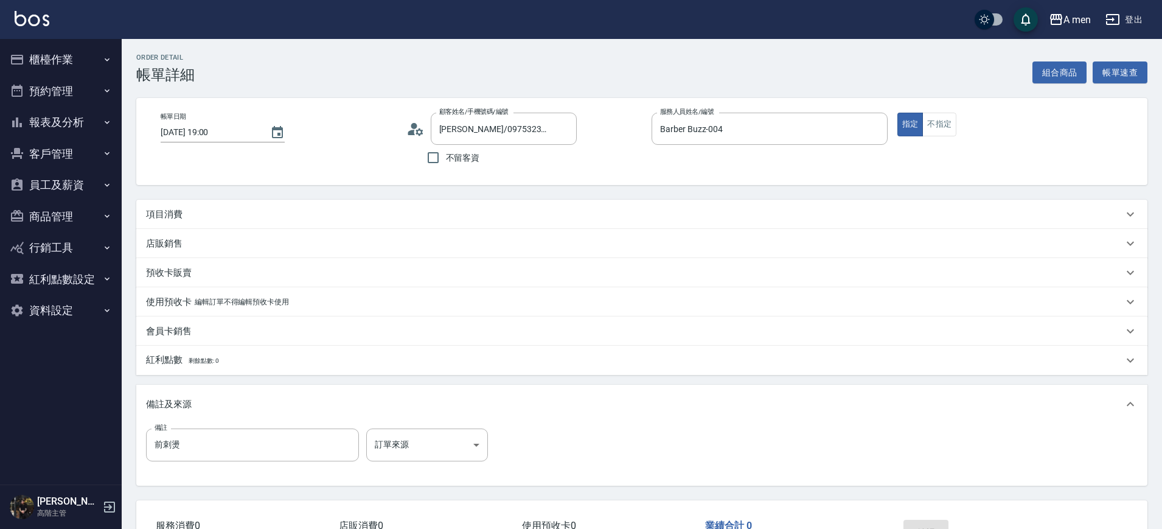
click at [370, 220] on div "項目消費" at bounding box center [634, 214] width 977 height 13
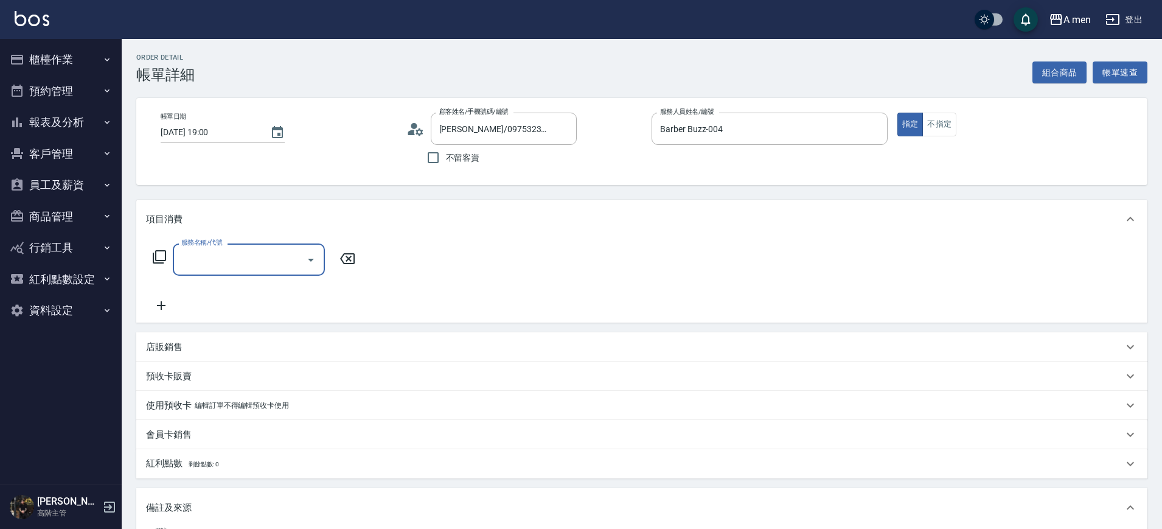
click at [254, 257] on input "服務名稱/代號" at bounding box center [239, 259] width 123 height 21
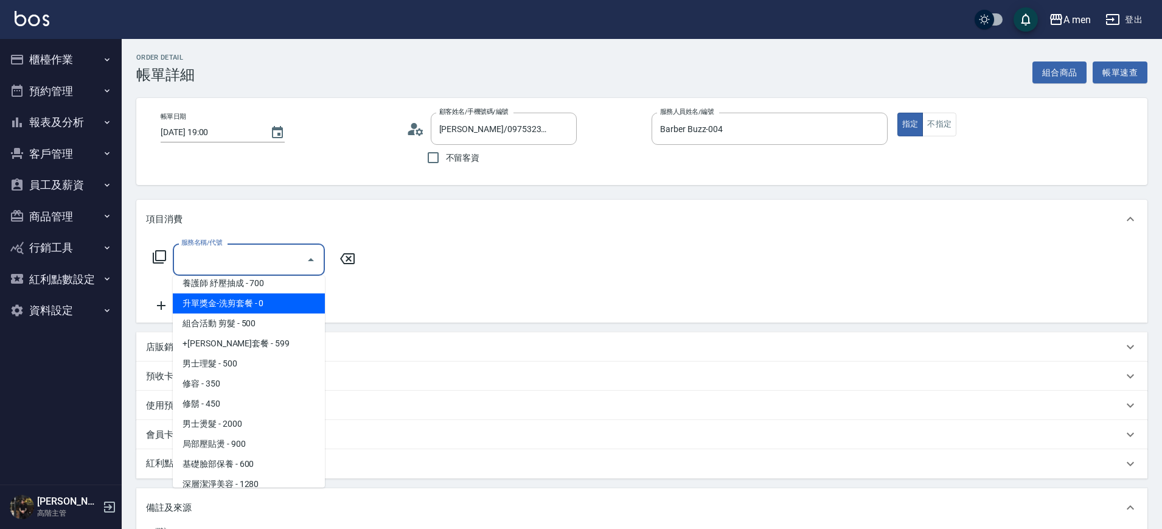
scroll to position [228, 0]
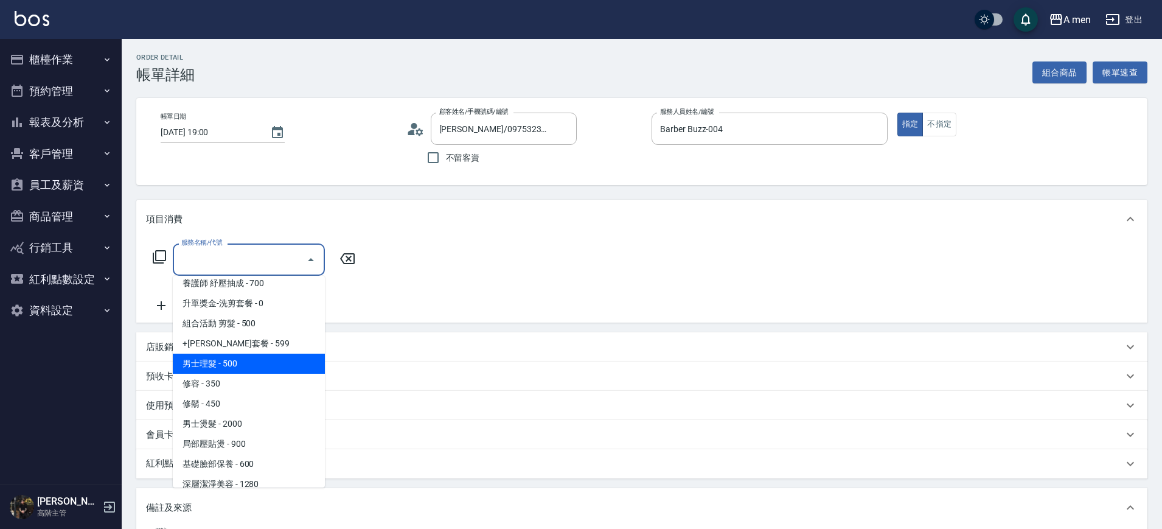
click at [253, 367] on span "男士理髮 - 500" at bounding box center [249, 364] width 152 height 20
type input "男士理髮(A01)"
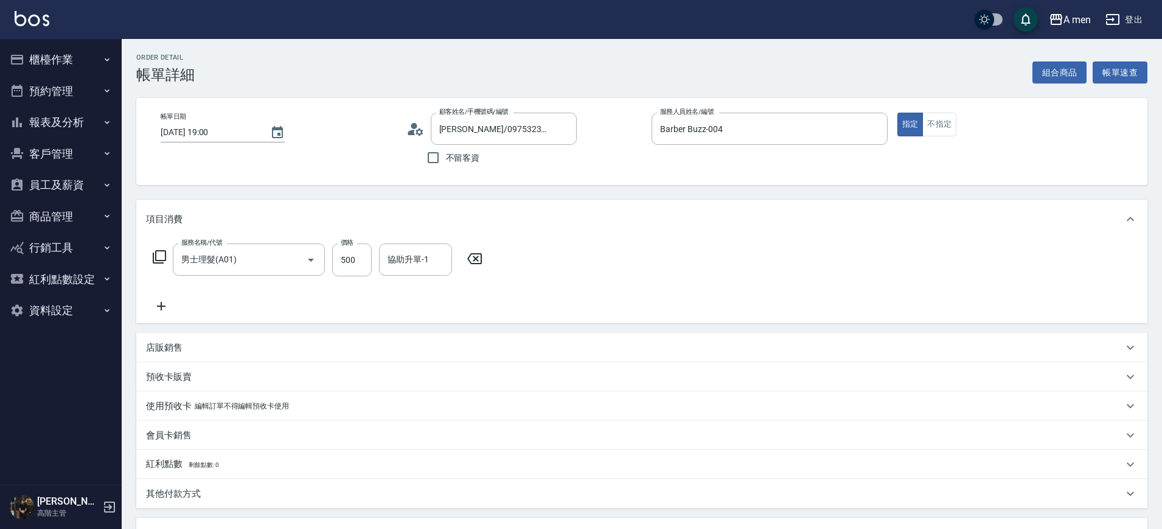
click at [165, 304] on icon at bounding box center [161, 306] width 30 height 15
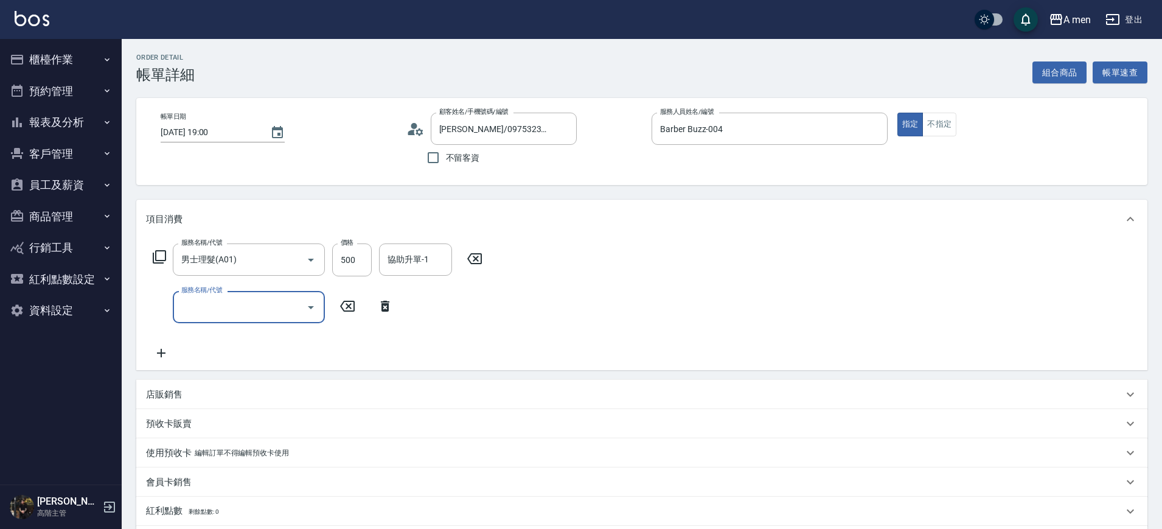
click at [235, 321] on div "服務名稱/代號" at bounding box center [249, 307] width 152 height 32
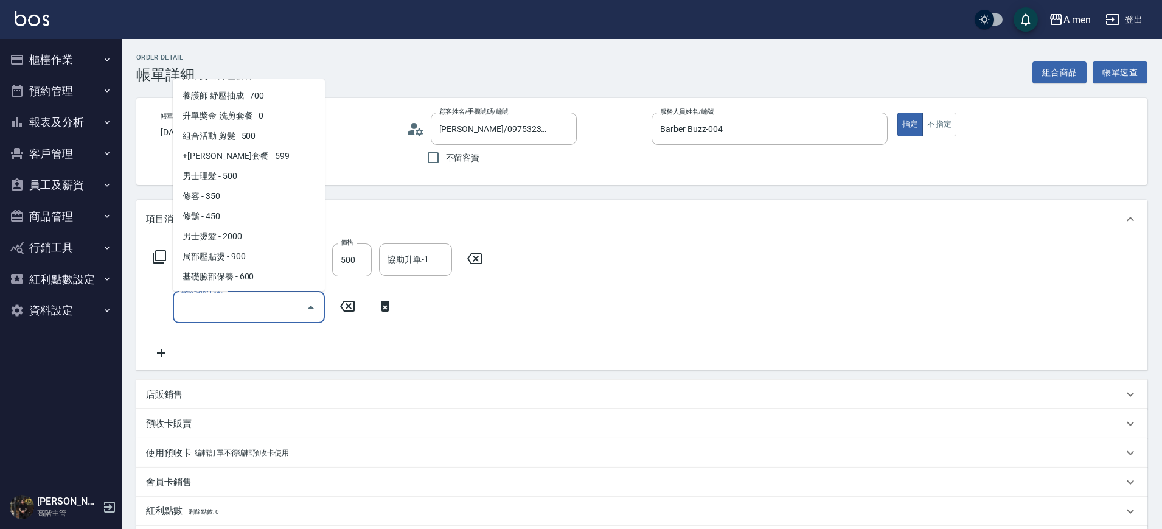
scroll to position [220, 0]
click at [253, 240] on span "男士燙髮 - 2000" at bounding box center [249, 236] width 152 height 20
type input "男士燙髮(B01)"
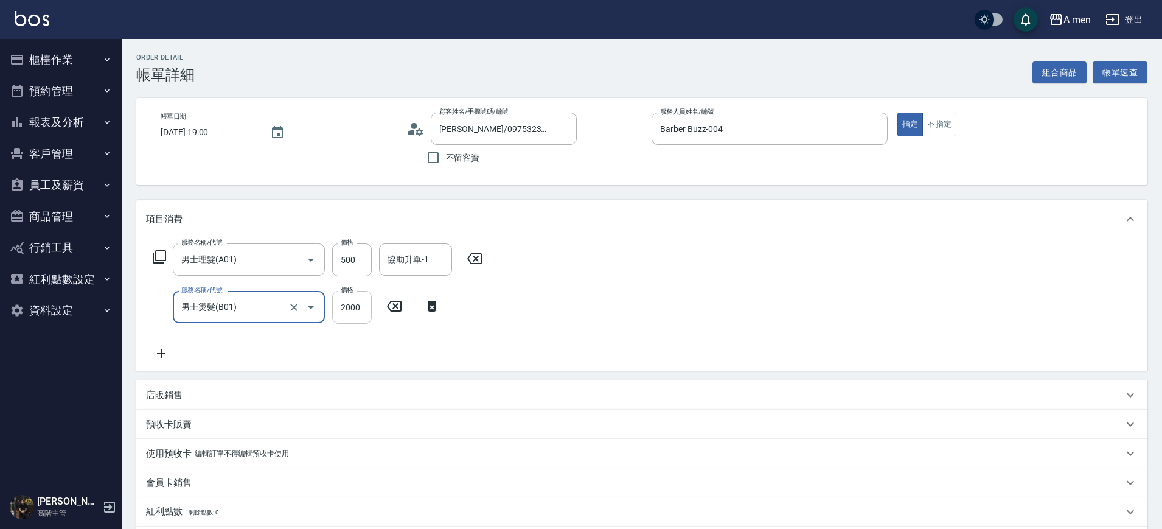
click at [365, 310] on input "2000" at bounding box center [352, 307] width 40 height 33
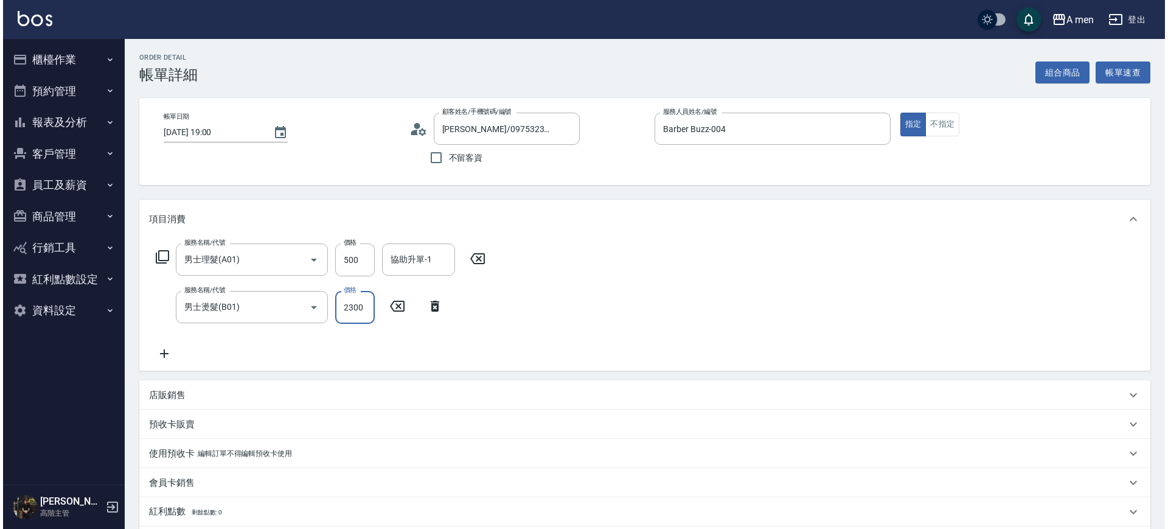
scroll to position [270, 0]
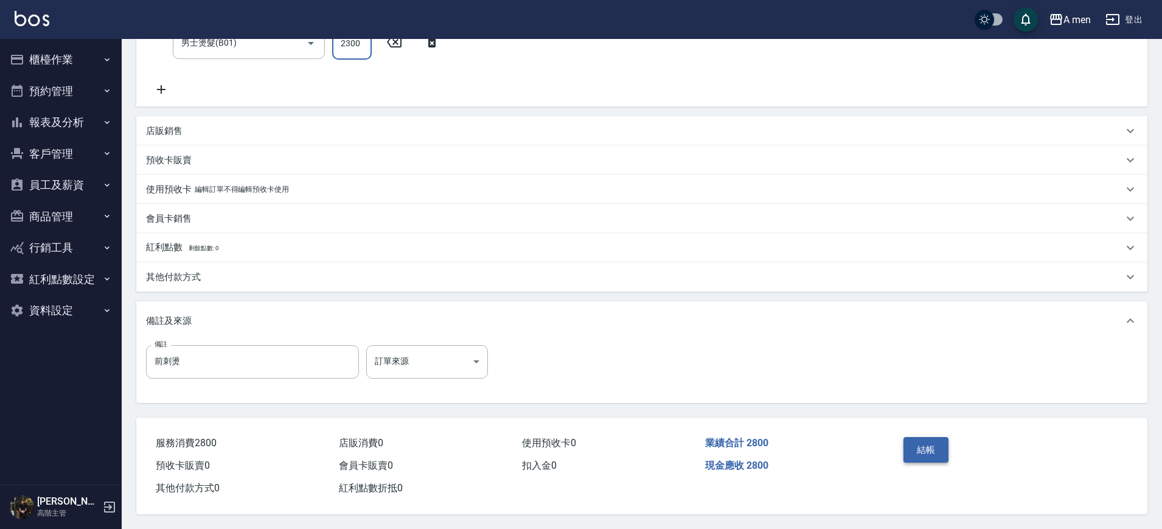
type input "2300"
click at [912, 442] on button "結帳" at bounding box center [927, 450] width 46 height 26
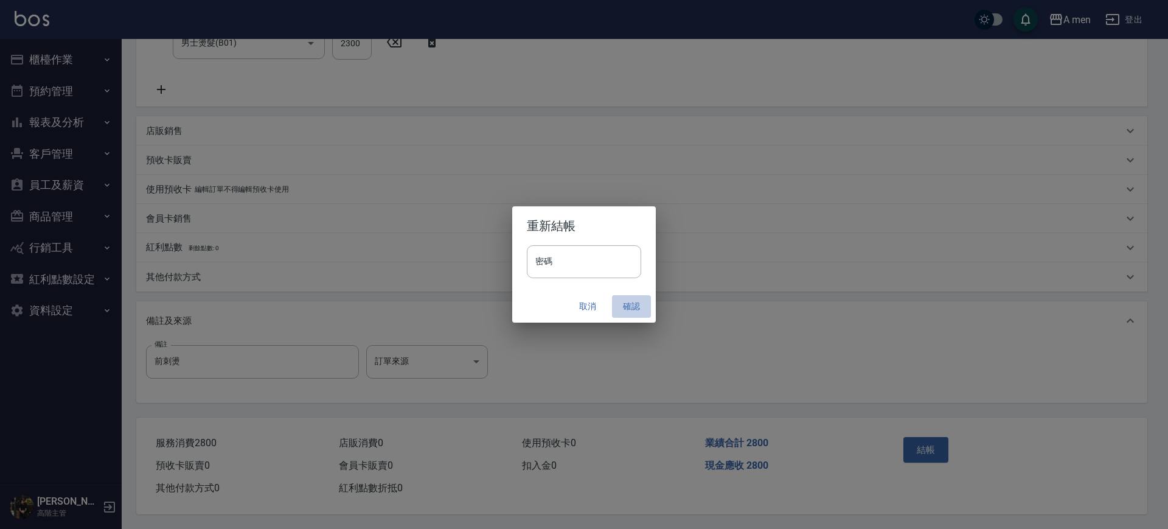
click at [631, 301] on button "確認" at bounding box center [631, 306] width 39 height 23
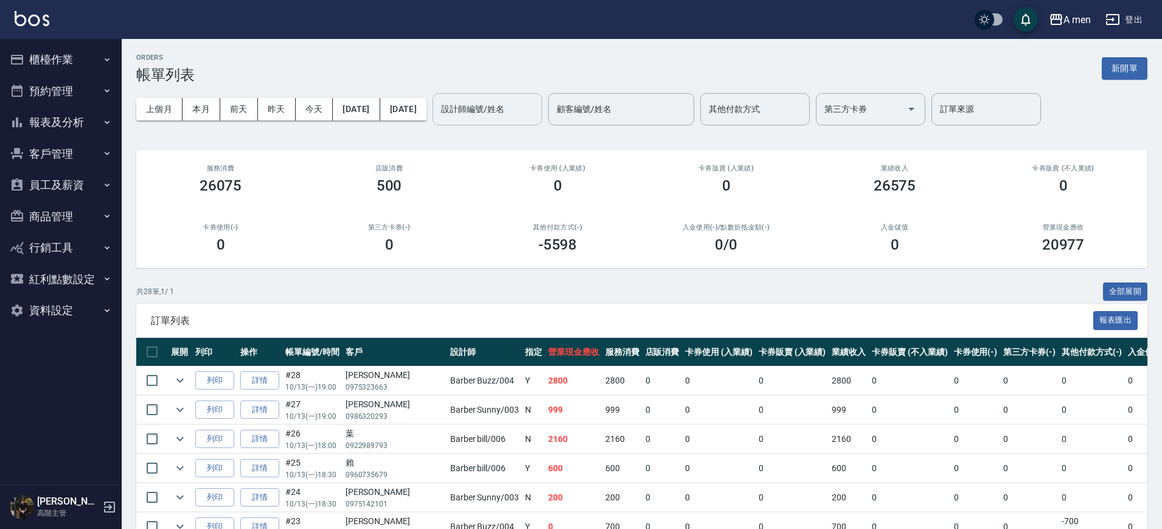
click at [540, 94] on div "設計師編號/姓名" at bounding box center [488, 109] width 110 height 32
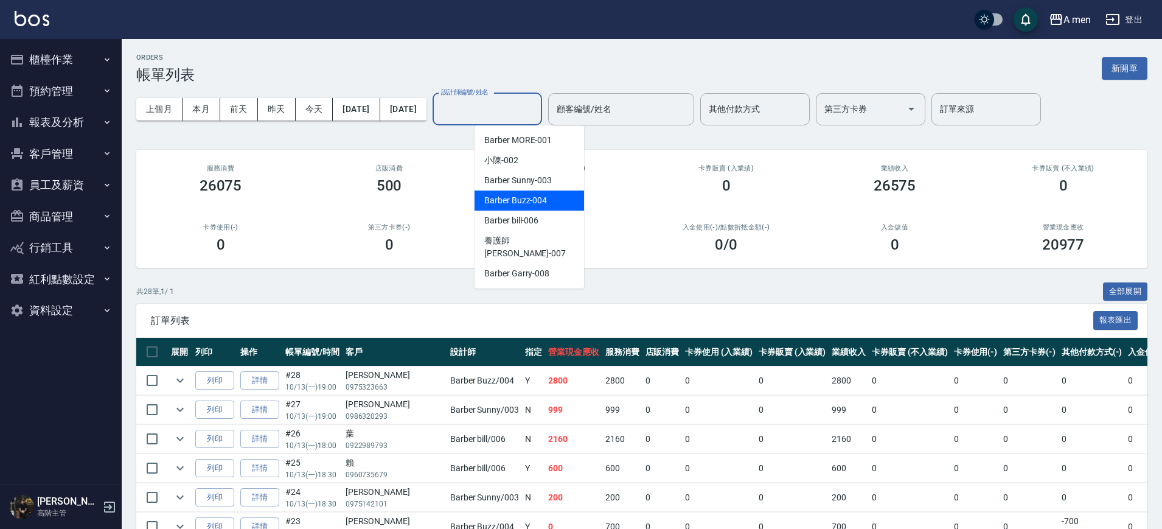
click at [549, 203] on div "Barber Buzz -004" at bounding box center [530, 200] width 110 height 20
type input "Barber Buzz-004"
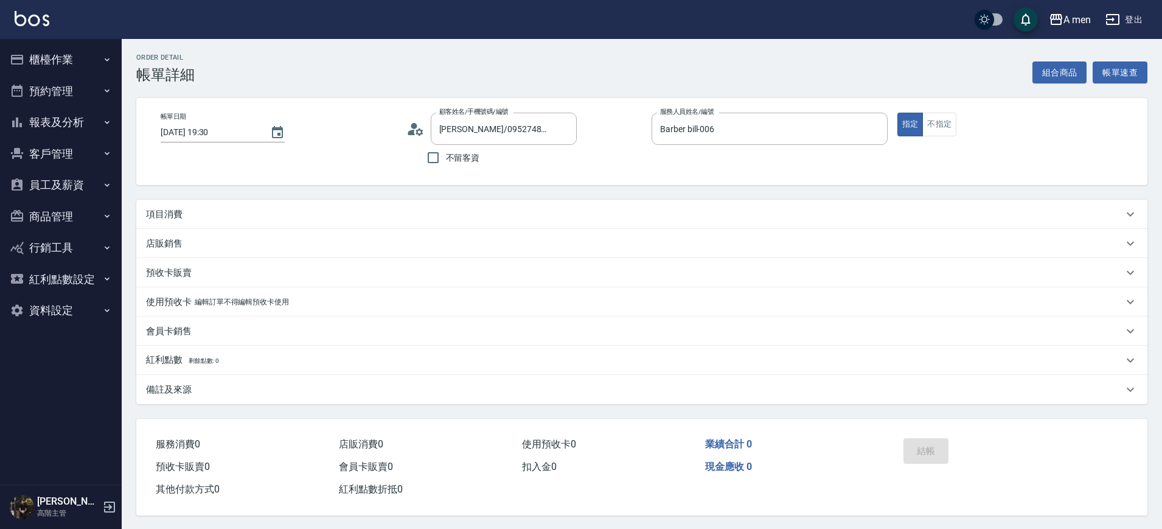
click at [296, 206] on div "項目消費" at bounding box center [641, 214] width 1011 height 29
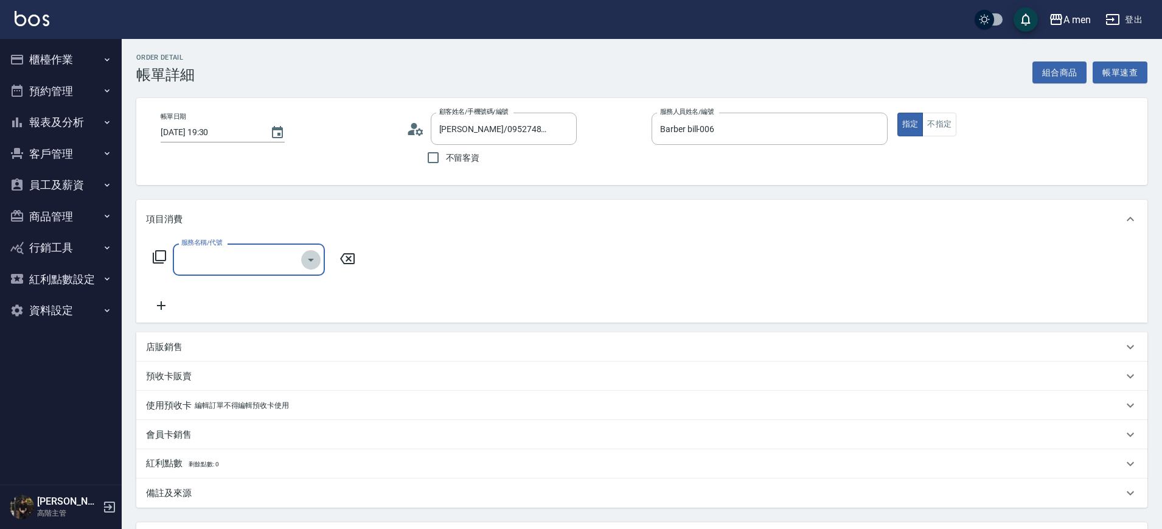
click at [313, 254] on icon "Open" at bounding box center [311, 260] width 15 height 15
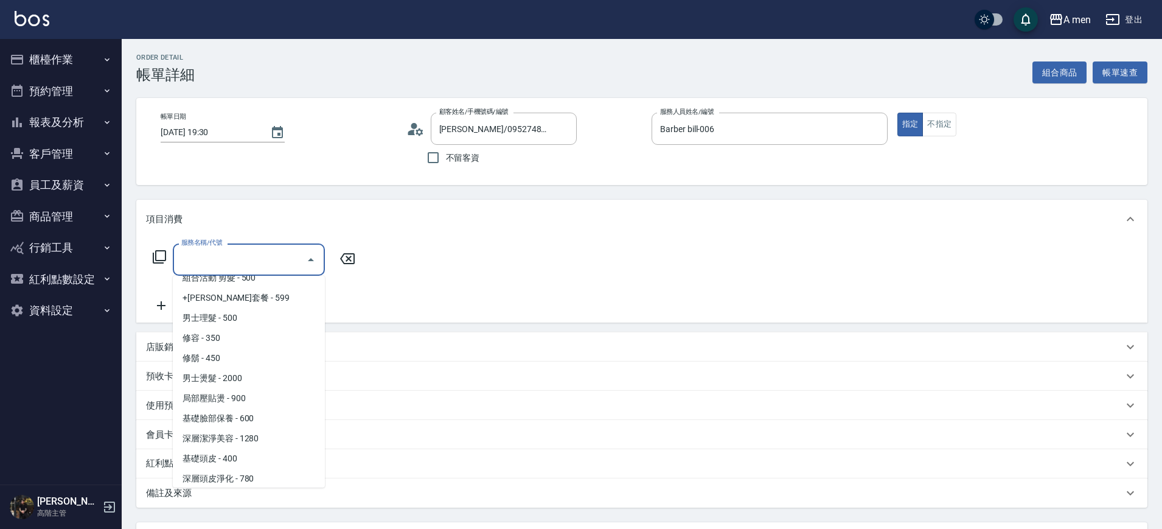
scroll to position [264, 0]
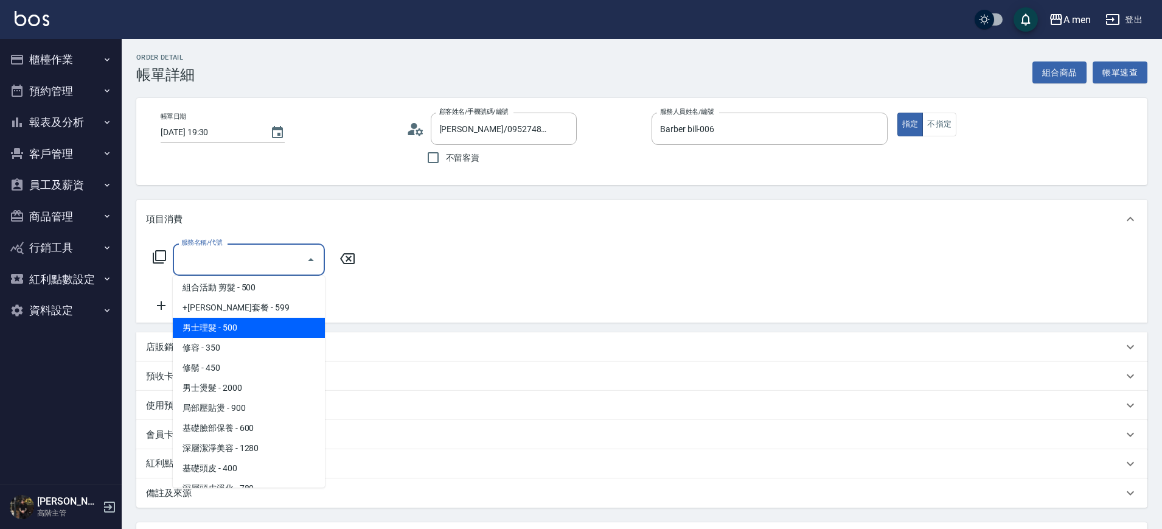
click at [243, 323] on span "男士理髮 - 500" at bounding box center [249, 328] width 152 height 20
type input "男士理髮(A01)"
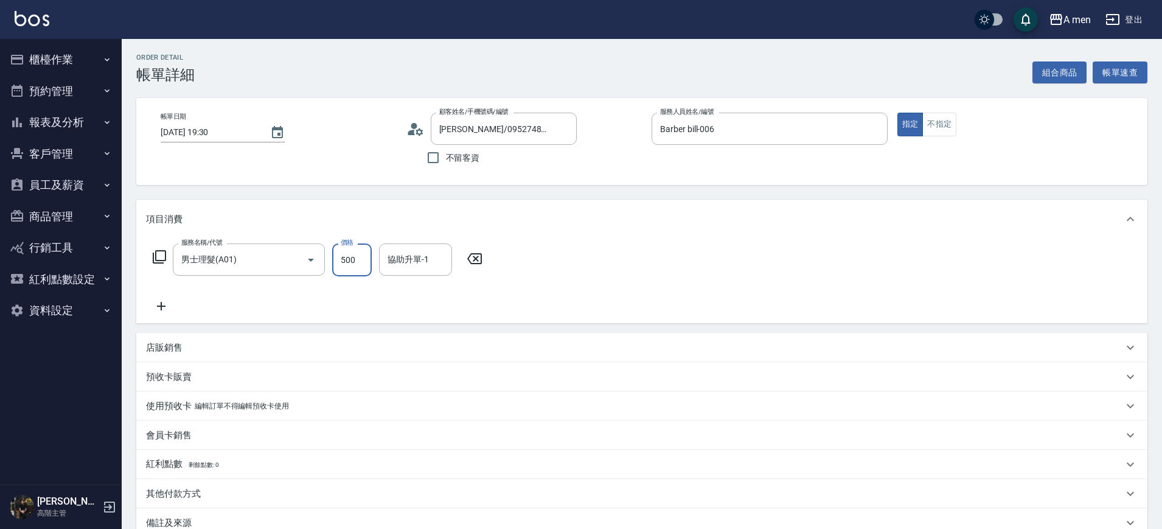
click at [366, 262] on input "500" at bounding box center [352, 259] width 40 height 33
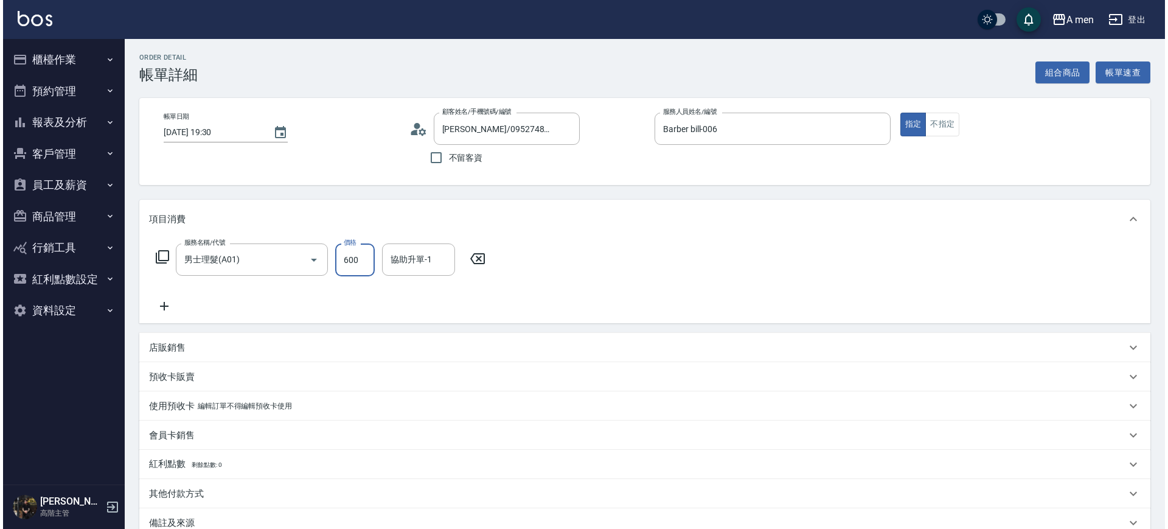
scroll to position [140, 0]
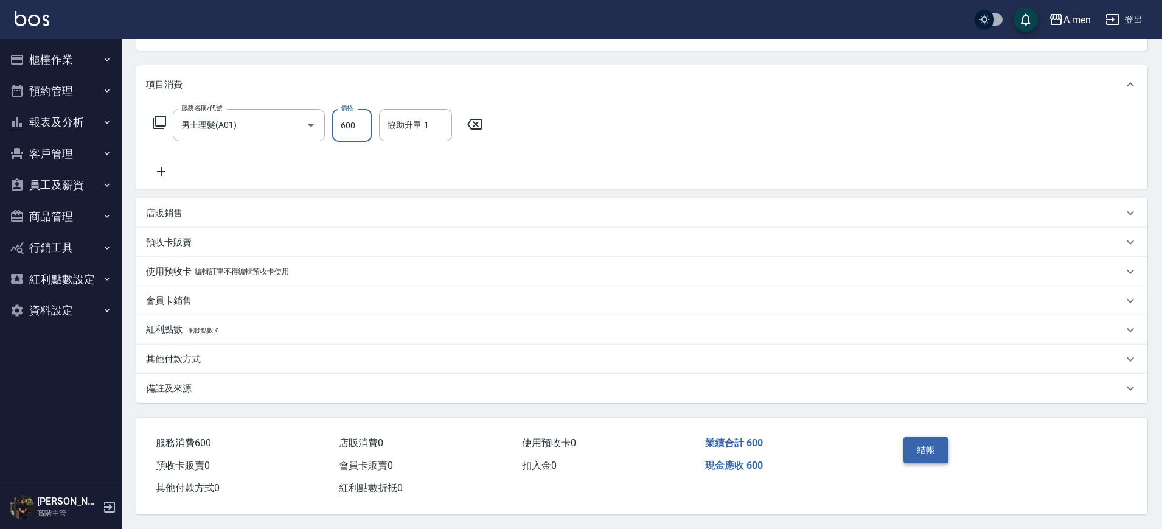
type input "600"
click at [910, 437] on button "結帳" at bounding box center [927, 450] width 46 height 26
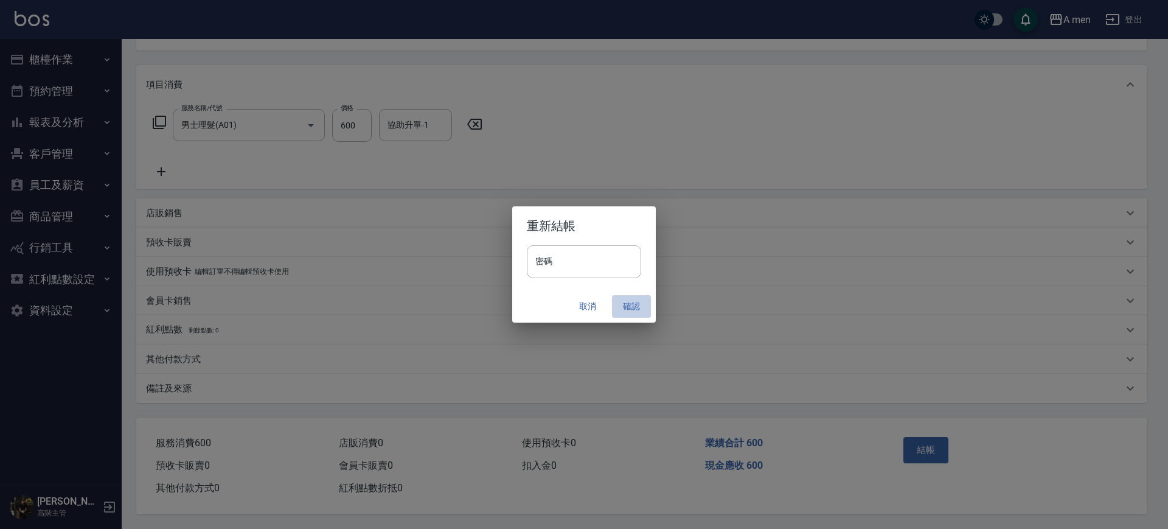
click at [635, 305] on button "確認" at bounding box center [631, 306] width 39 height 23
